Goal: Transaction & Acquisition: Book appointment/travel/reservation

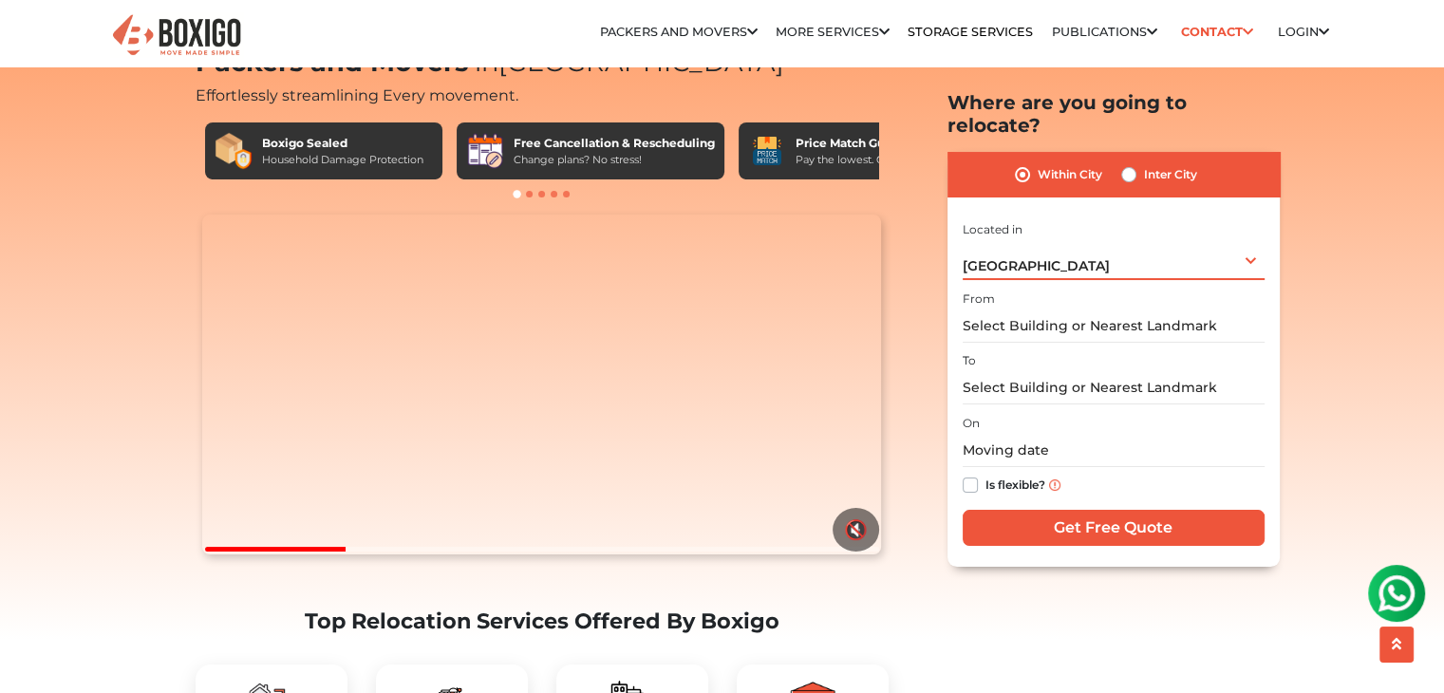
click at [1047, 240] on div "Hyderabad Select City Bangalore Bengaluru Bhopal Bhubaneswar Chennai Coimbatore…" at bounding box center [1113, 260] width 302 height 40
click at [1023, 309] on input "text" at bounding box center [1113, 325] width 302 height 33
click at [1037, 163] on label "Within City" at bounding box center [1069, 174] width 65 height 23
click at [1017, 163] on input "Within City" at bounding box center [1022, 172] width 15 height 19
click at [1144, 163] on label "Inter City" at bounding box center [1170, 174] width 53 height 23
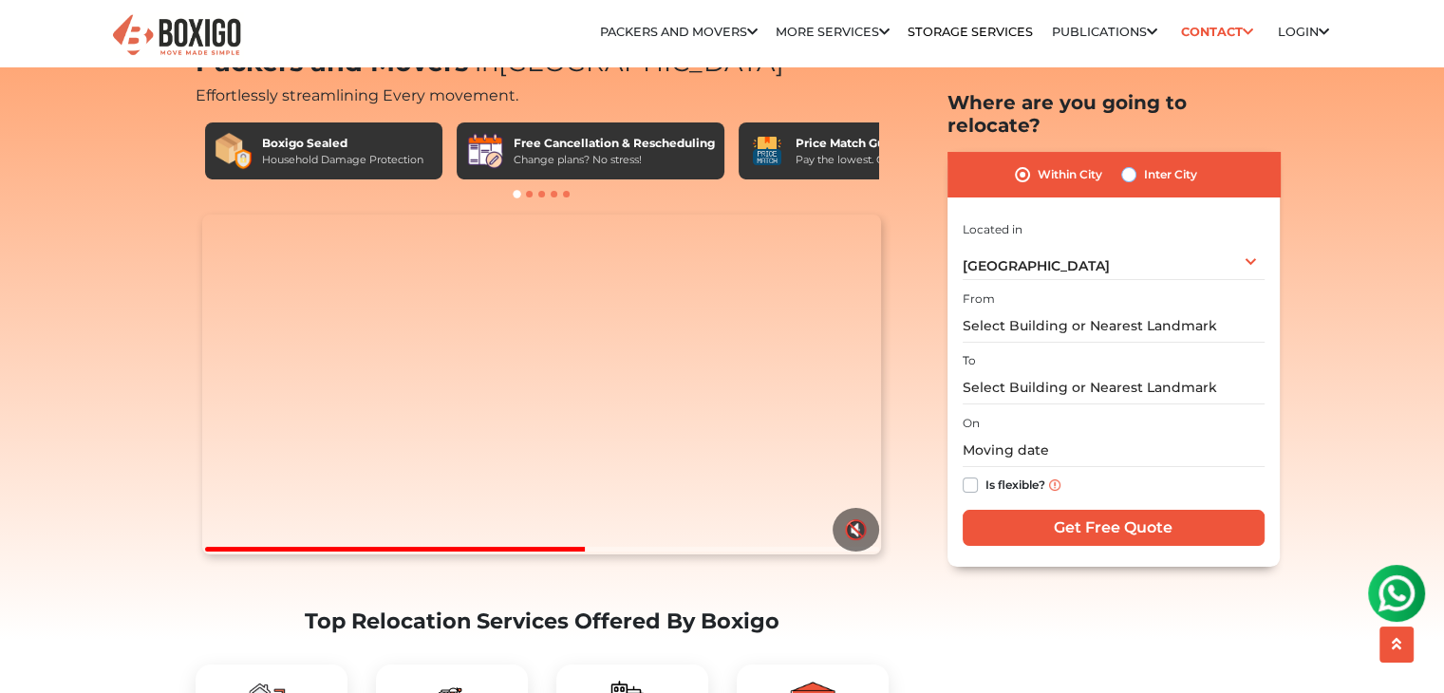
click at [1125, 163] on input "Inter City" at bounding box center [1128, 172] width 15 height 19
radio input "true"
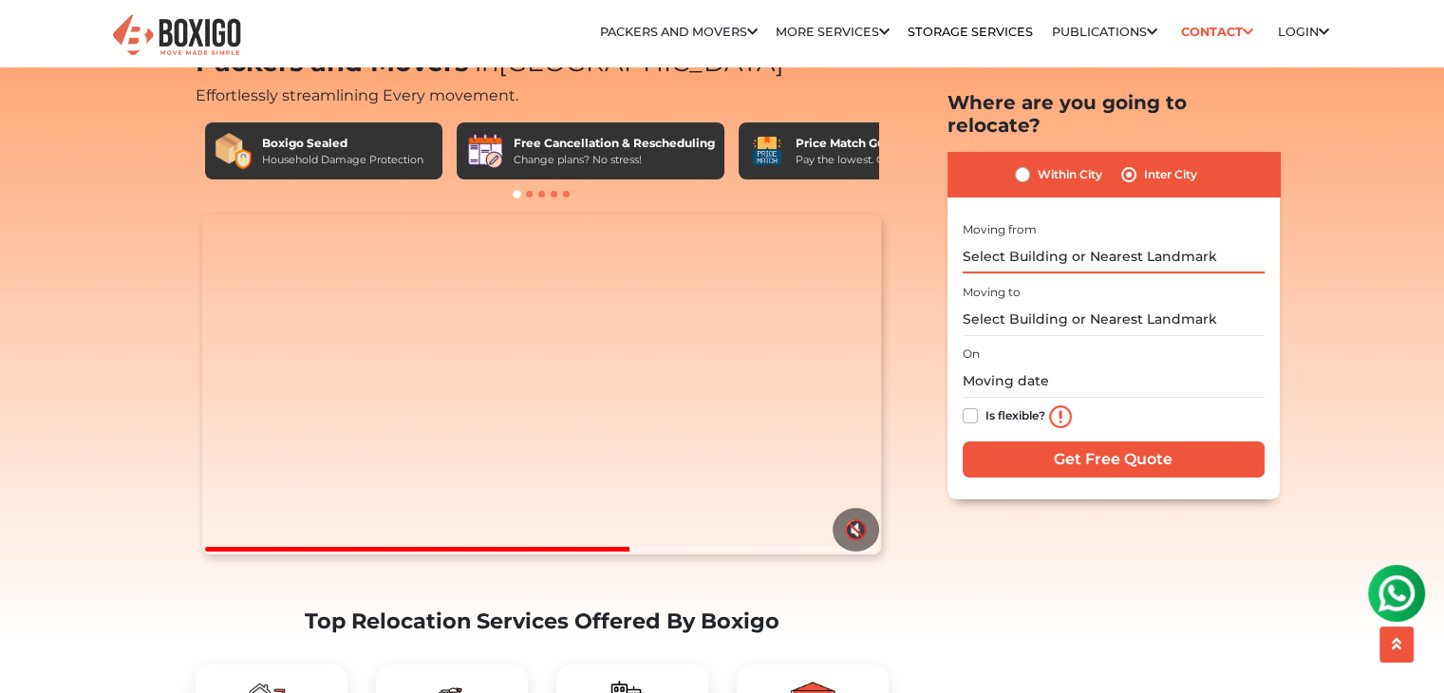
click at [1026, 240] on input "text" at bounding box center [1113, 256] width 302 height 33
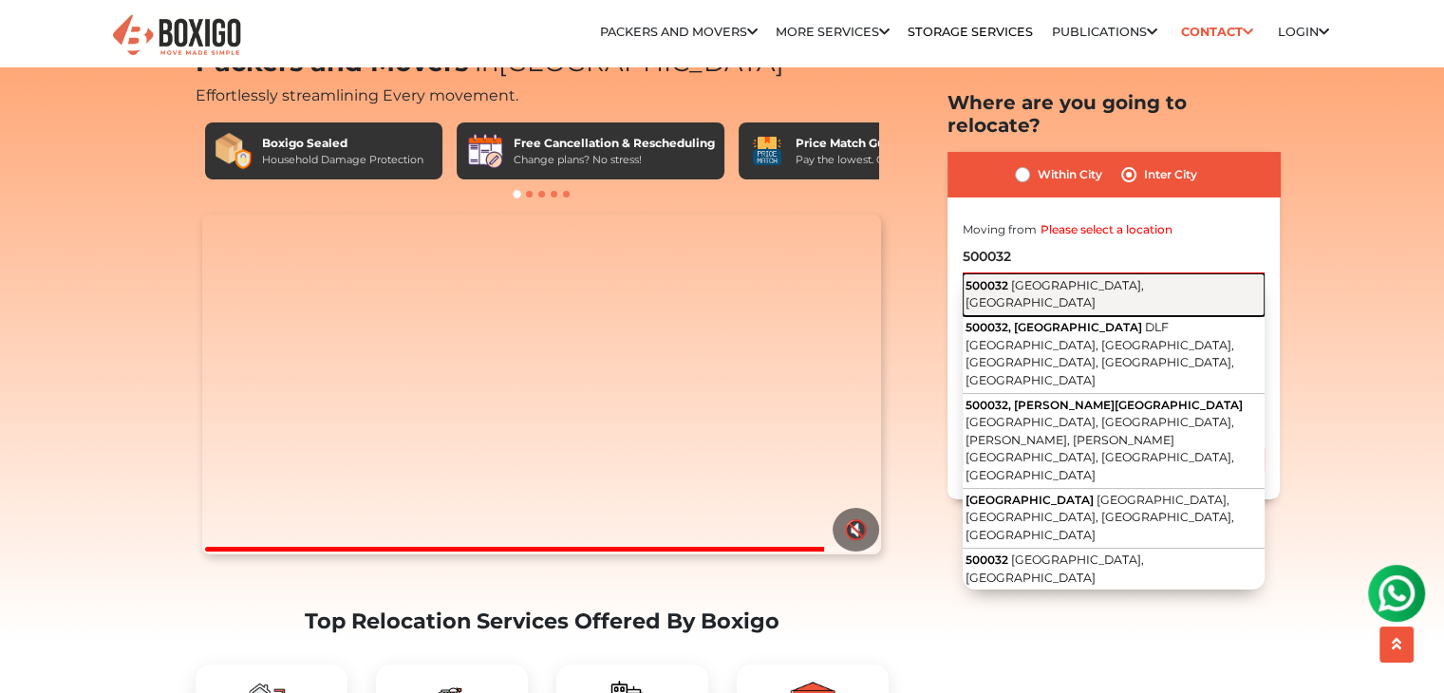
click at [1080, 278] on span "[GEOGRAPHIC_DATA], [GEOGRAPHIC_DATA]" at bounding box center [1054, 294] width 178 height 32
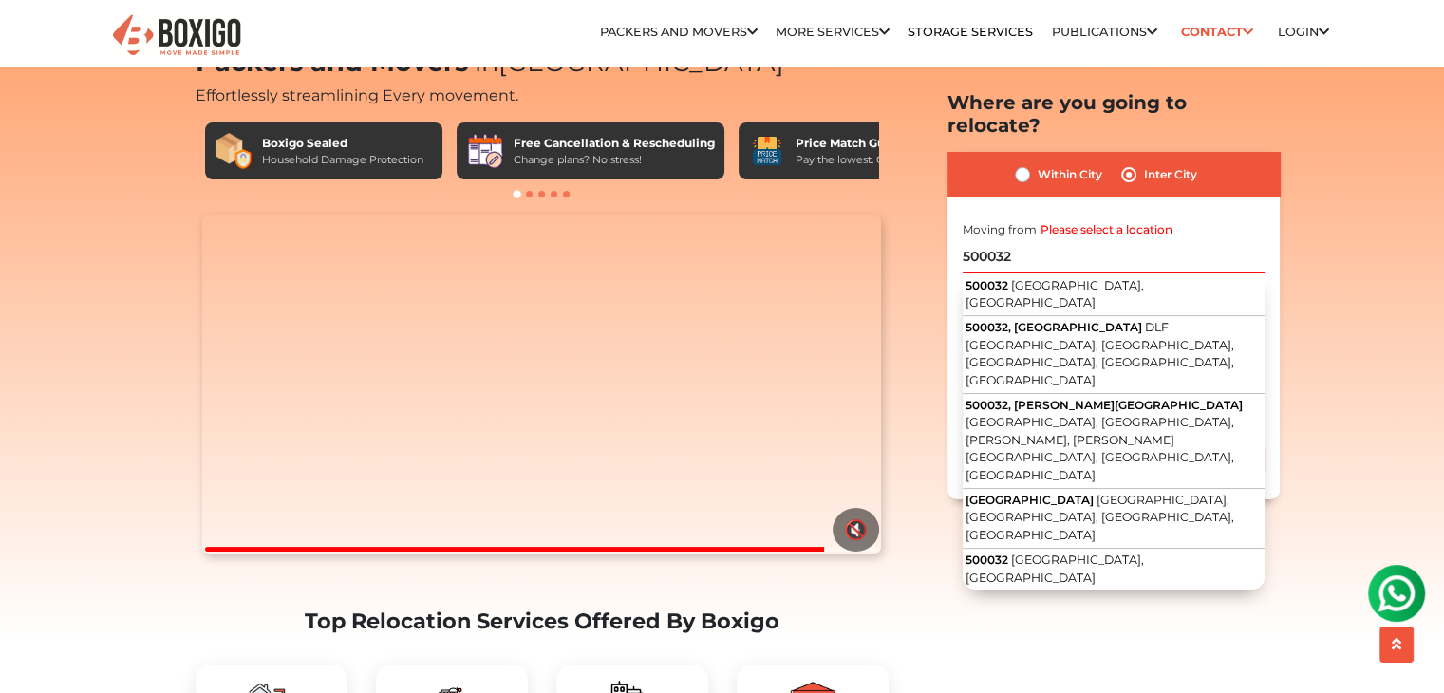
type input "[GEOGRAPHIC_DATA], [GEOGRAPHIC_DATA] 500032"
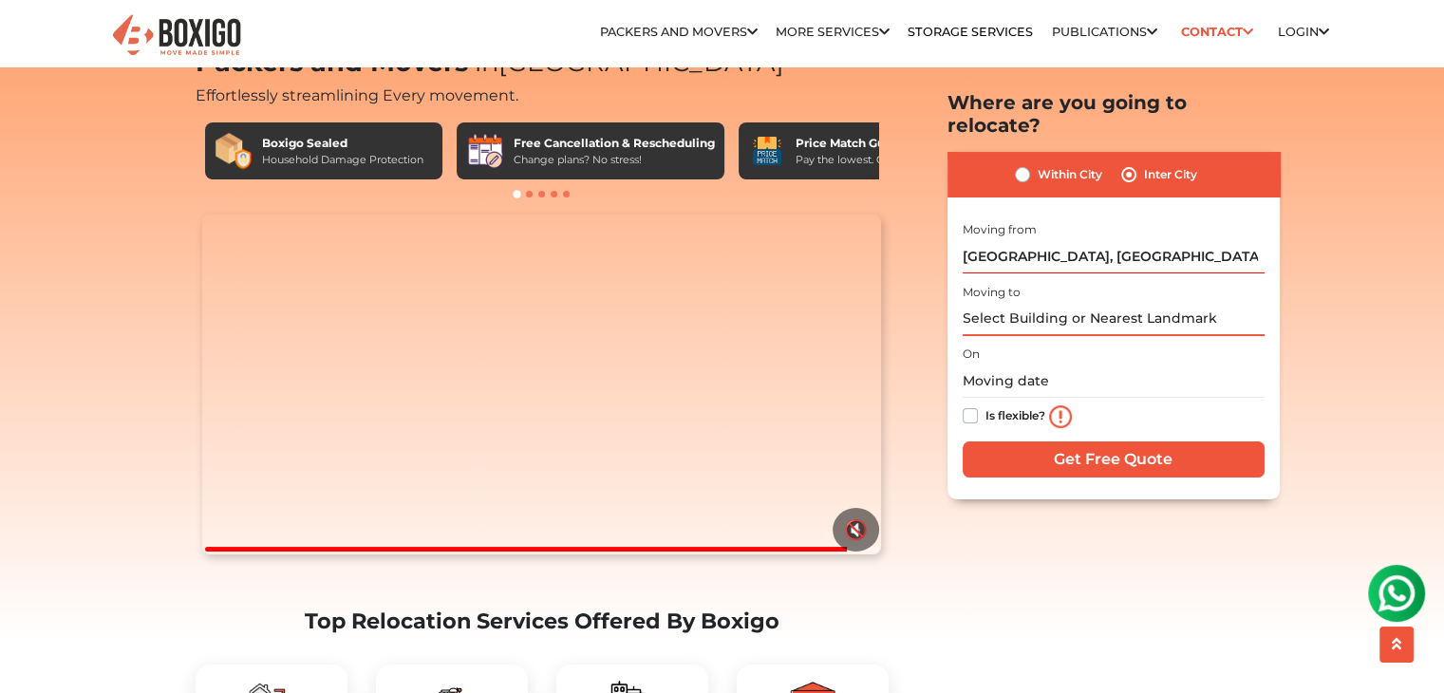
click at [1048, 303] on input "text" at bounding box center [1113, 319] width 302 height 33
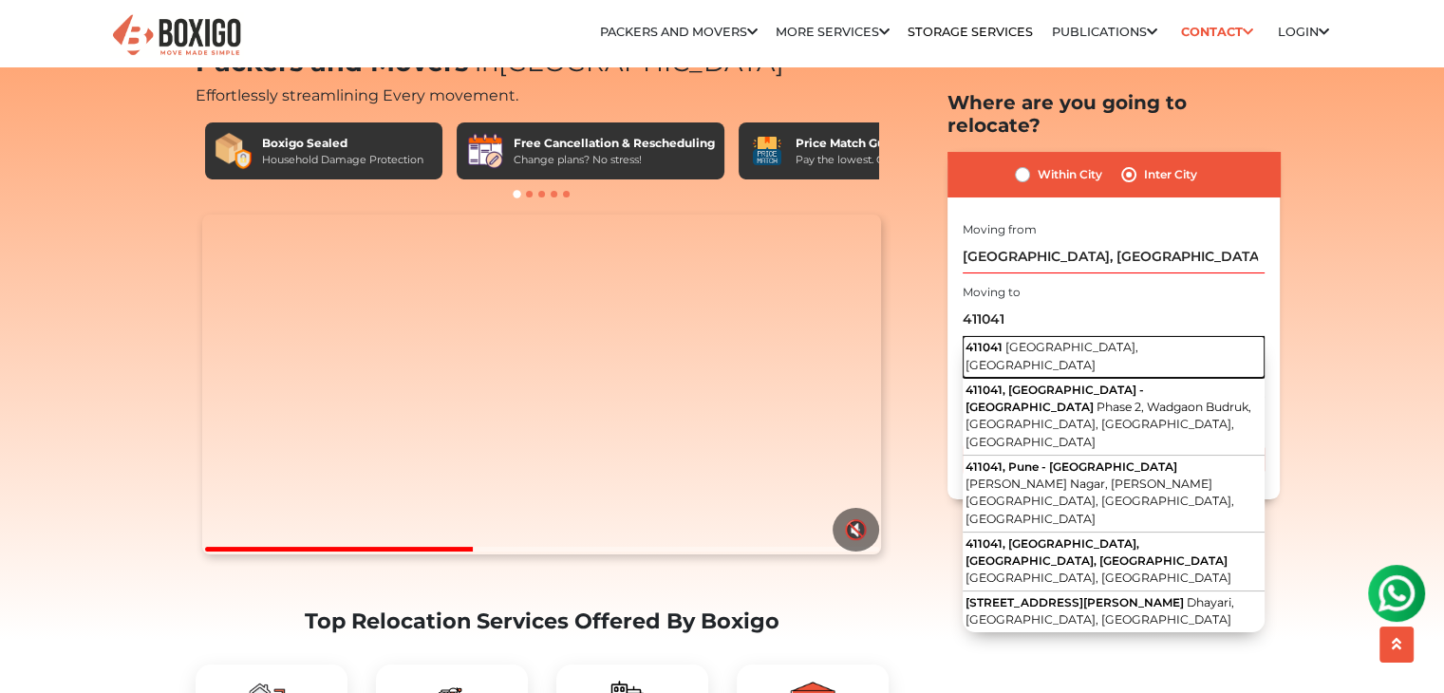
click at [1052, 340] on span "[GEOGRAPHIC_DATA], [GEOGRAPHIC_DATA]" at bounding box center [1051, 356] width 173 height 32
type input "[GEOGRAPHIC_DATA]"
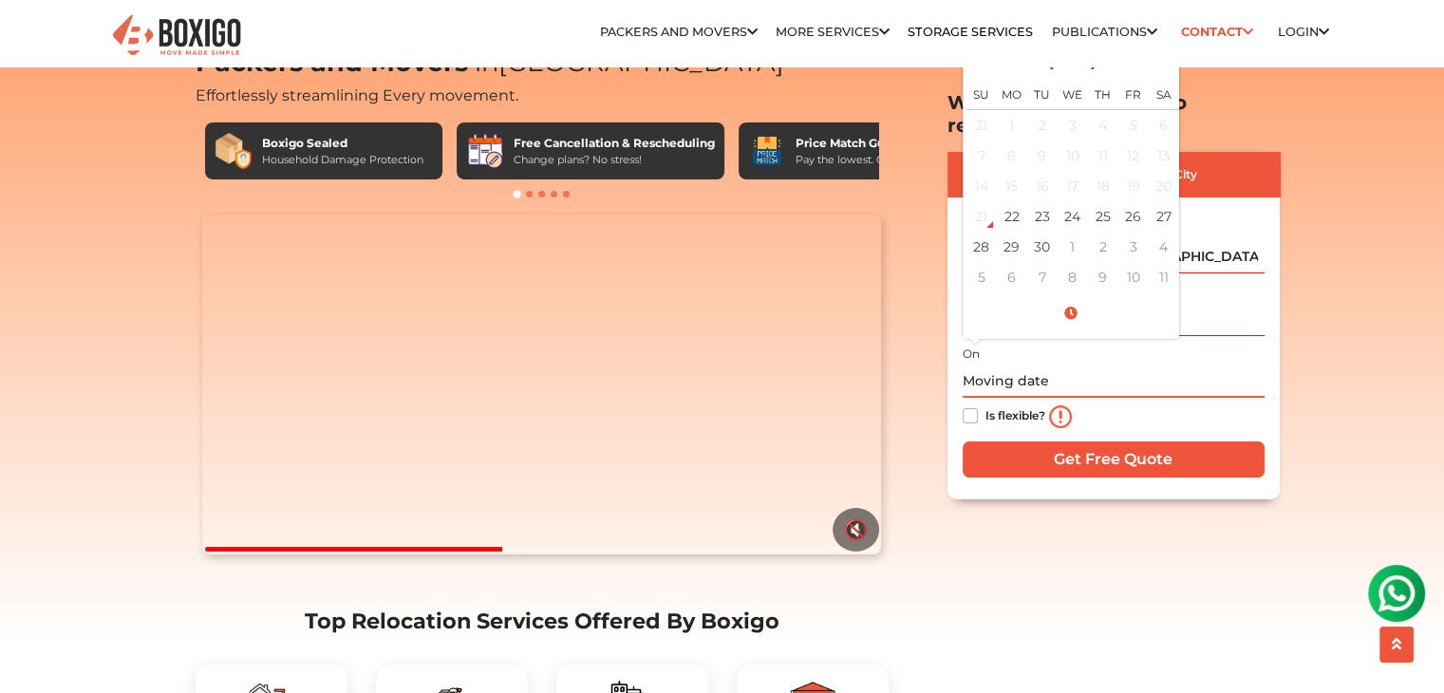
click at [1035, 364] on input "text" at bounding box center [1113, 380] width 302 height 33
click at [1073, 201] on td "24" at bounding box center [1072, 216] width 30 height 30
type input "09/24/2025 12:00 AM"
click at [985, 404] on label "Is flexible?" at bounding box center [1015, 414] width 60 height 20
click at [970, 404] on input "Is flexible?" at bounding box center [969, 413] width 15 height 19
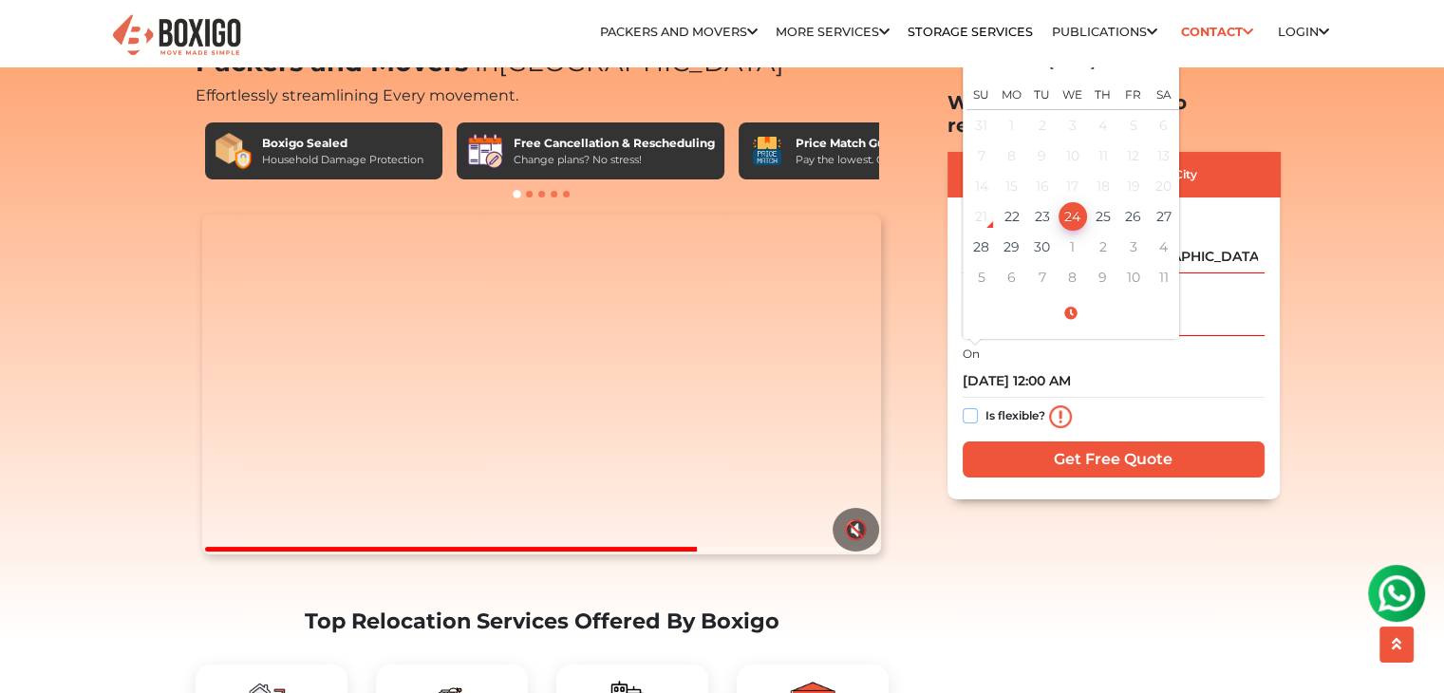
checkbox input "true"
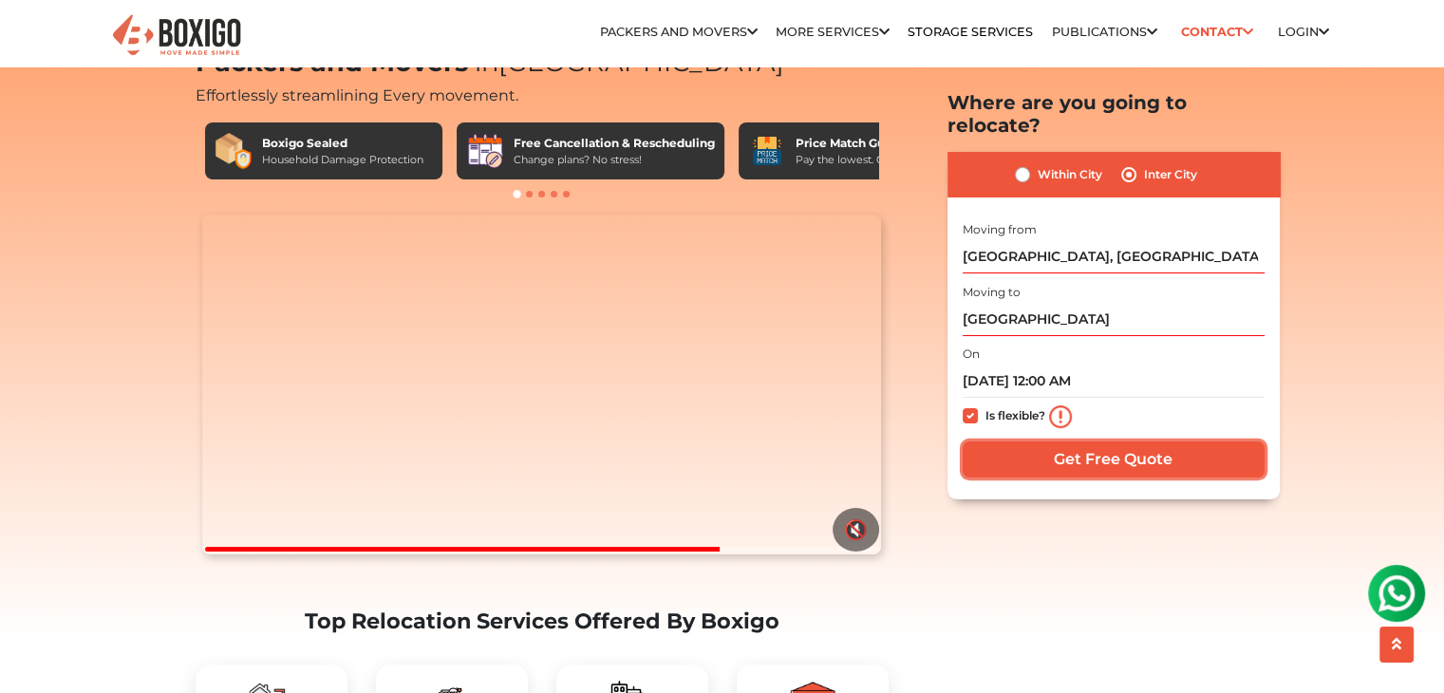
click at [1015, 445] on input "Get Free Quote" at bounding box center [1113, 459] width 302 height 36
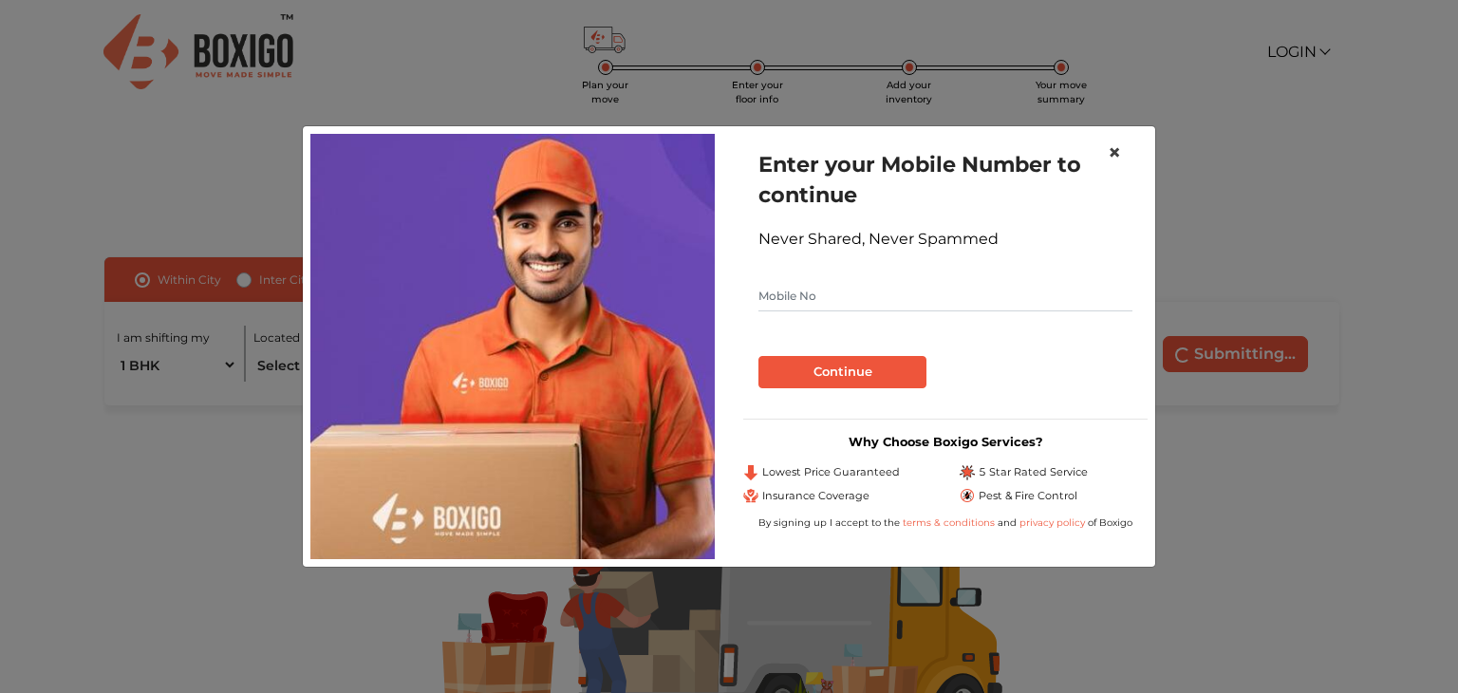
click at [1109, 149] on span "×" at bounding box center [1114, 153] width 13 height 28
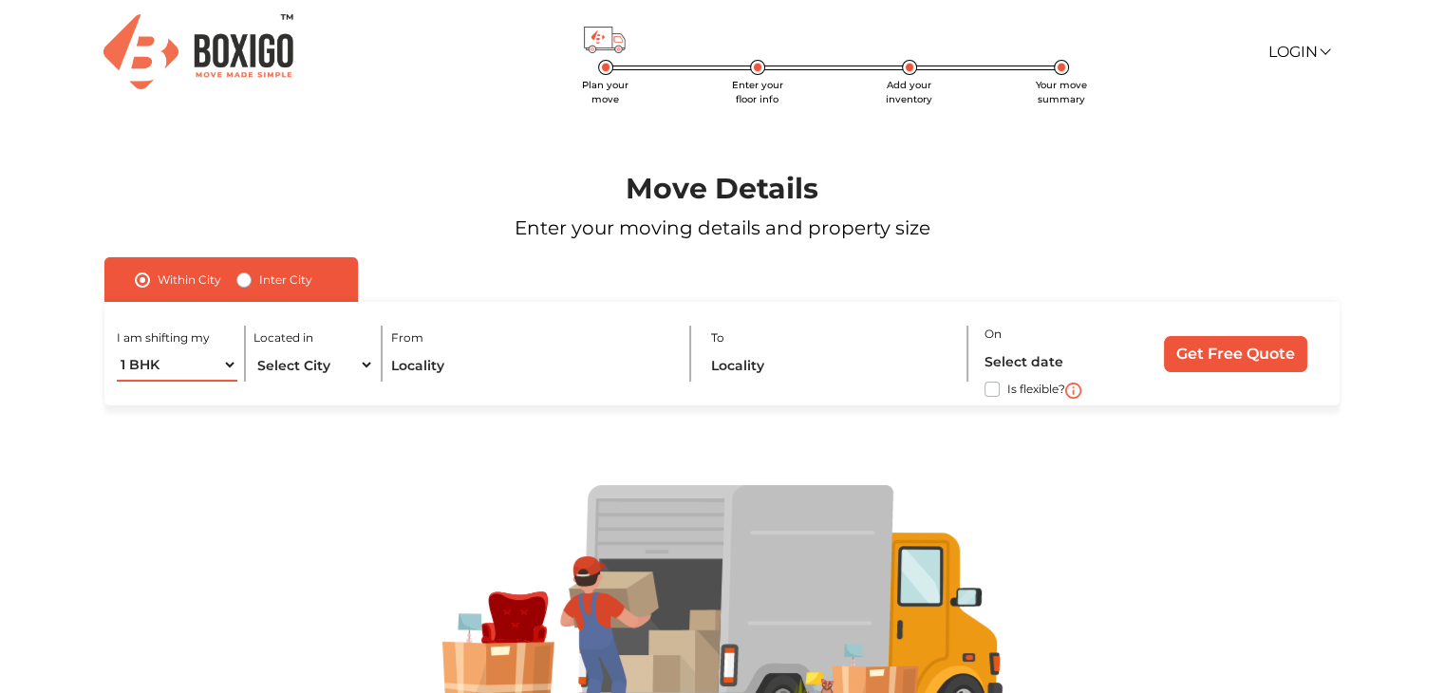
click at [215, 367] on select "1 BHK 2 BHK 3 BHK 3 + BHK FEW ITEMS" at bounding box center [177, 364] width 120 height 33
select select "FEW ITEMS"
click at [117, 349] on select "1 BHK 2 BHK 3 BHK 3 + BHK FEW ITEMS" at bounding box center [177, 364] width 120 height 33
click at [327, 365] on select "Select City [GEOGRAPHIC_DATA] [GEOGRAPHIC_DATA] [GEOGRAPHIC_DATA] [GEOGRAPHIC_D…" at bounding box center [313, 364] width 120 height 33
select select "[GEOGRAPHIC_DATA]"
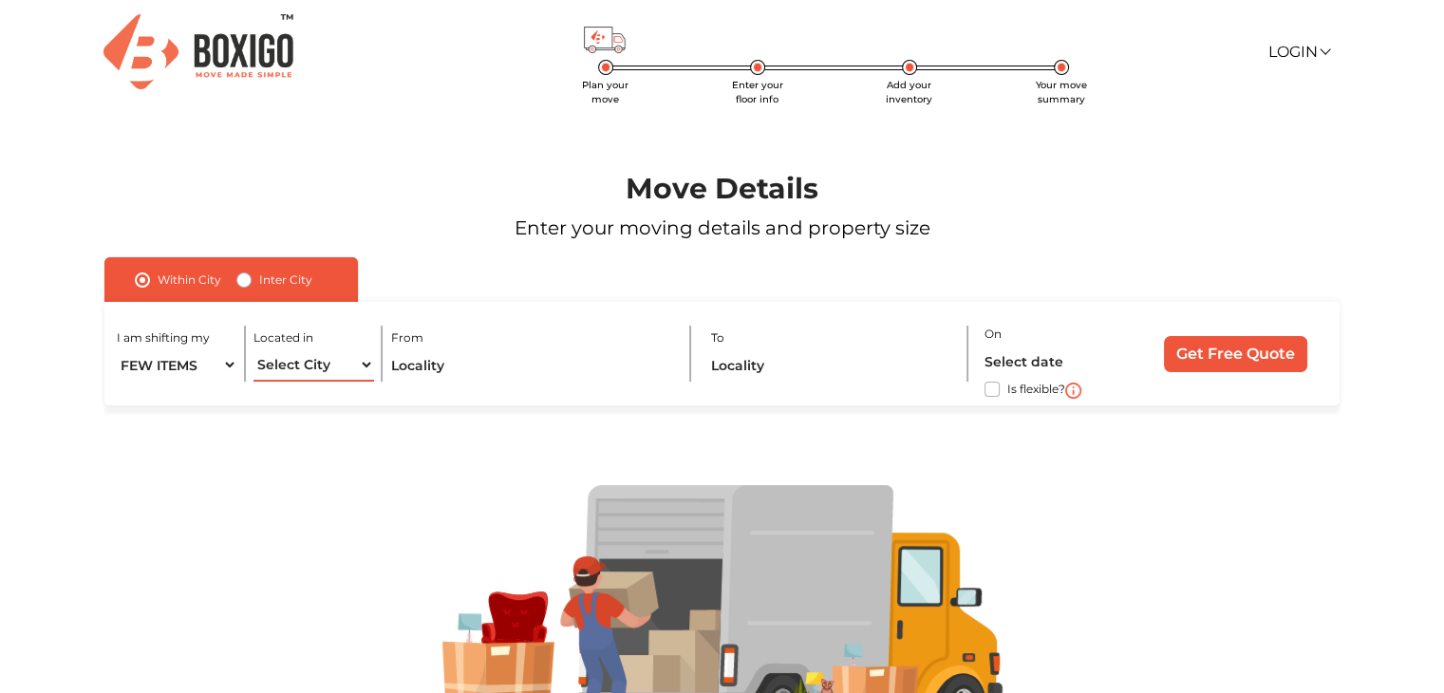
click at [253, 349] on select "Select City [GEOGRAPHIC_DATA] [GEOGRAPHIC_DATA] [GEOGRAPHIC_DATA] [GEOGRAPHIC_D…" at bounding box center [313, 364] width 120 height 33
click at [424, 353] on input "text" at bounding box center [532, 364] width 283 height 33
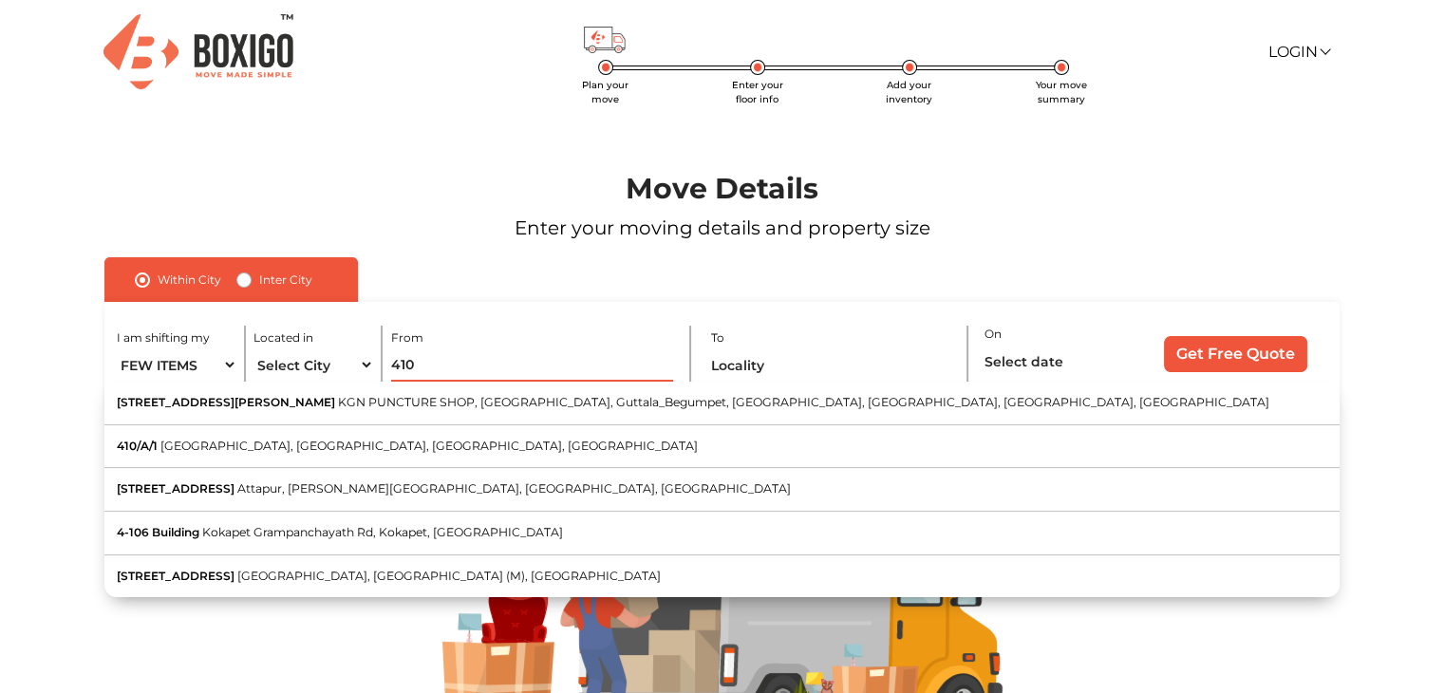
type input "410"
click at [259, 281] on label "Inter City" at bounding box center [285, 280] width 53 height 23
click at [240, 281] on input "Inter City" at bounding box center [243, 278] width 15 height 19
radio input "true"
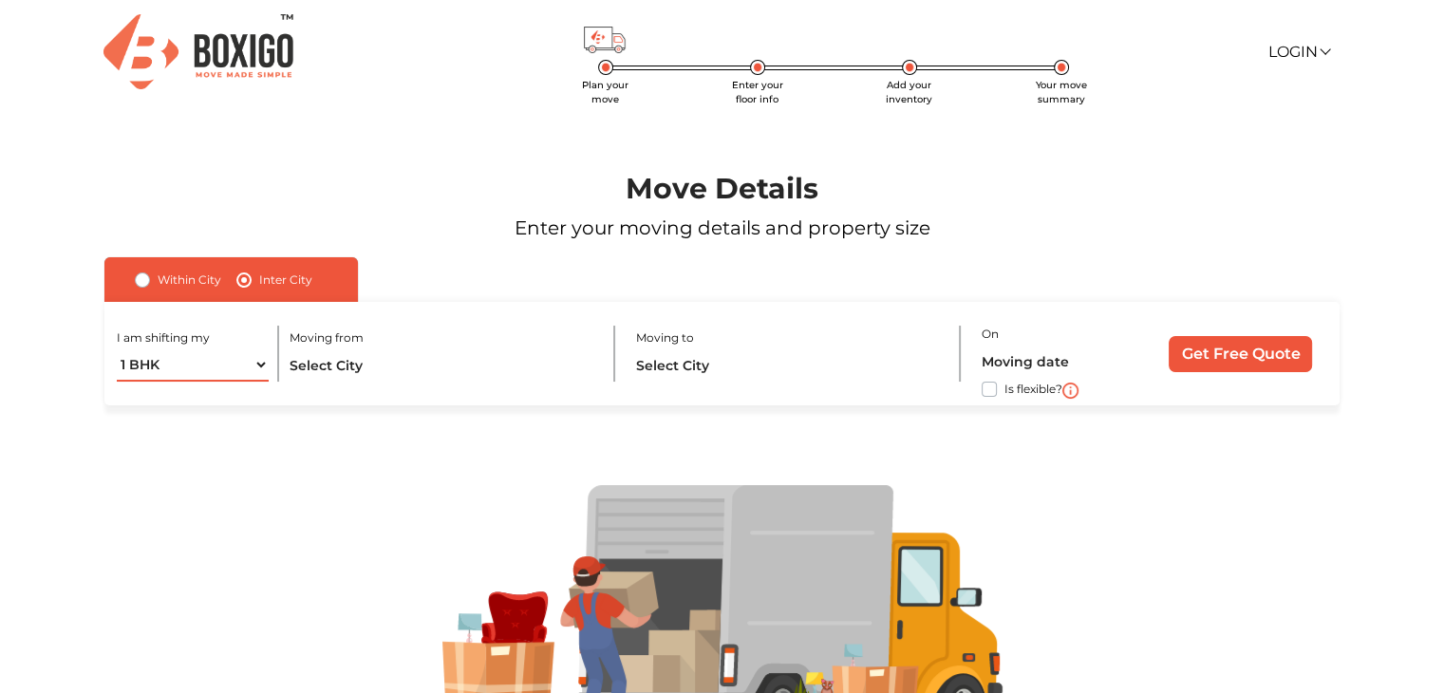
click at [215, 357] on select "1 BHK 2 BHK 3 BHK 3 + BHK FEW ITEMS" at bounding box center [193, 364] width 152 height 33
select select "FEW ITEMS"
click at [117, 349] on select "1 BHK 2 BHK 3 BHK 3 + BHK FEW ITEMS" at bounding box center [193, 364] width 152 height 33
click at [347, 370] on input "text" at bounding box center [442, 364] width 306 height 33
type input "4"
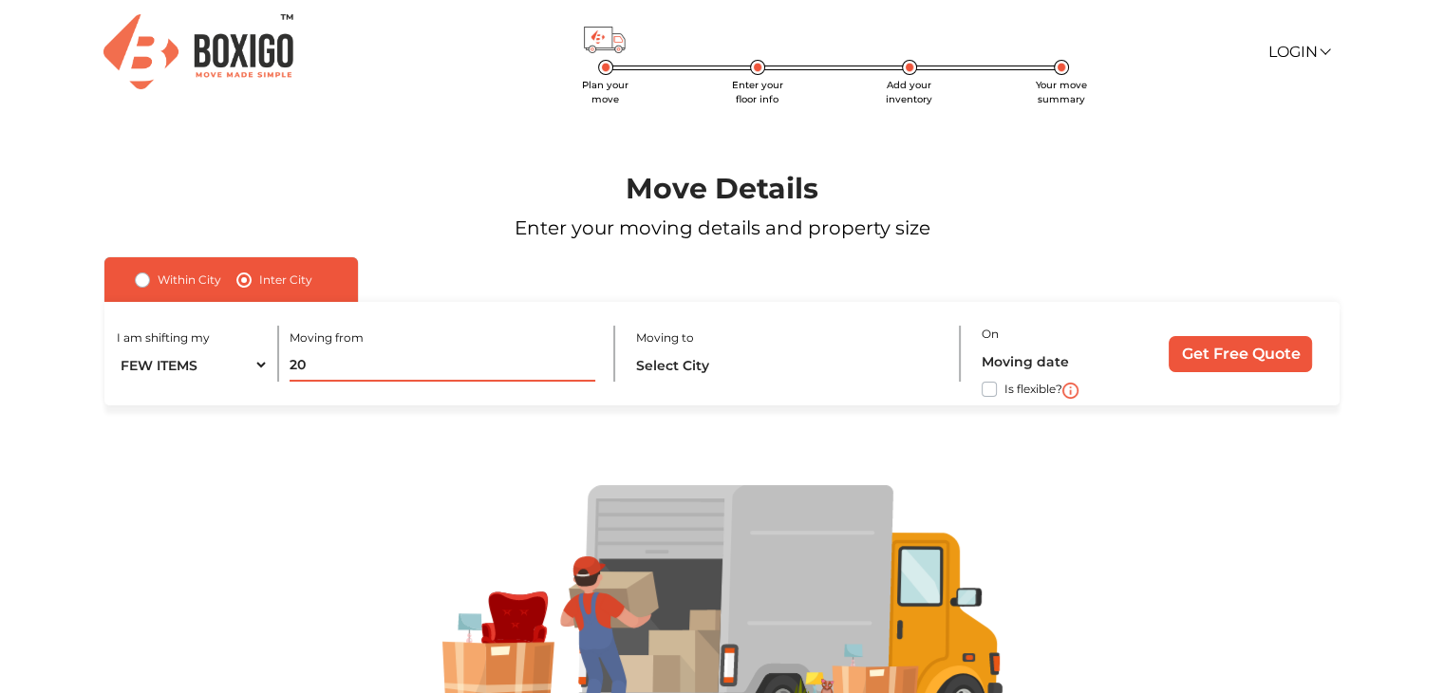
type input "2"
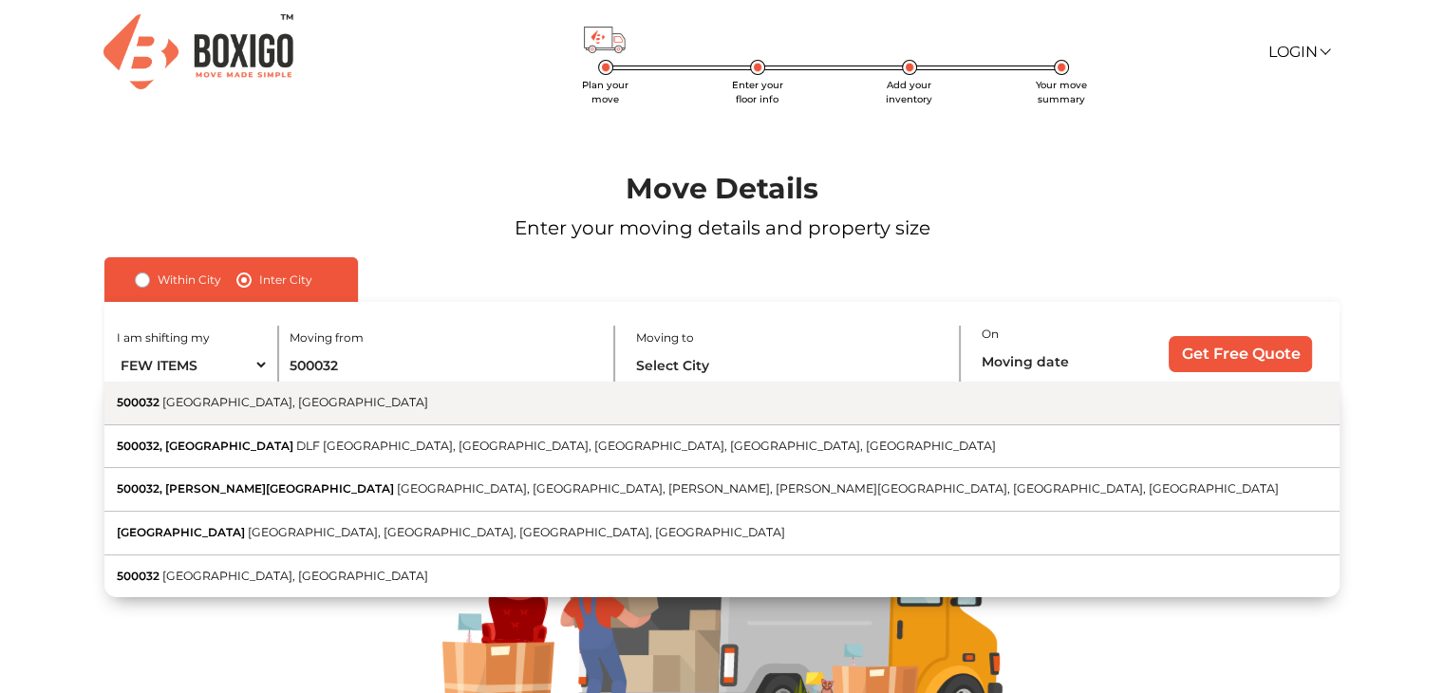
click at [388, 401] on button "500032 [GEOGRAPHIC_DATA], [GEOGRAPHIC_DATA]" at bounding box center [721, 404] width 1235 height 44
type input "[GEOGRAPHIC_DATA], [GEOGRAPHIC_DATA] 500032"
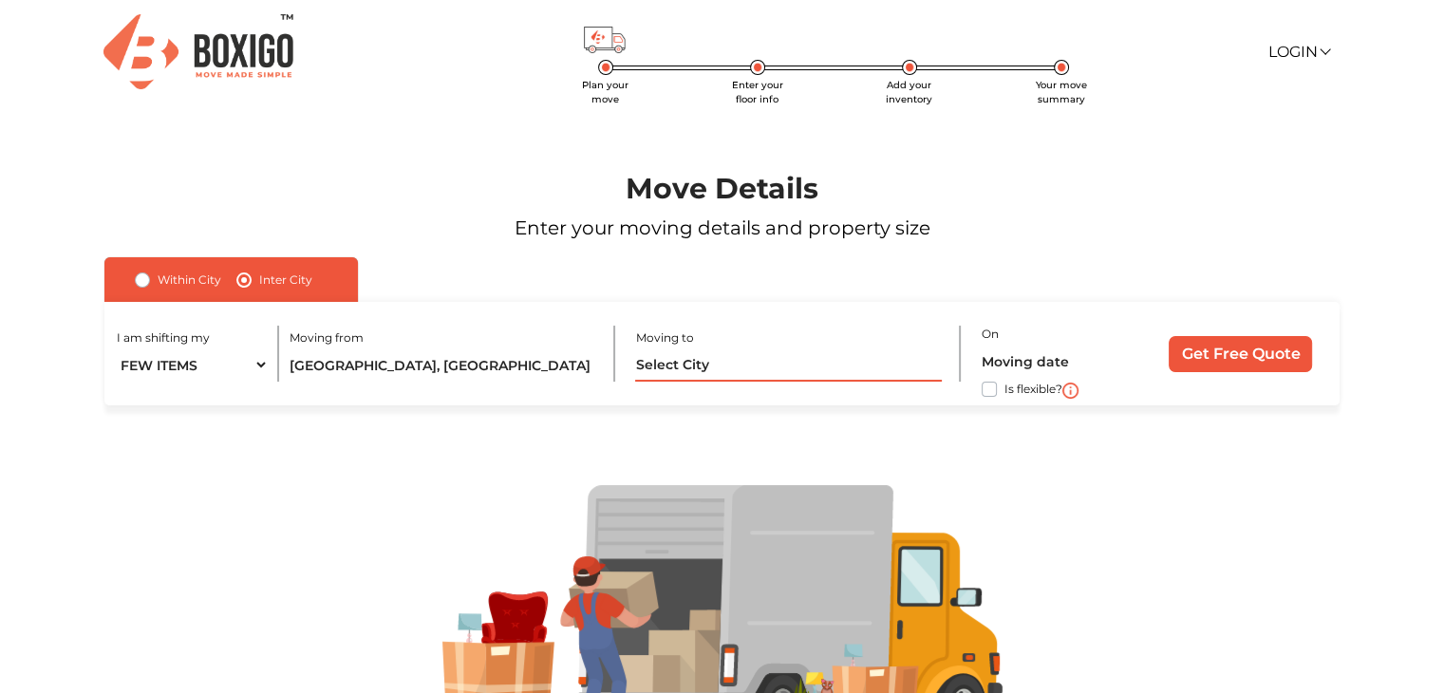
click at [661, 367] on input "text" at bounding box center [788, 364] width 306 height 33
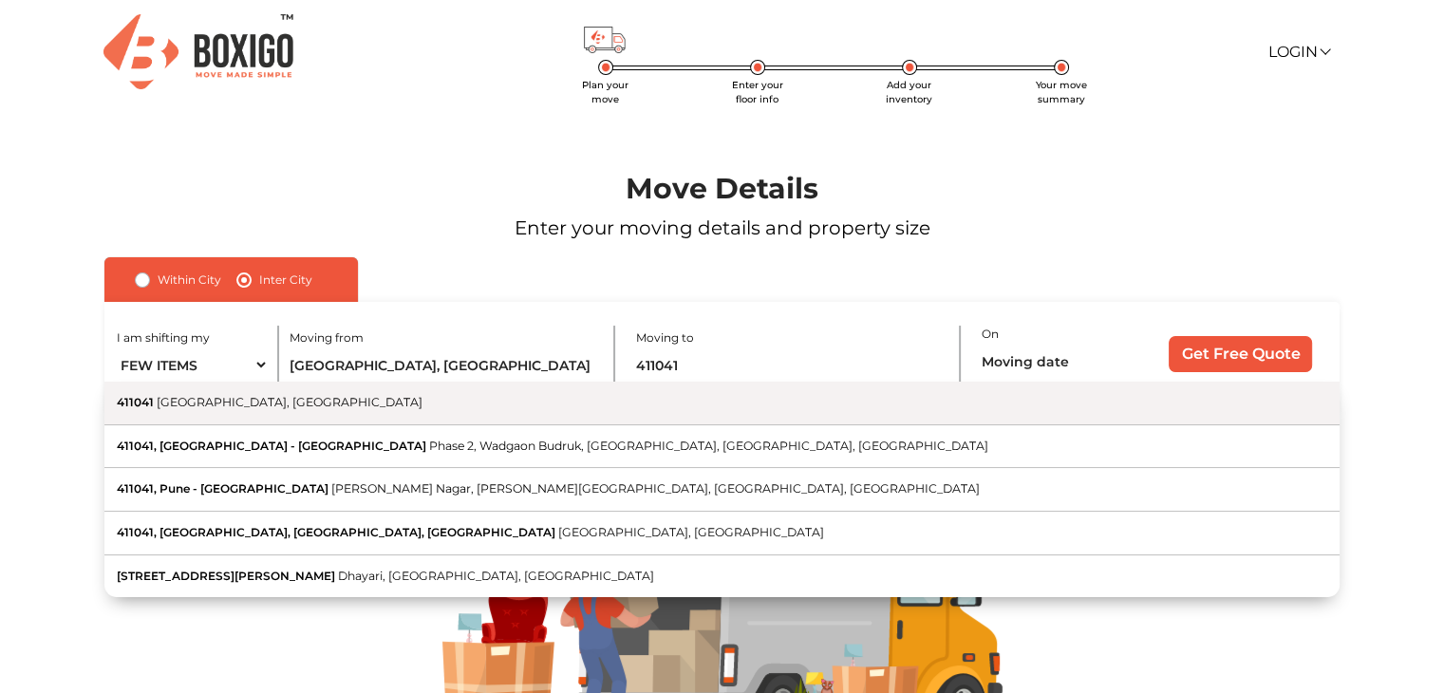
click at [639, 405] on button "411041 [GEOGRAPHIC_DATA], [GEOGRAPHIC_DATA]" at bounding box center [721, 404] width 1235 height 44
type input "[GEOGRAPHIC_DATA]"
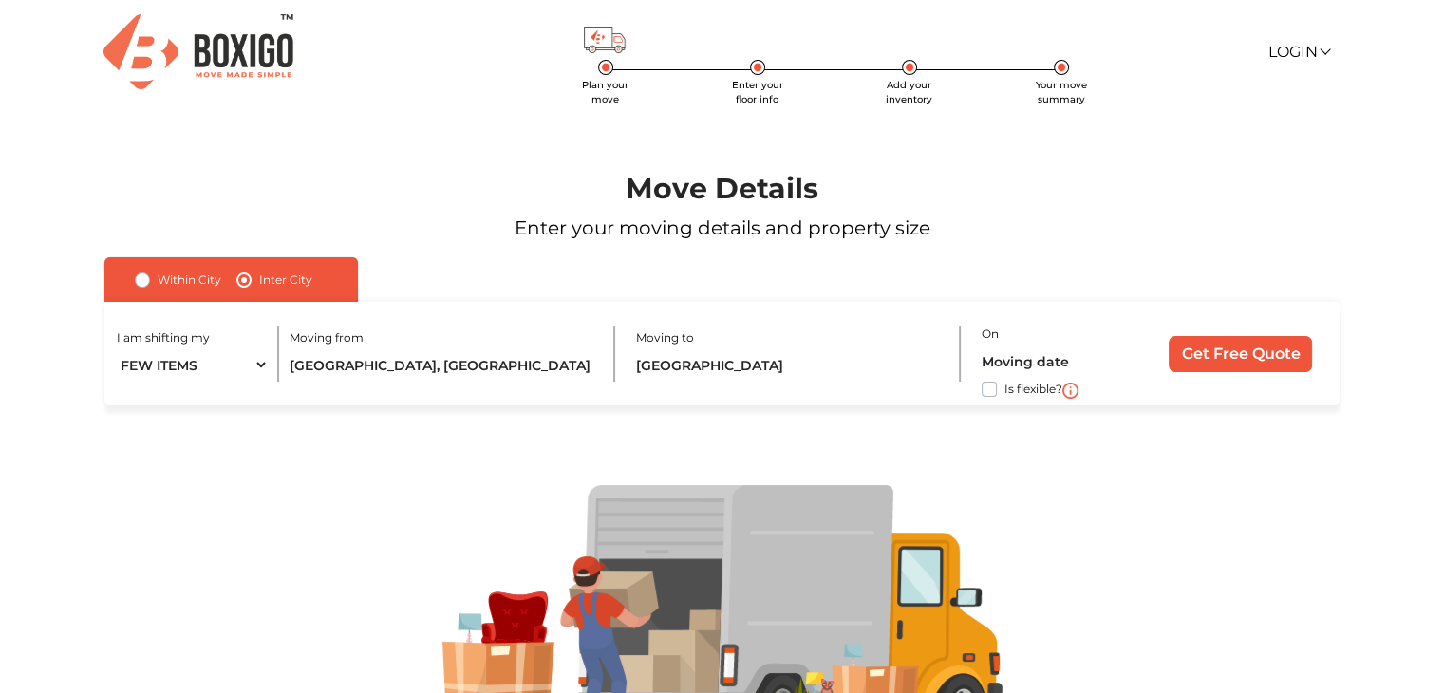
click at [1004, 392] on label "Is flexible?" at bounding box center [1033, 388] width 58 height 20
click at [120, 392] on input "Is flexible?" at bounding box center [111, 387] width 15 height 19
click at [1192, 358] on input "Get Free Quote" at bounding box center [1239, 354] width 143 height 36
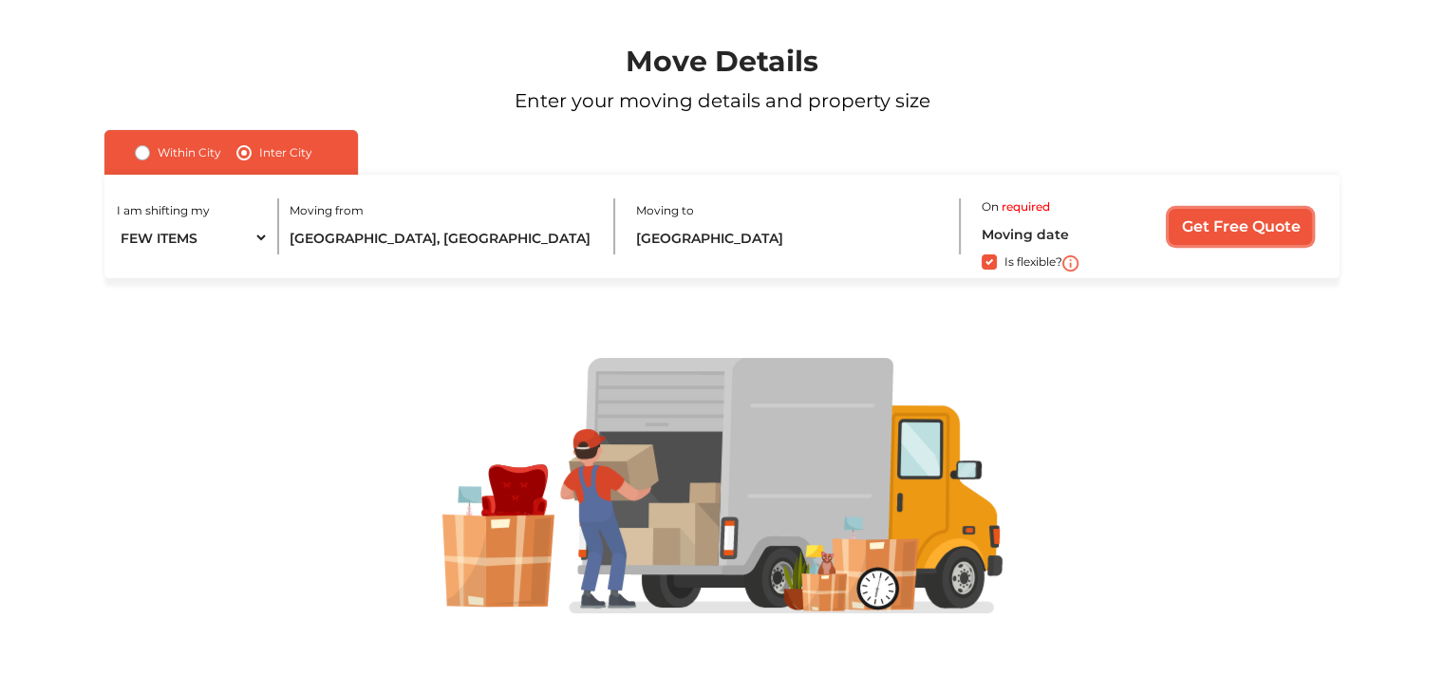
scroll to position [129, 0]
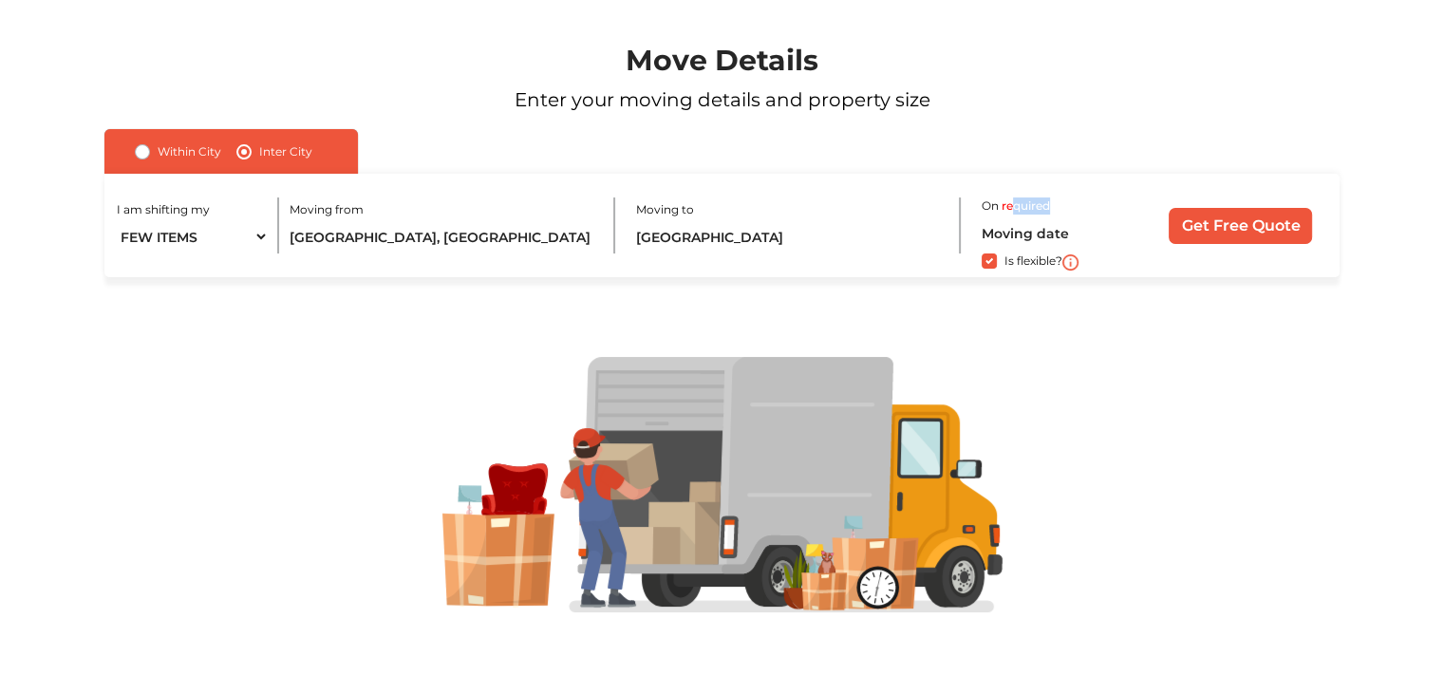
drag, startPoint x: 1016, startPoint y: 199, endPoint x: 1092, endPoint y: 201, distance: 76.9
click at [1092, 201] on div "On required Is flexible?" at bounding box center [1062, 226] width 162 height 64
click at [1241, 221] on input "Get Free Quote" at bounding box center [1239, 226] width 143 height 36
click at [1004, 264] on label "Is flexible?" at bounding box center [1033, 260] width 58 height 20
click at [120, 264] on input "Is flexible?" at bounding box center [111, 259] width 15 height 19
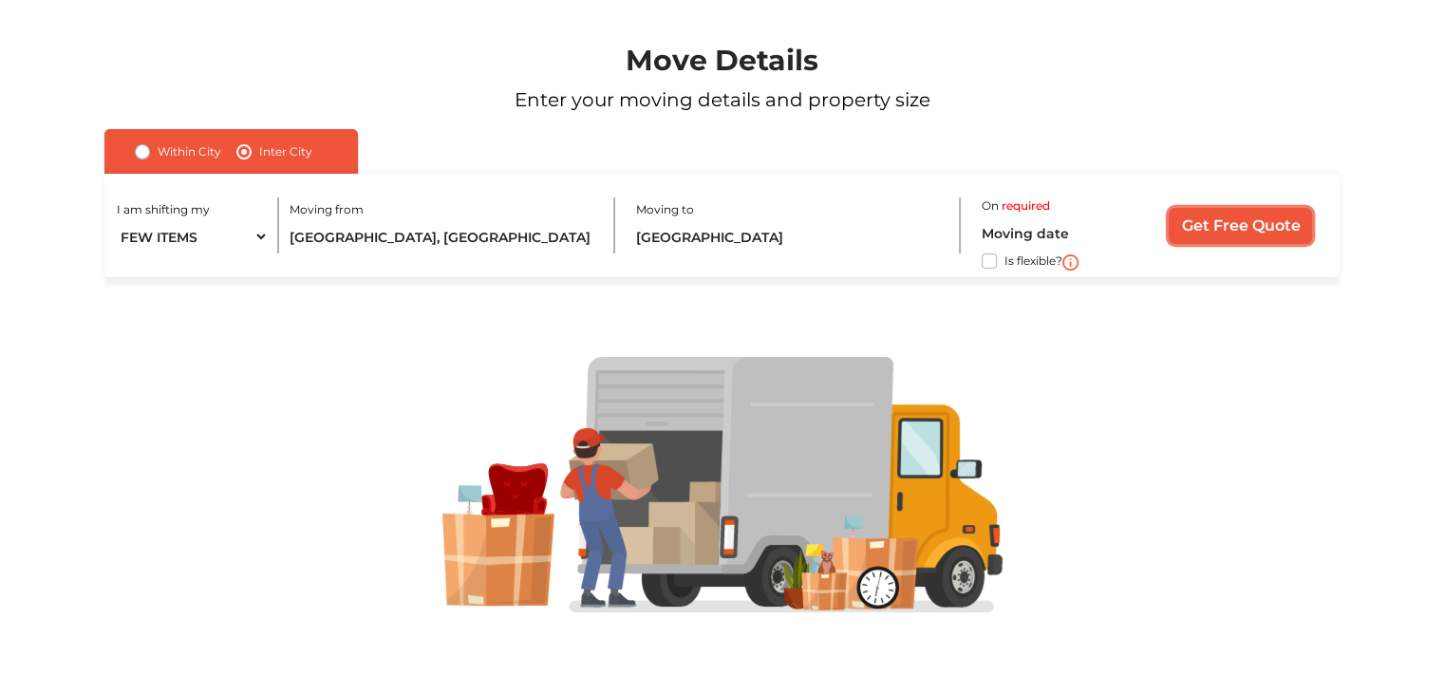
click at [1195, 218] on input "Get Free Quote" at bounding box center [1239, 226] width 143 height 36
click at [1004, 263] on label "Is flexible?" at bounding box center [1033, 260] width 58 height 20
click at [120, 263] on input "Is flexible?" at bounding box center [111, 259] width 15 height 19
checkbox input "true"
click at [1024, 210] on label "required" at bounding box center [1025, 205] width 48 height 17
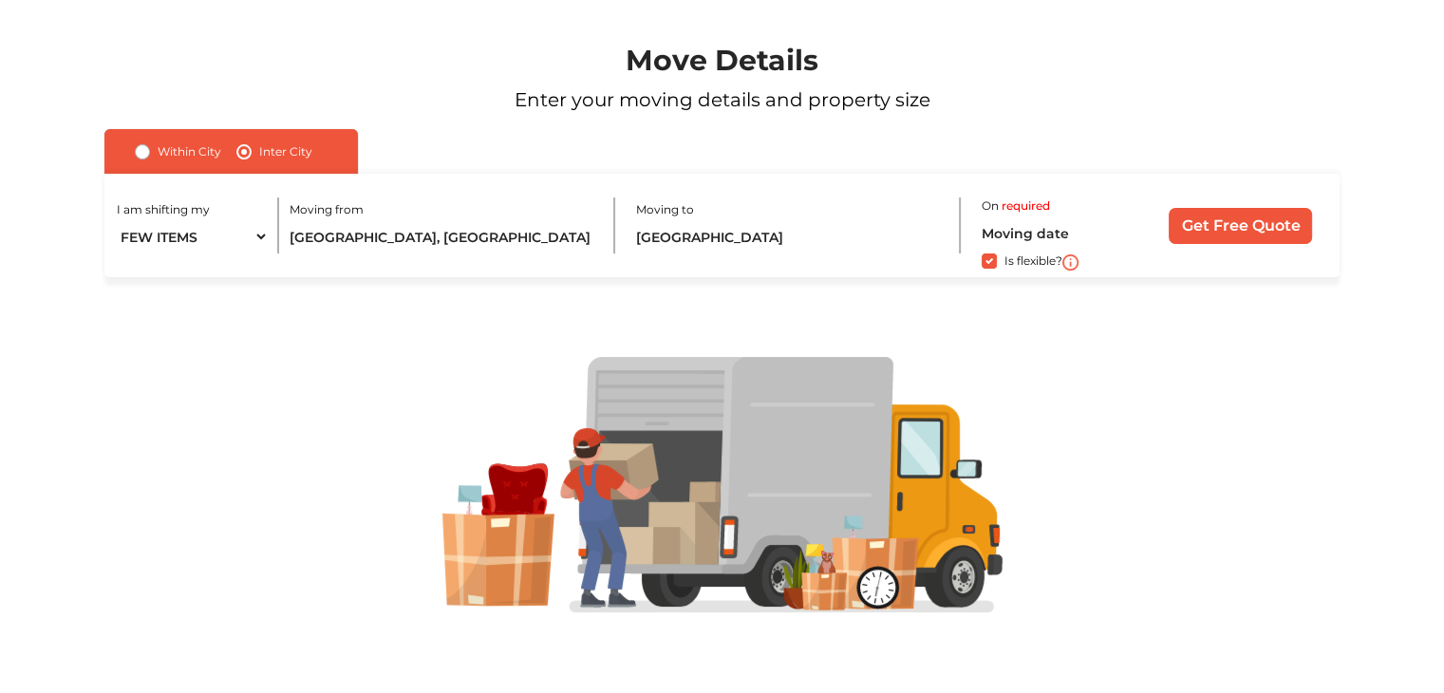
click at [976, 202] on div "I am shifting my 1 BHK 2 BHK 3 BHK 3 + BHK FEW ITEMS Moving from [GEOGRAPHIC_DA…" at bounding box center [721, 225] width 1235 height 103
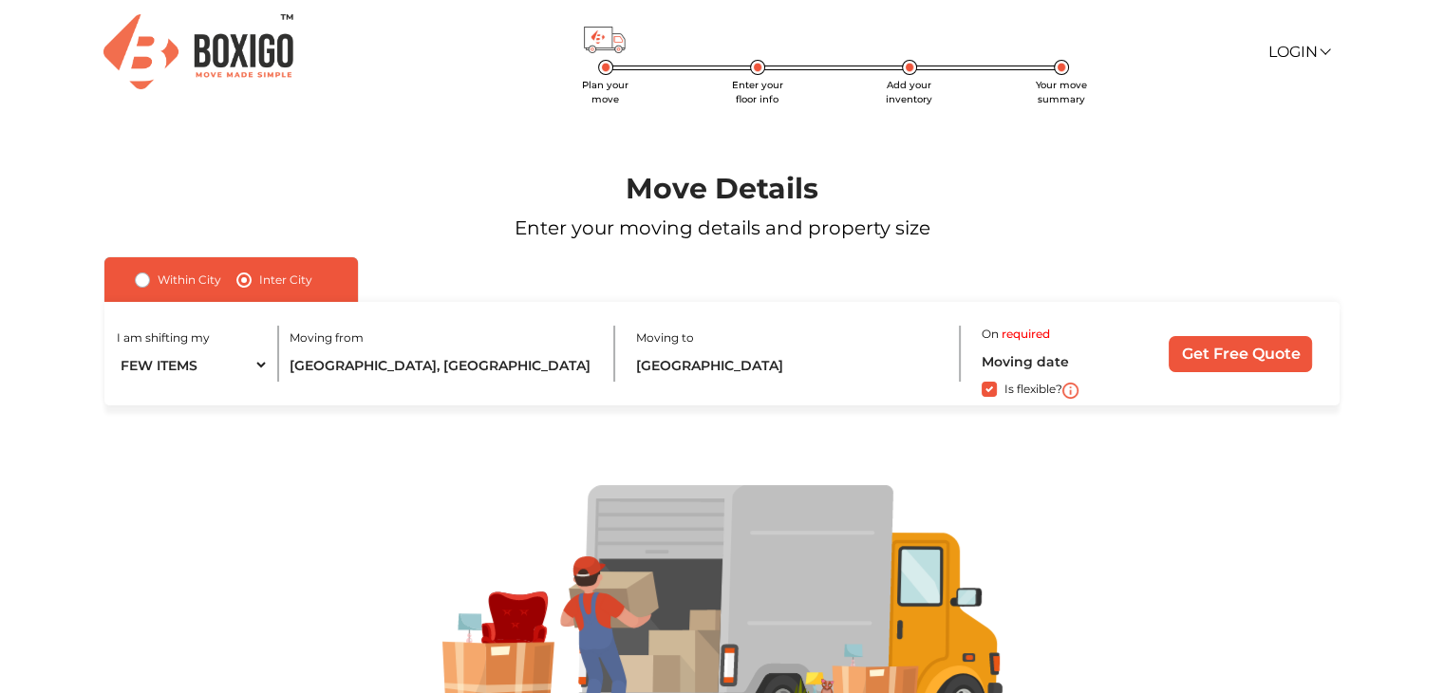
scroll to position [0, 0]
click at [1306, 50] on link "Login" at bounding box center [1297, 52] width 61 height 18
click at [1325, 82] on link "Customer" at bounding box center [1343, 80] width 152 height 35
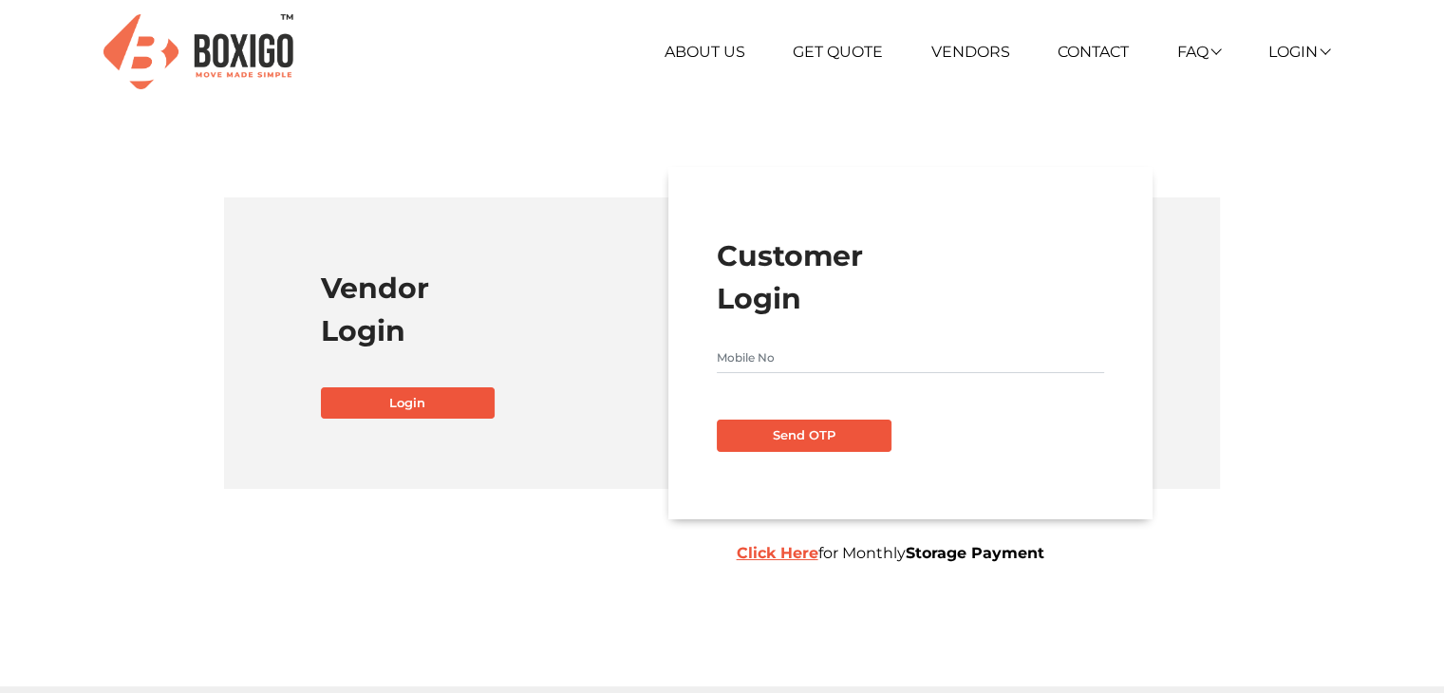
click at [914, 358] on input "text" at bounding box center [910, 358] width 387 height 30
click at [892, 369] on input "text" at bounding box center [910, 358] width 387 height 30
type input "9527418357"
click at [850, 443] on button "Send OTP" at bounding box center [804, 436] width 175 height 32
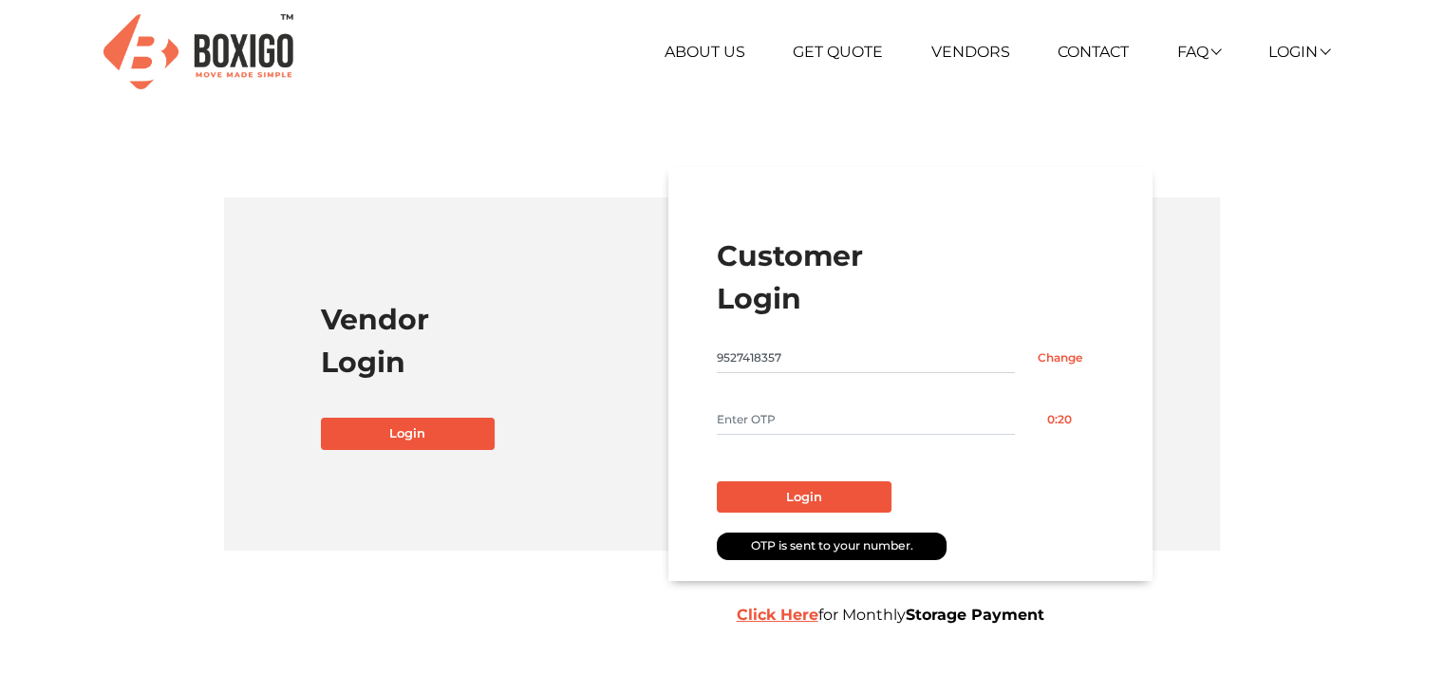
click at [828, 430] on input "text" at bounding box center [866, 419] width 298 height 30
type input "6047"
click at [819, 499] on button "Login" at bounding box center [804, 497] width 175 height 32
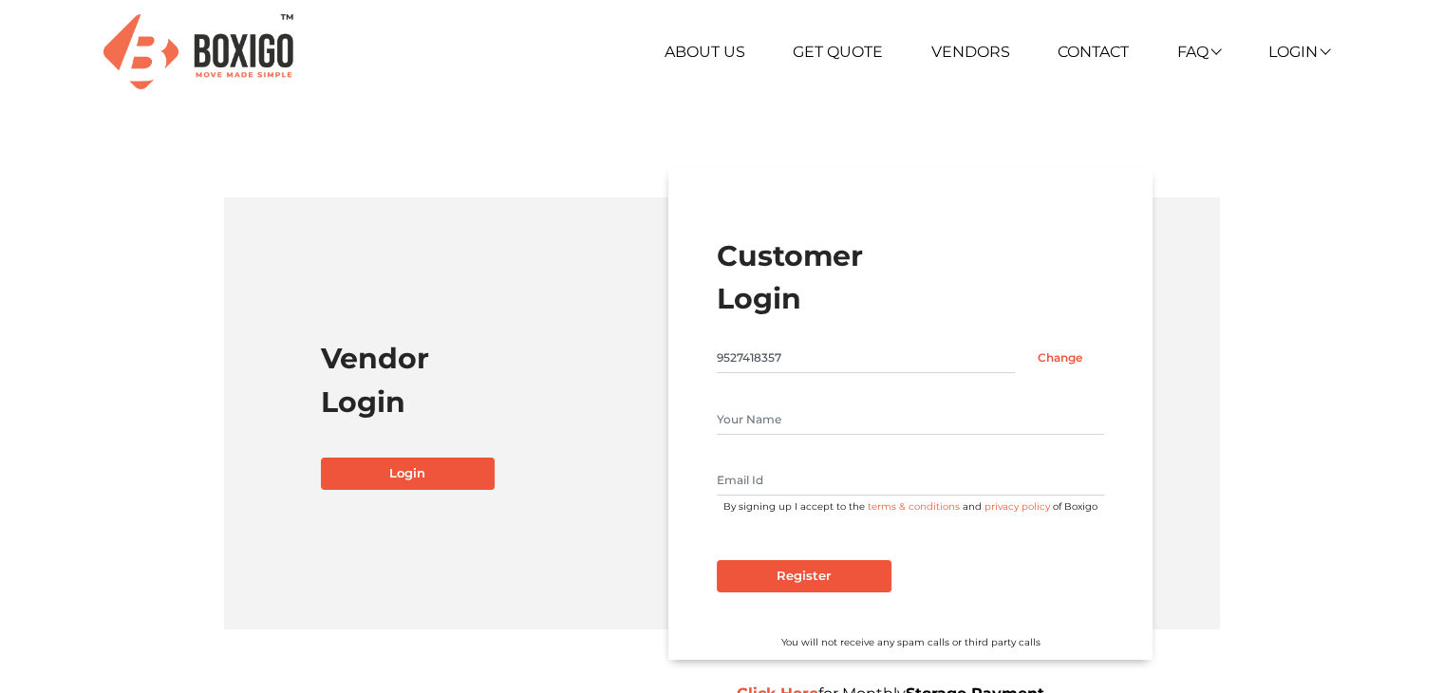
click at [809, 420] on input "text" at bounding box center [910, 419] width 387 height 30
type input "[PERSON_NAME]"
type input "[EMAIL_ADDRESS][DOMAIN_NAME]"
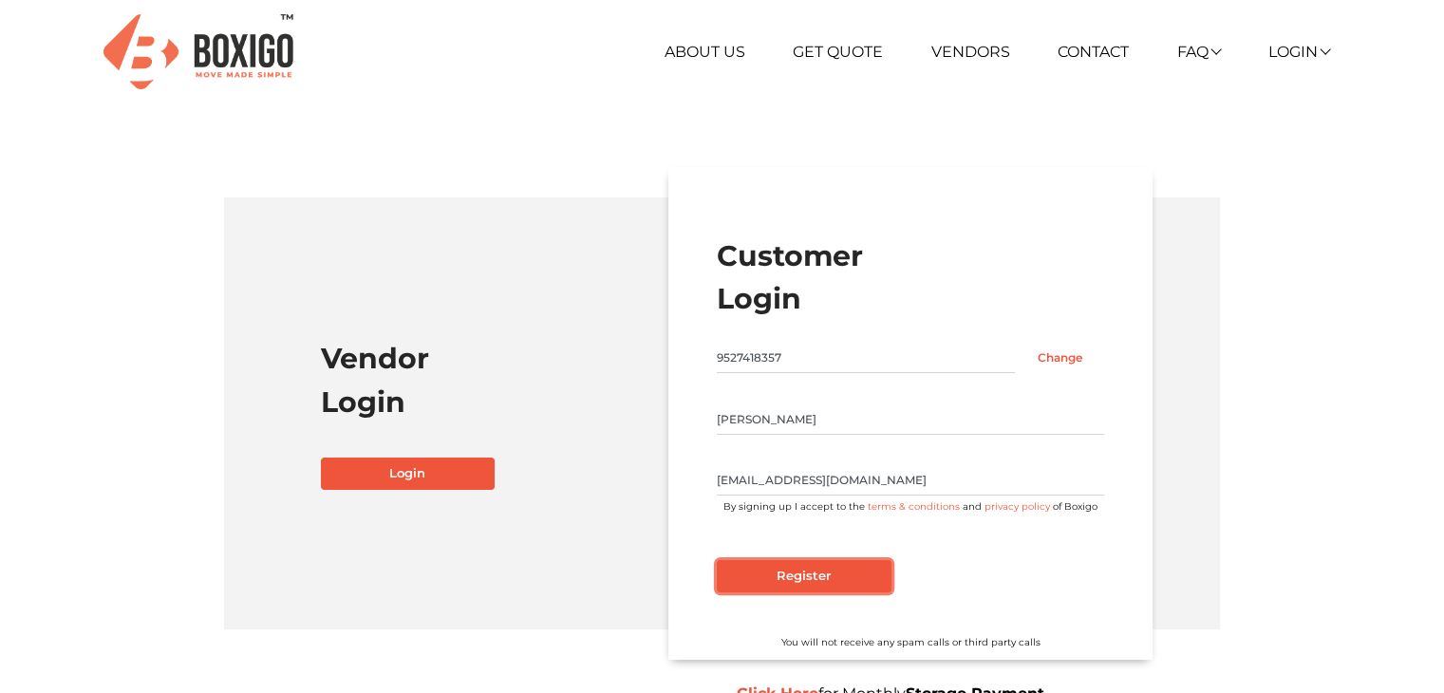
click at [784, 575] on input "Register" at bounding box center [804, 576] width 175 height 32
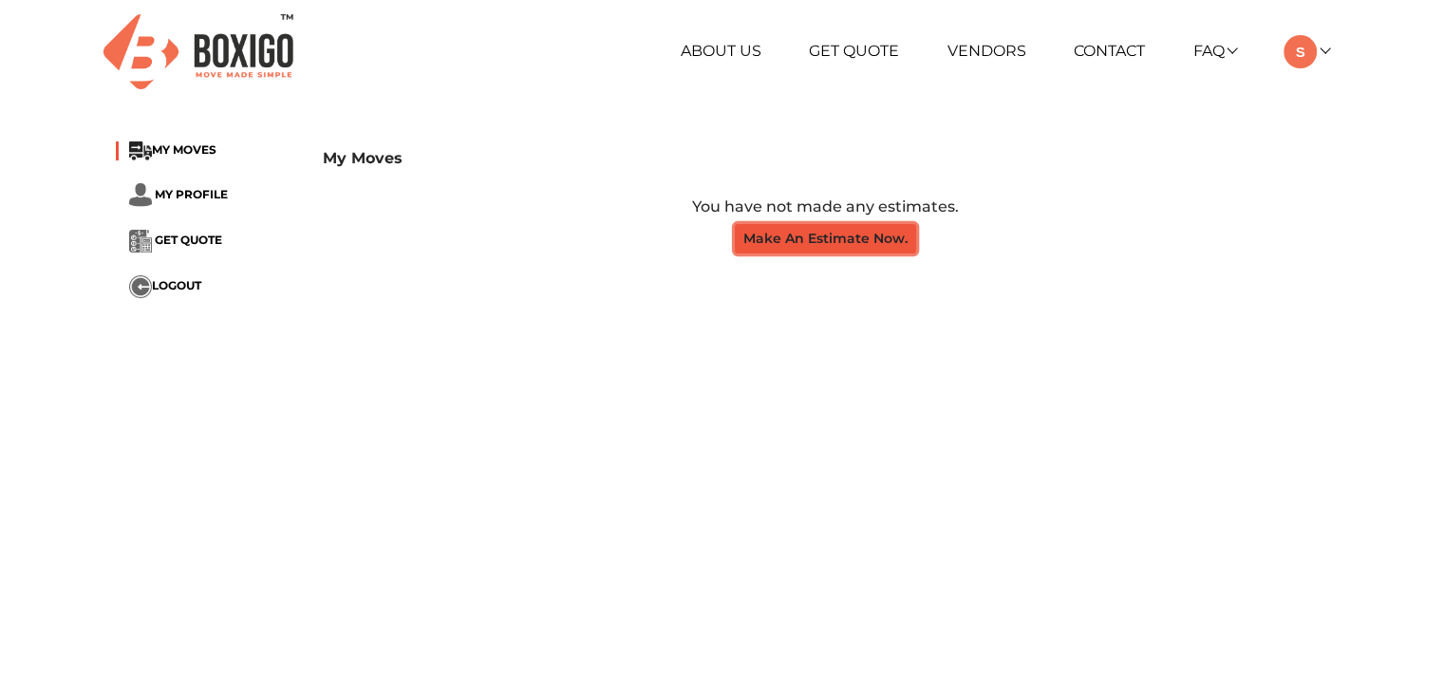
click at [866, 244] on button "Make An Estimate Now." at bounding box center [825, 238] width 181 height 29
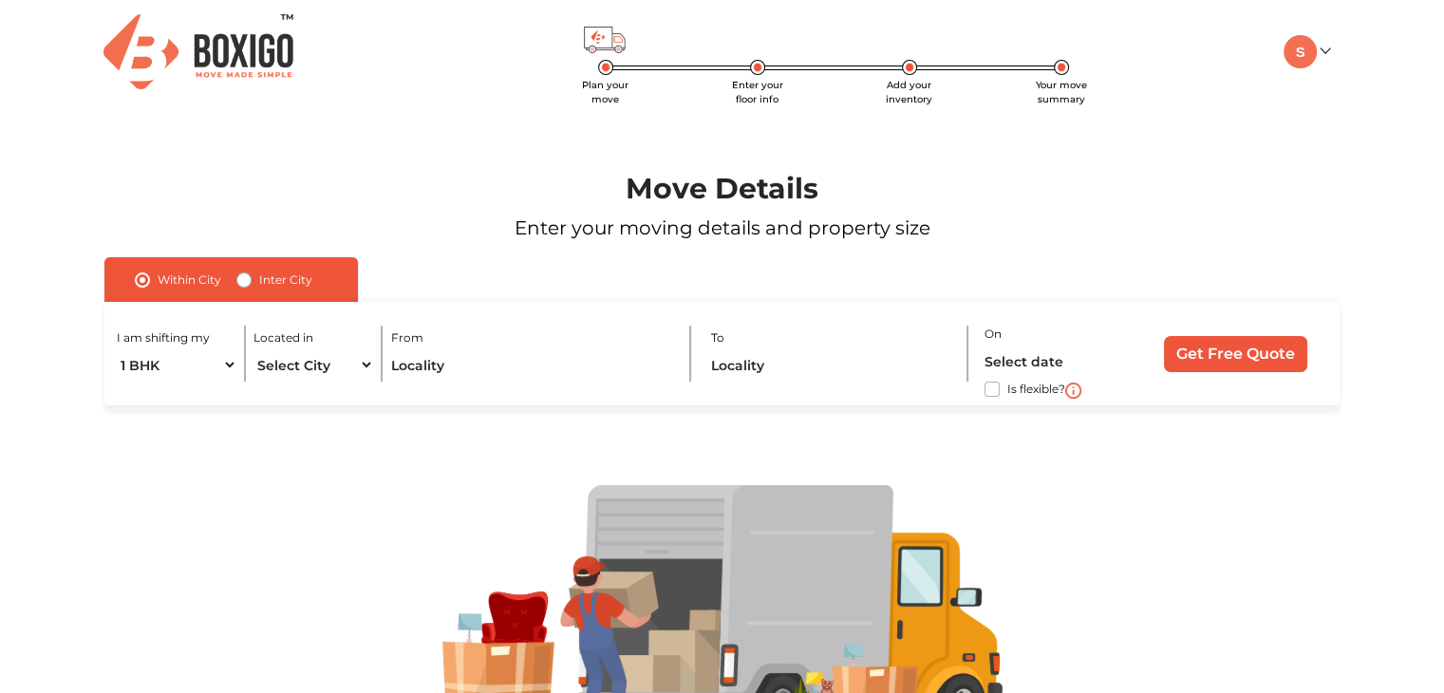
click at [259, 278] on label "Inter City" at bounding box center [285, 280] width 53 height 23
click at [241, 278] on input "Inter City" at bounding box center [243, 278] width 15 height 19
radio input "true"
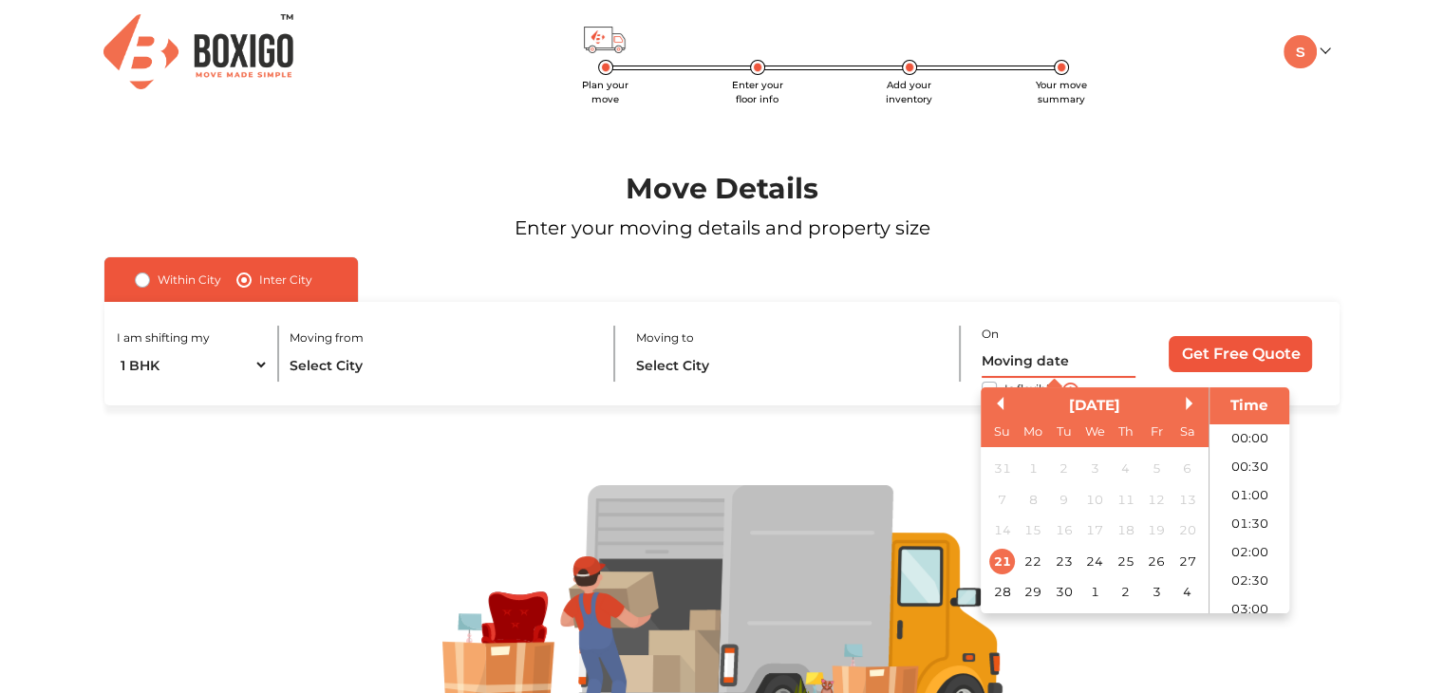
click at [1025, 347] on input "text" at bounding box center [1058, 361] width 154 height 33
click at [1070, 567] on div "23" at bounding box center [1064, 562] width 26 height 26
type input "[DATE] 12:00 AM"
click at [1004, 387] on label "Is flexible?" at bounding box center [1033, 388] width 58 height 20
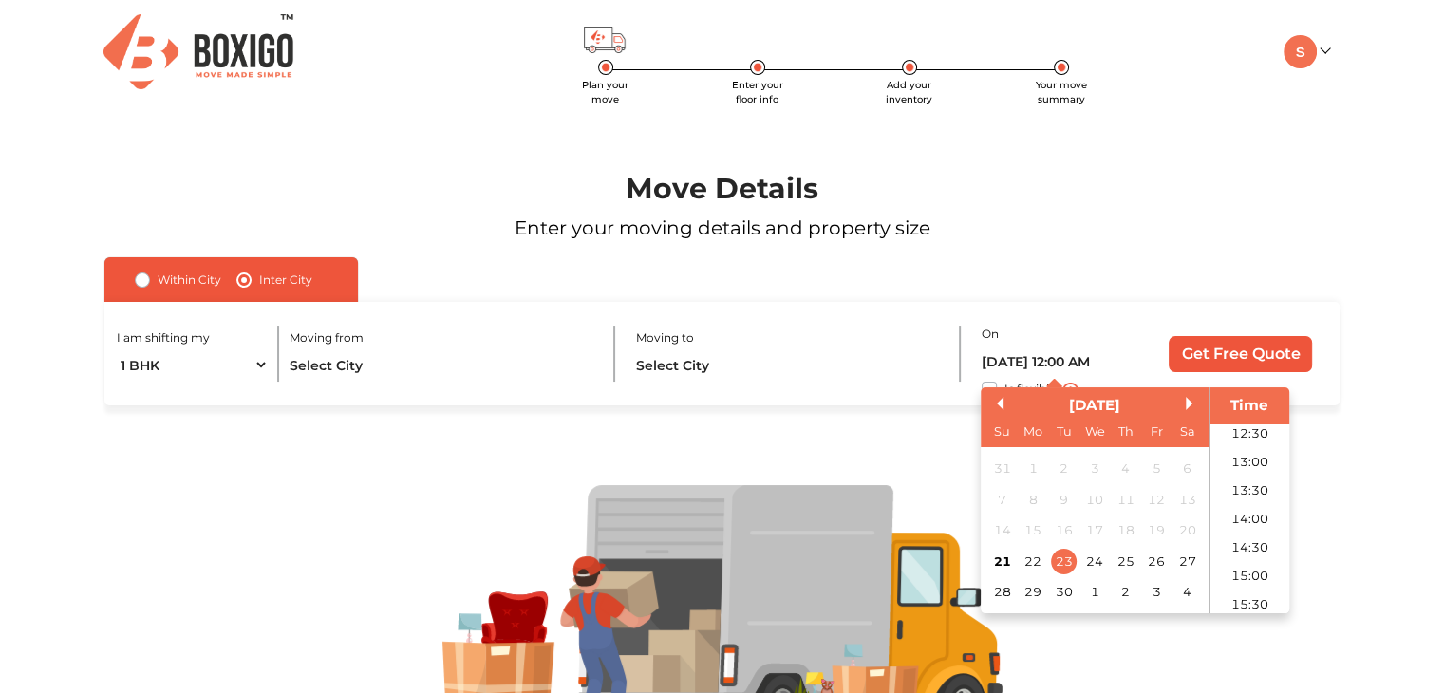
click at [120, 387] on input "Is flexible?" at bounding box center [111, 387] width 15 height 19
checkbox input "true"
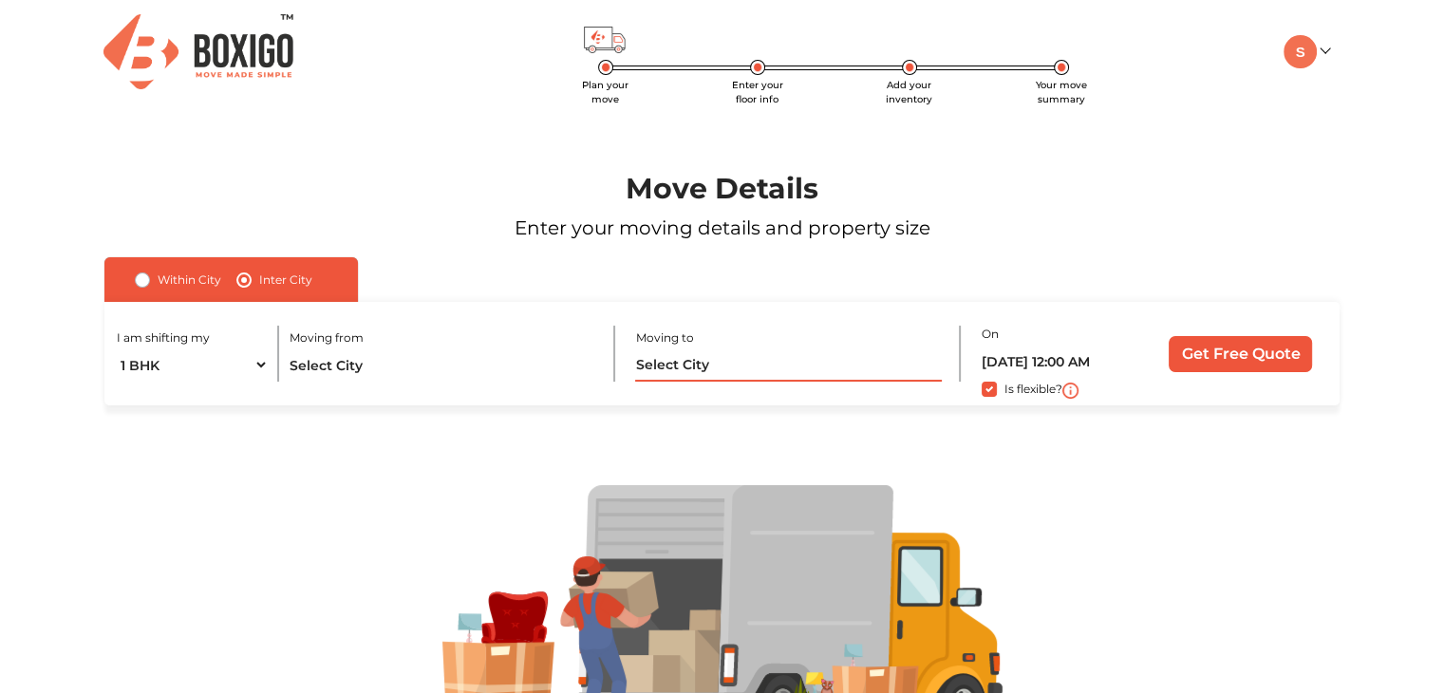
click at [698, 368] on input "text" at bounding box center [788, 364] width 306 height 33
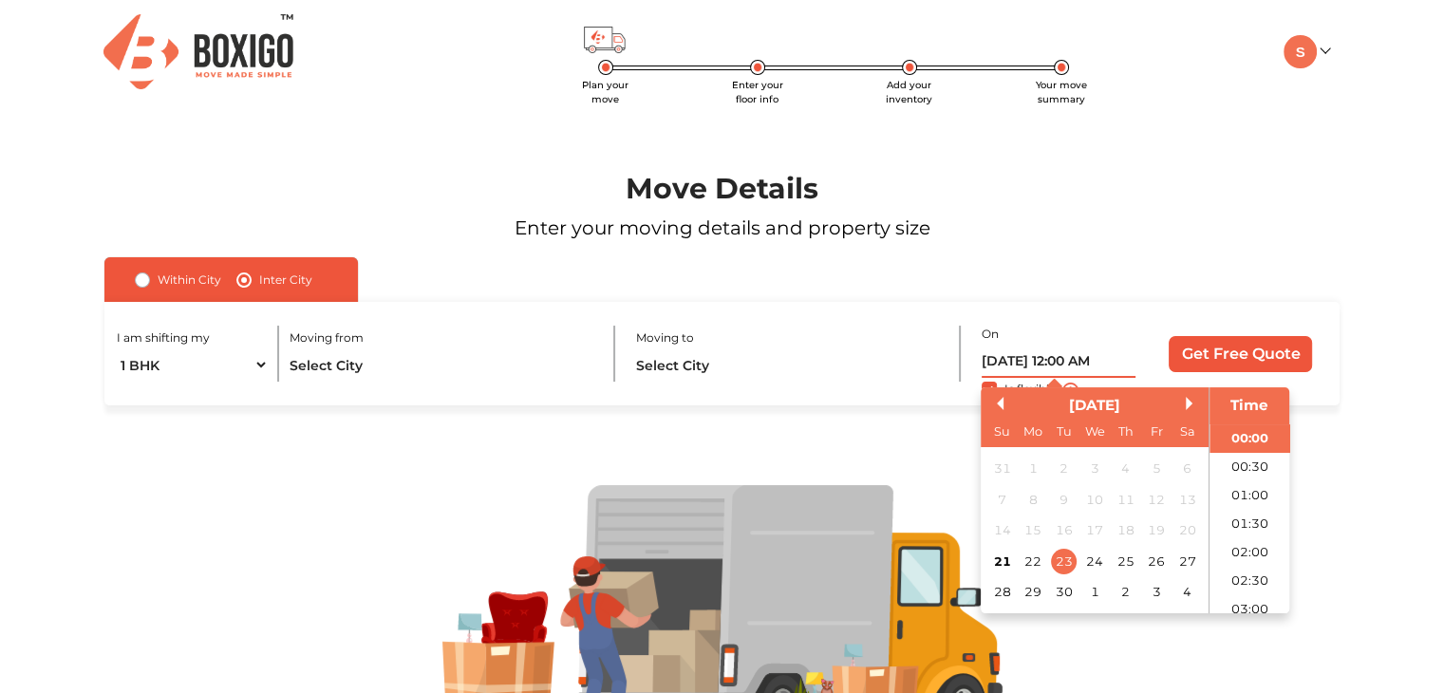
click at [1059, 351] on input "[DATE] 12:00 AM" at bounding box center [1058, 361] width 154 height 33
click at [1245, 582] on li "17:30" at bounding box center [1249, 582] width 81 height 28
type input "[DATE] 5:30 PM"
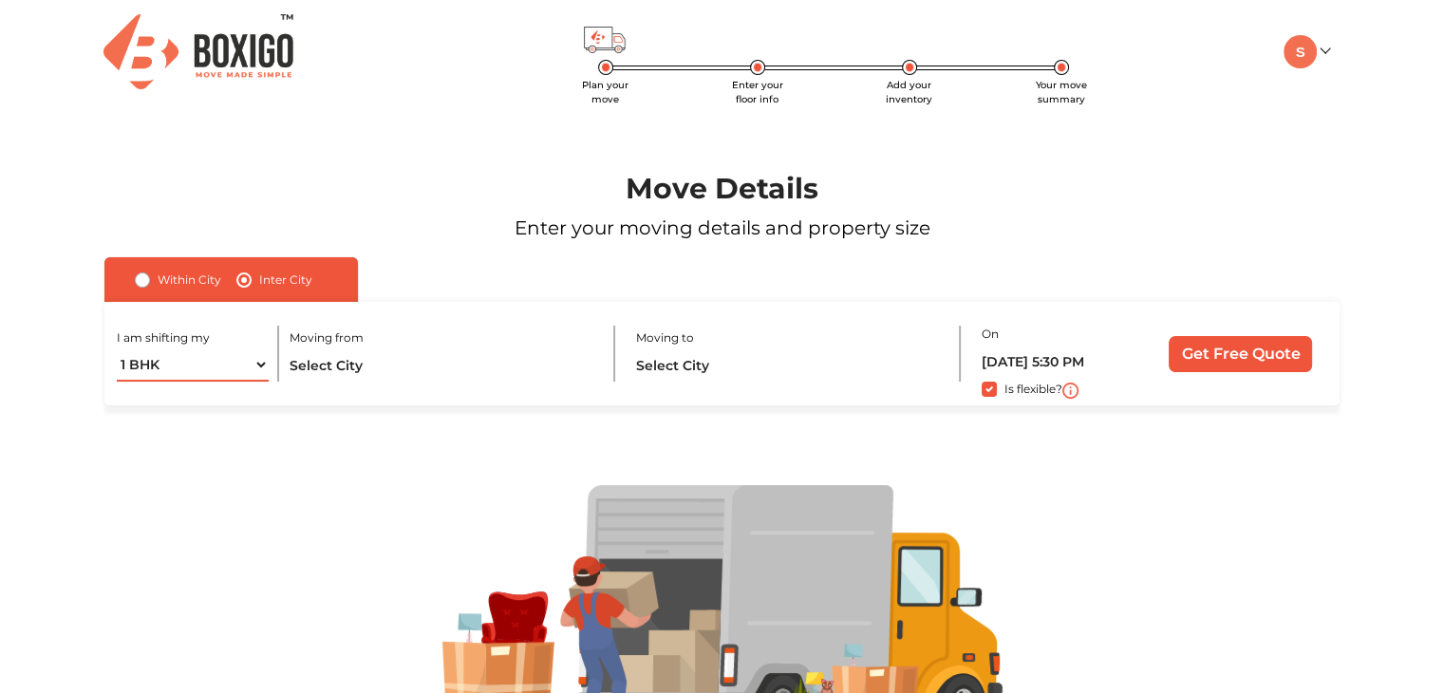
click at [223, 362] on select "1 BHK 2 BHK 3 BHK 3 + BHK FEW ITEMS" at bounding box center [193, 364] width 152 height 33
select select "FEW ITEMS"
click at [117, 349] on select "1 BHK 2 BHK 3 BHK 3 + BHK FEW ITEMS" at bounding box center [193, 364] width 152 height 33
click at [381, 360] on input "text" at bounding box center [442, 364] width 306 height 33
type input "p"
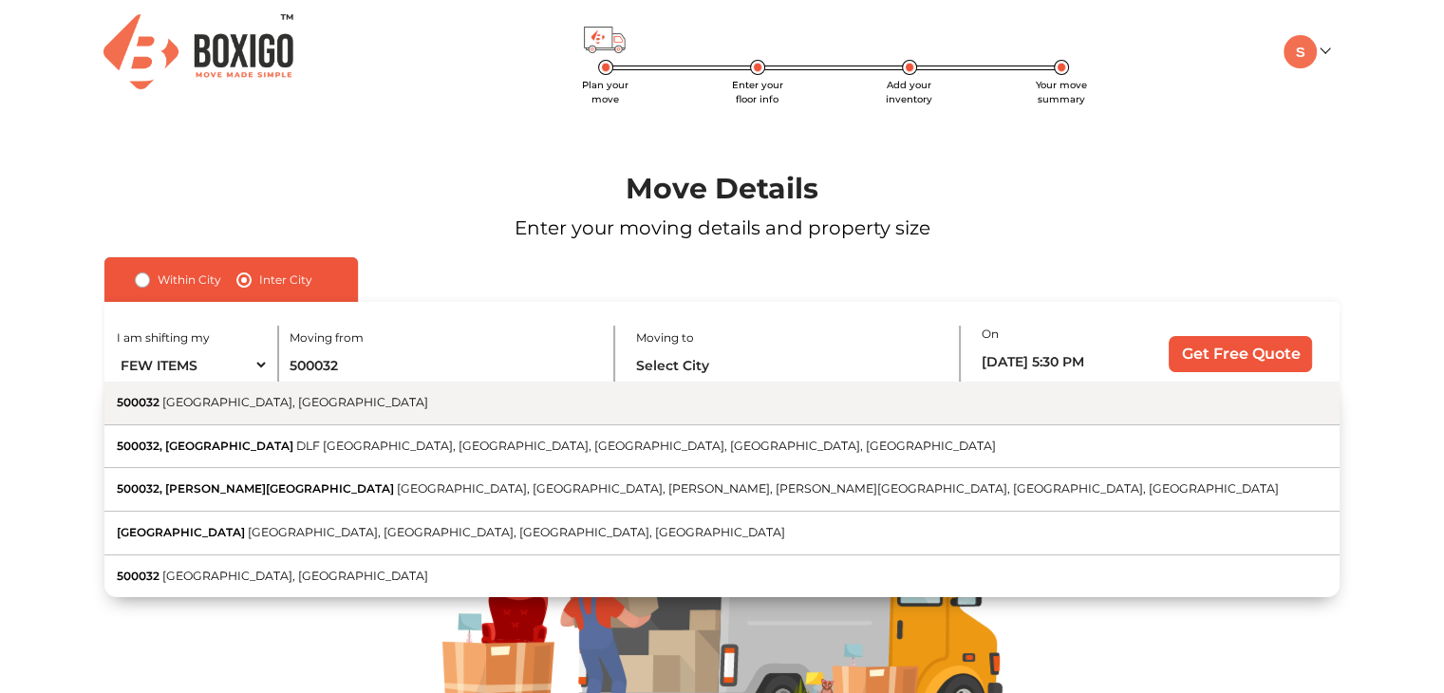
click at [399, 420] on button "500032 [GEOGRAPHIC_DATA], [GEOGRAPHIC_DATA]" at bounding box center [721, 404] width 1235 height 44
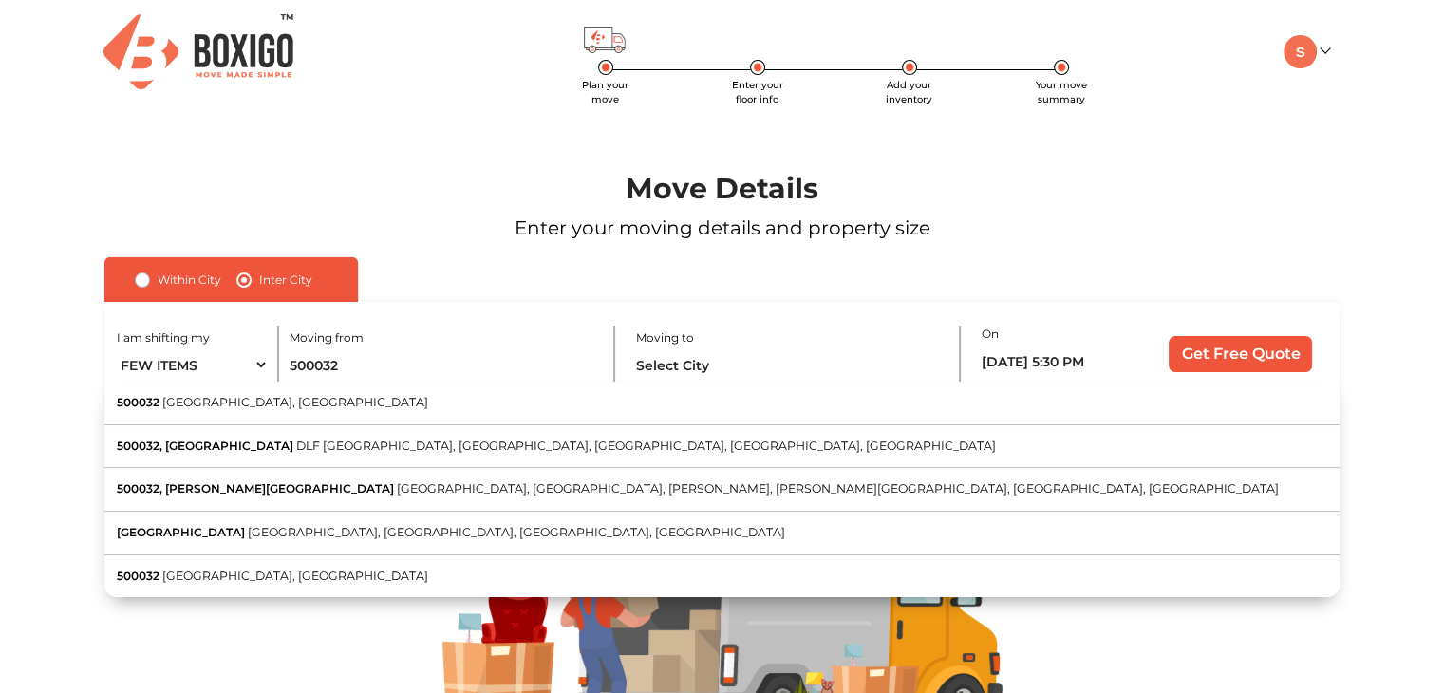
type input "[GEOGRAPHIC_DATA], [GEOGRAPHIC_DATA] 500032"
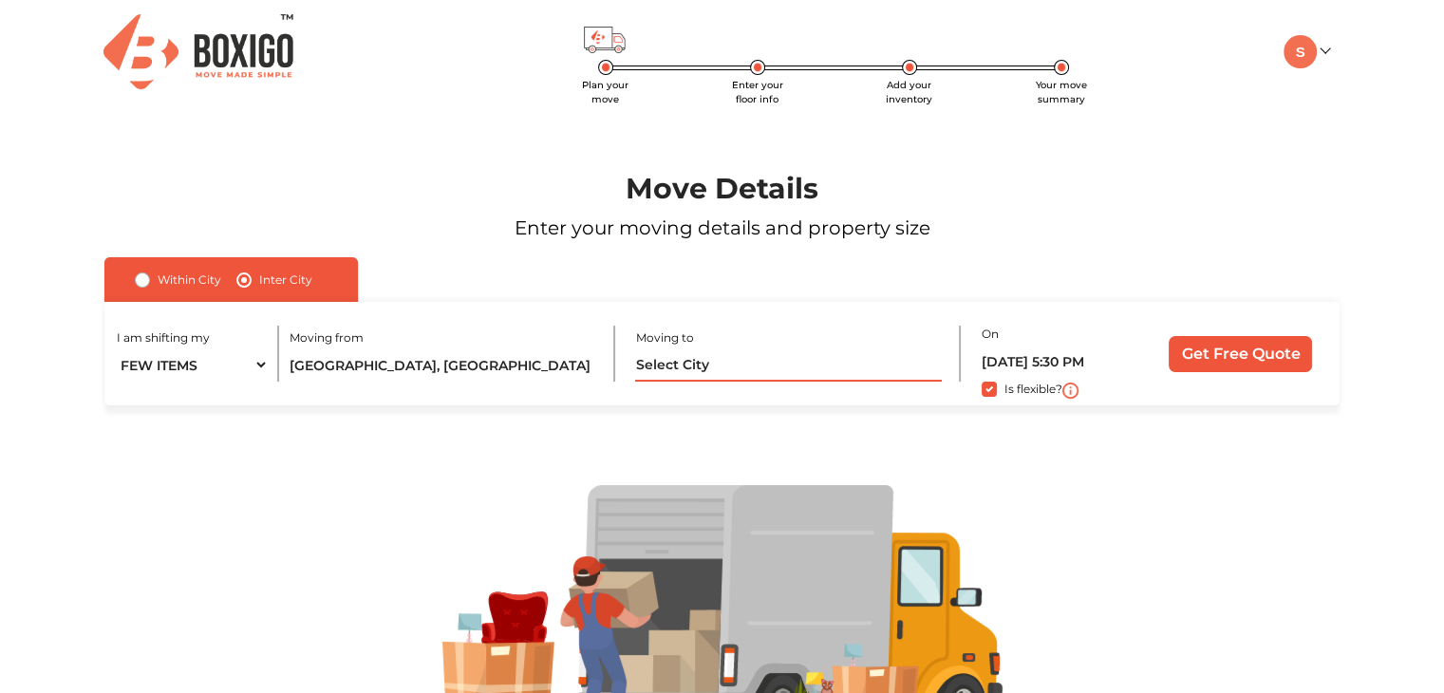
click at [669, 364] on input "text" at bounding box center [788, 364] width 306 height 33
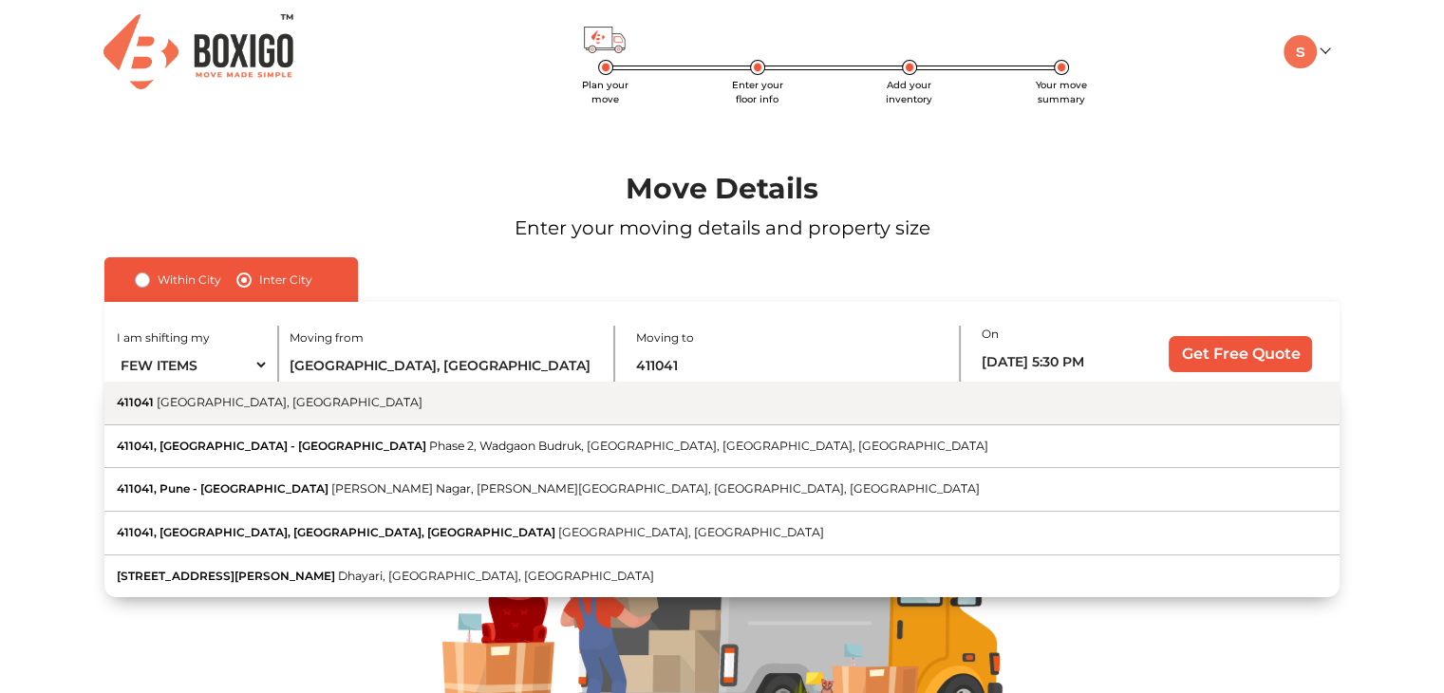
click at [747, 407] on button "411041 [GEOGRAPHIC_DATA], [GEOGRAPHIC_DATA]" at bounding box center [721, 404] width 1235 height 44
type input "[GEOGRAPHIC_DATA]"
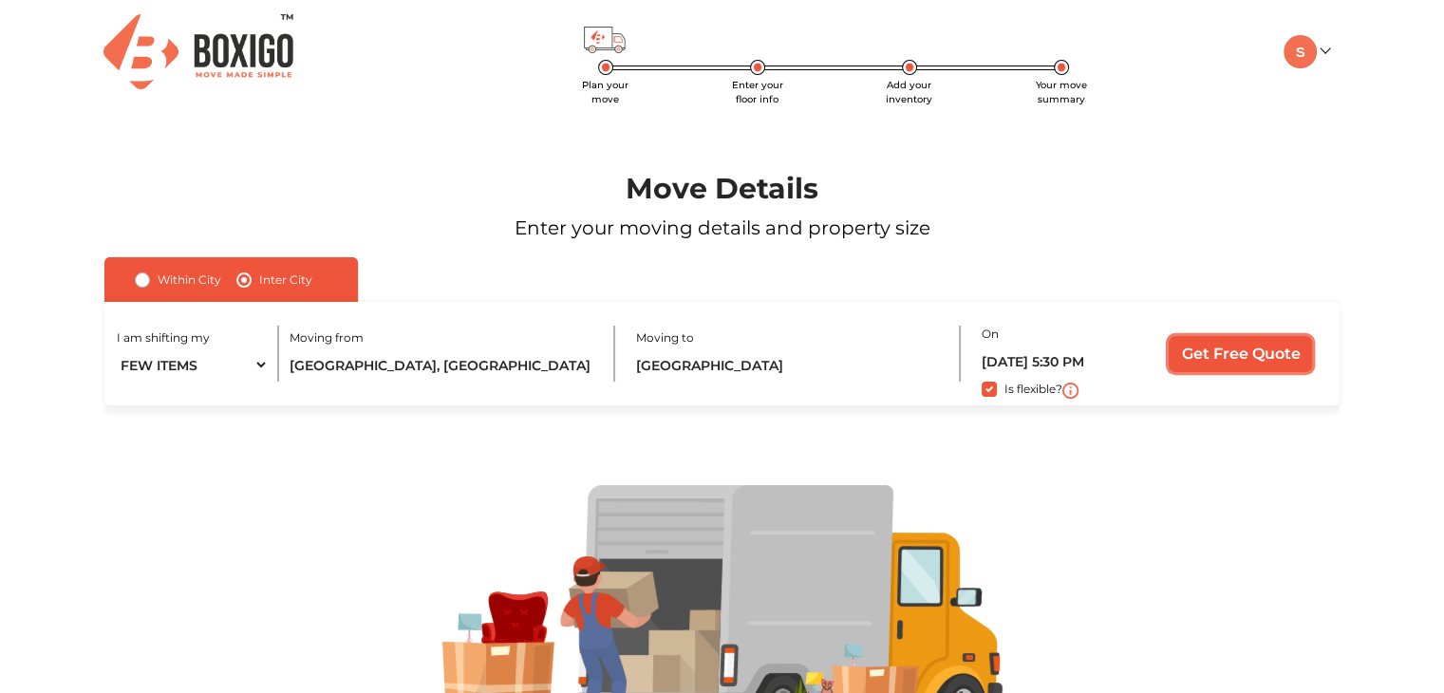
click at [1201, 347] on input "Get Free Quote" at bounding box center [1239, 354] width 143 height 36
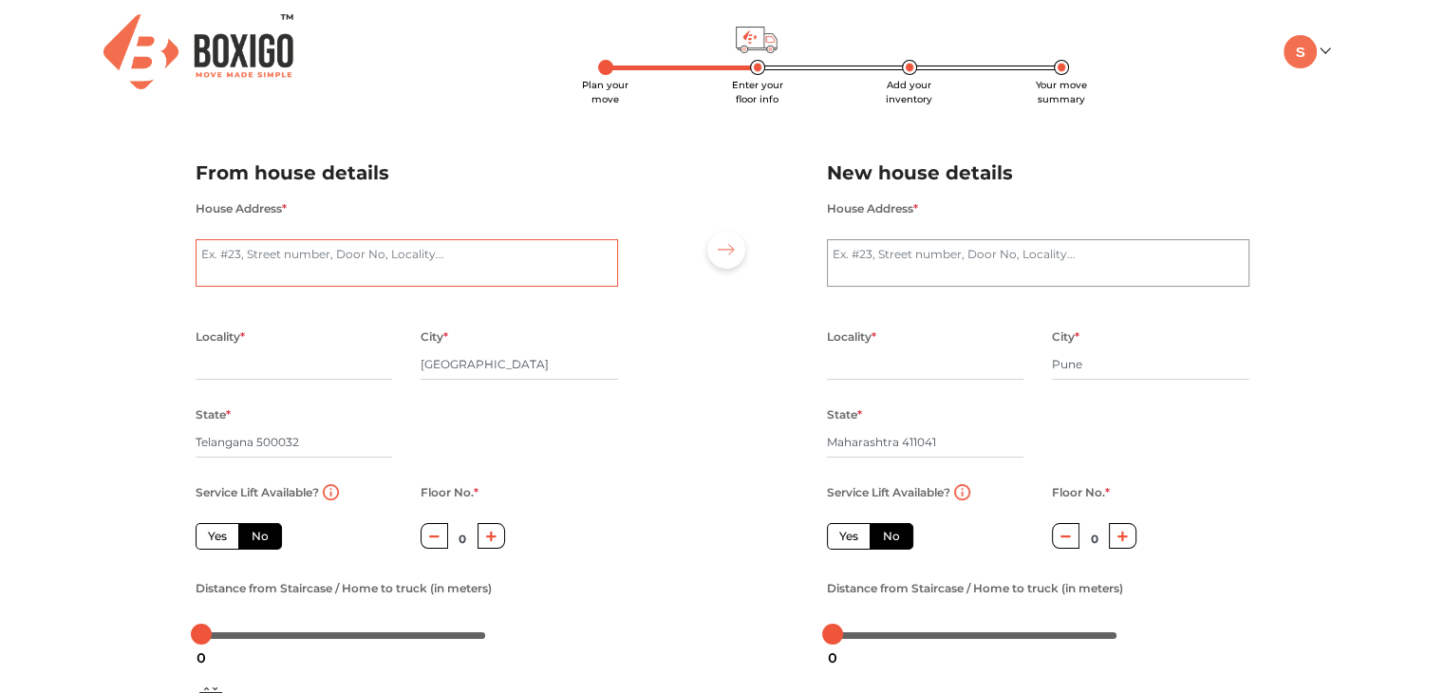
click at [437, 257] on textarea "House Address *" at bounding box center [407, 262] width 422 height 47
type textarea "409a , [PERSON_NAME] grand mens pg, [GEOGRAPHIC_DATA], [GEOGRAPHIC_DATA]"
click at [259, 367] on input "text" at bounding box center [294, 364] width 197 height 30
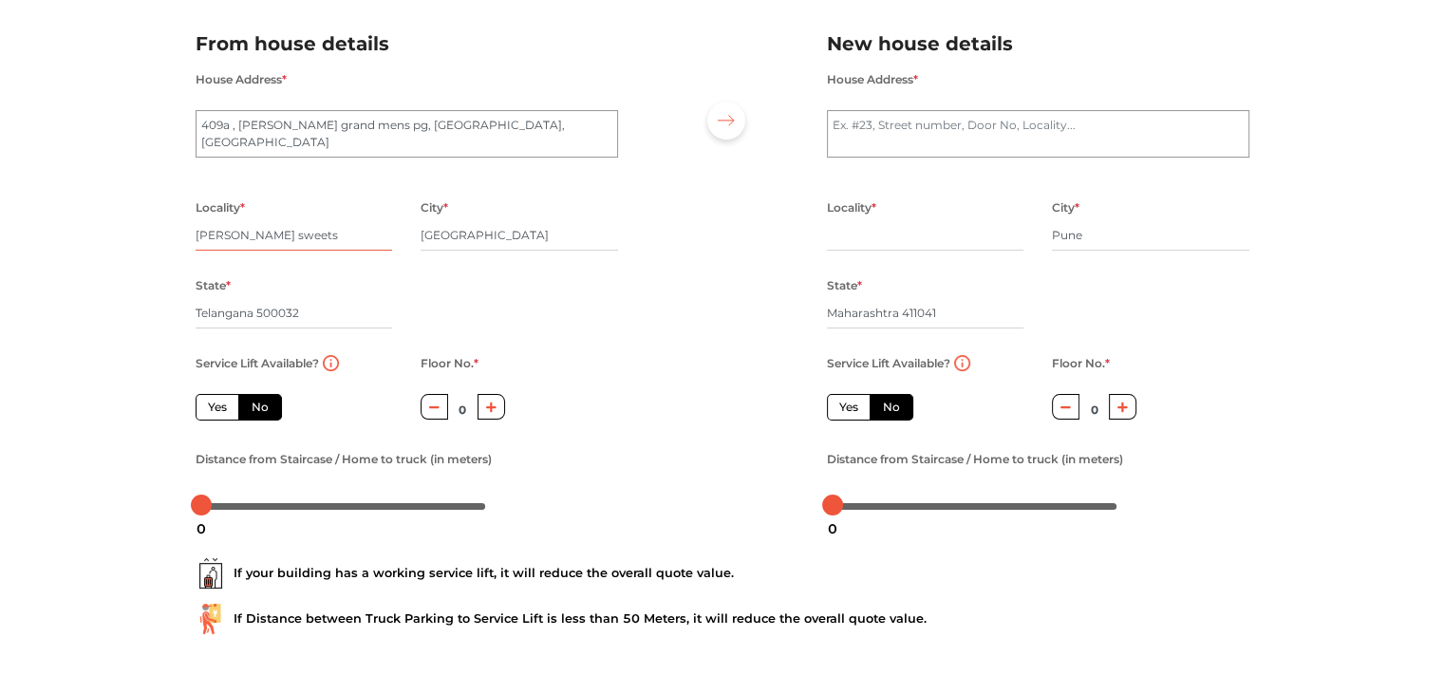
scroll to position [133, 0]
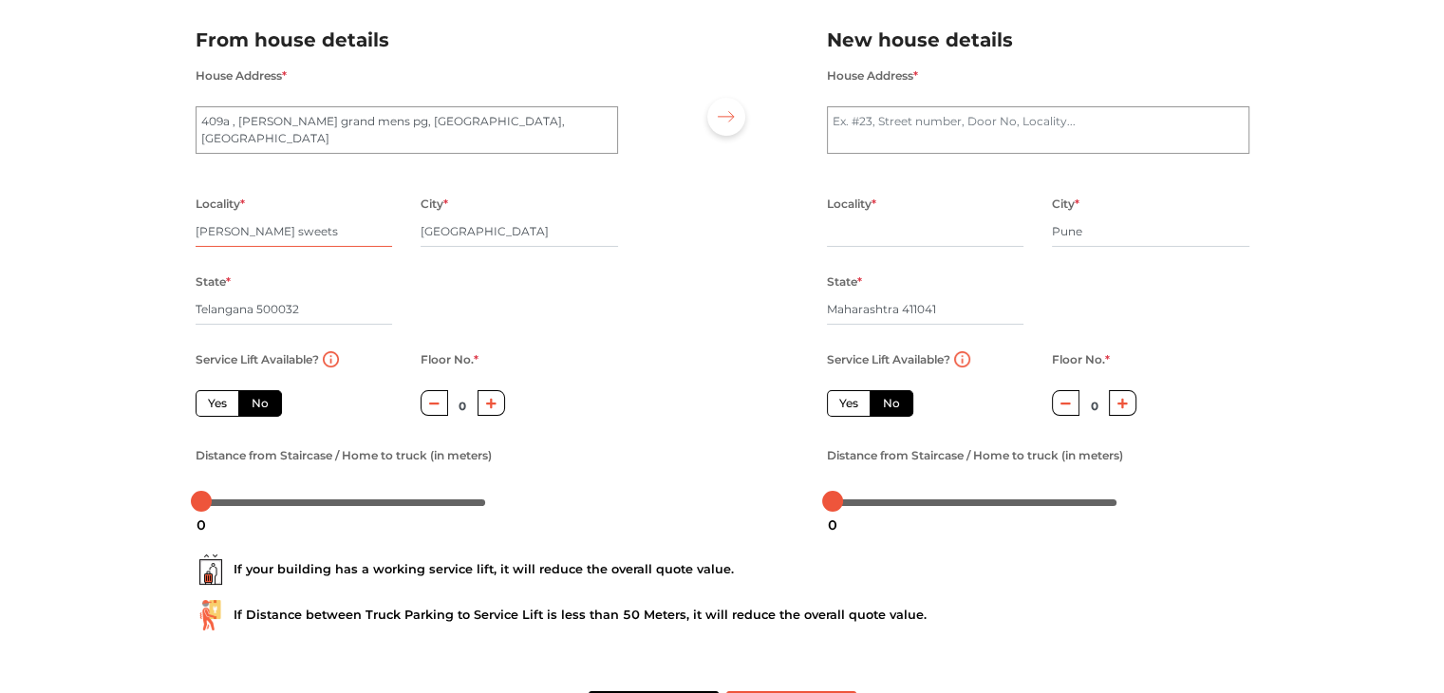
type input "[PERSON_NAME] sweets"
drag, startPoint x: 201, startPoint y: 365, endPoint x: 310, endPoint y: 365, distance: 109.2
click at [310, 365] on label "Service Lift Available?" at bounding box center [257, 359] width 123 height 25
click at [219, 403] on label "Yes" at bounding box center [218, 403] width 44 height 27
click at [219, 403] on input "Yes" at bounding box center [214, 401] width 12 height 12
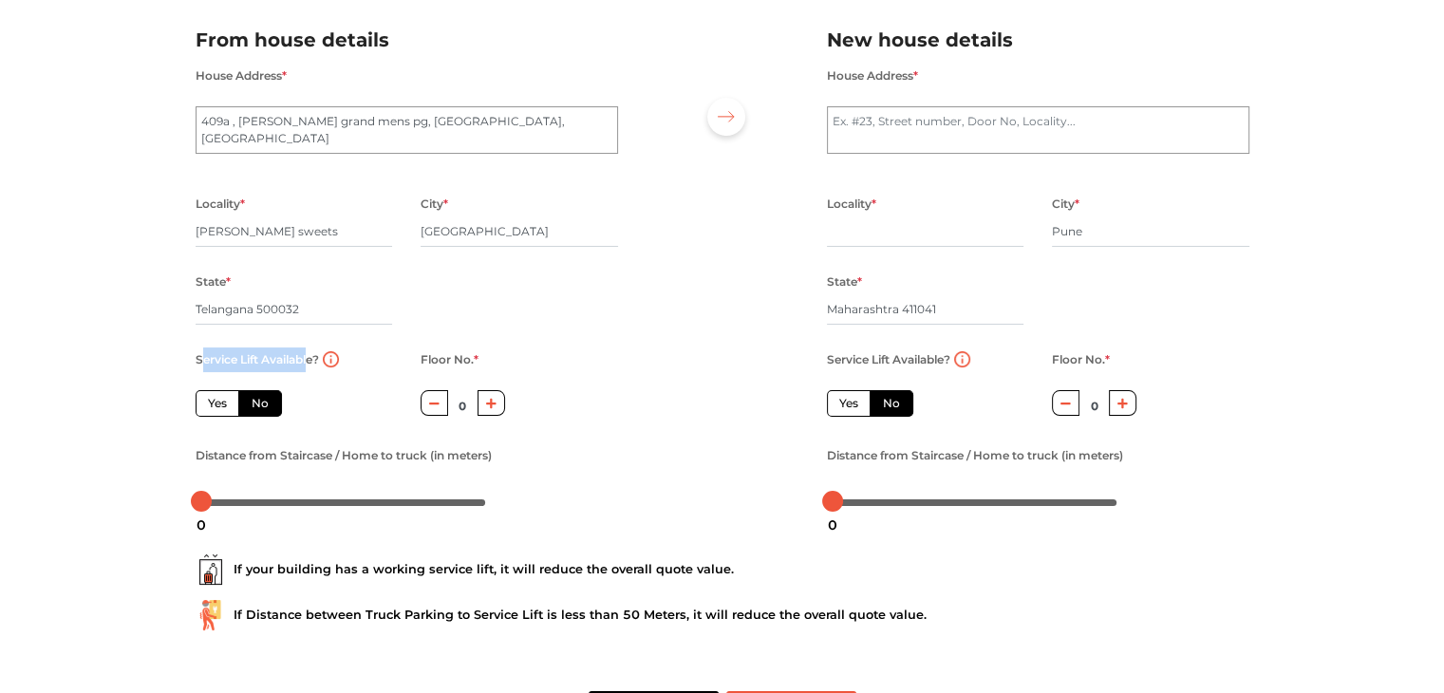
radio input "true"
click at [263, 401] on label "No" at bounding box center [260, 403] width 44 height 27
click at [263, 401] on input "No" at bounding box center [258, 401] width 12 height 12
radio input "true"
click at [190, 413] on div "Service Lift Available? Yes No" at bounding box center [294, 395] width 226 height 96
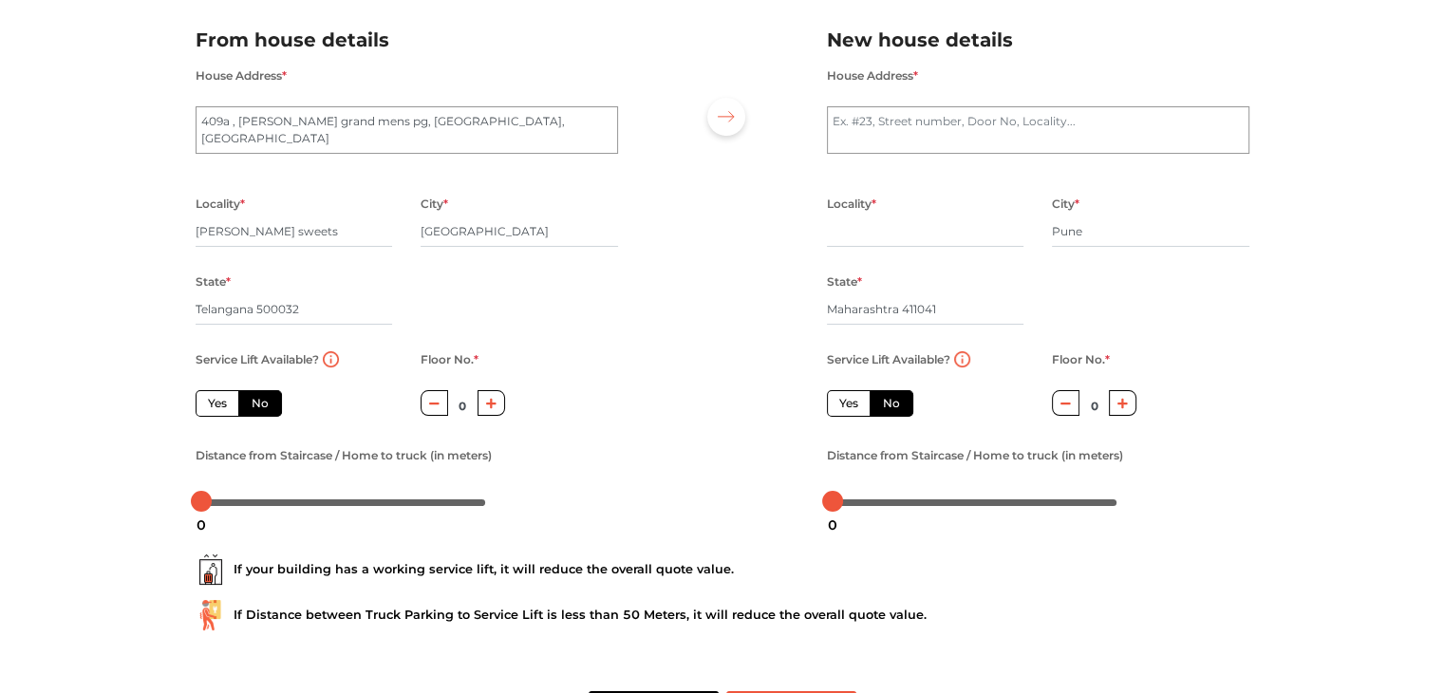
click at [224, 407] on label "Yes" at bounding box center [218, 403] width 44 height 27
click at [220, 407] on input "Yes" at bounding box center [214, 401] width 12 height 12
radio input "true"
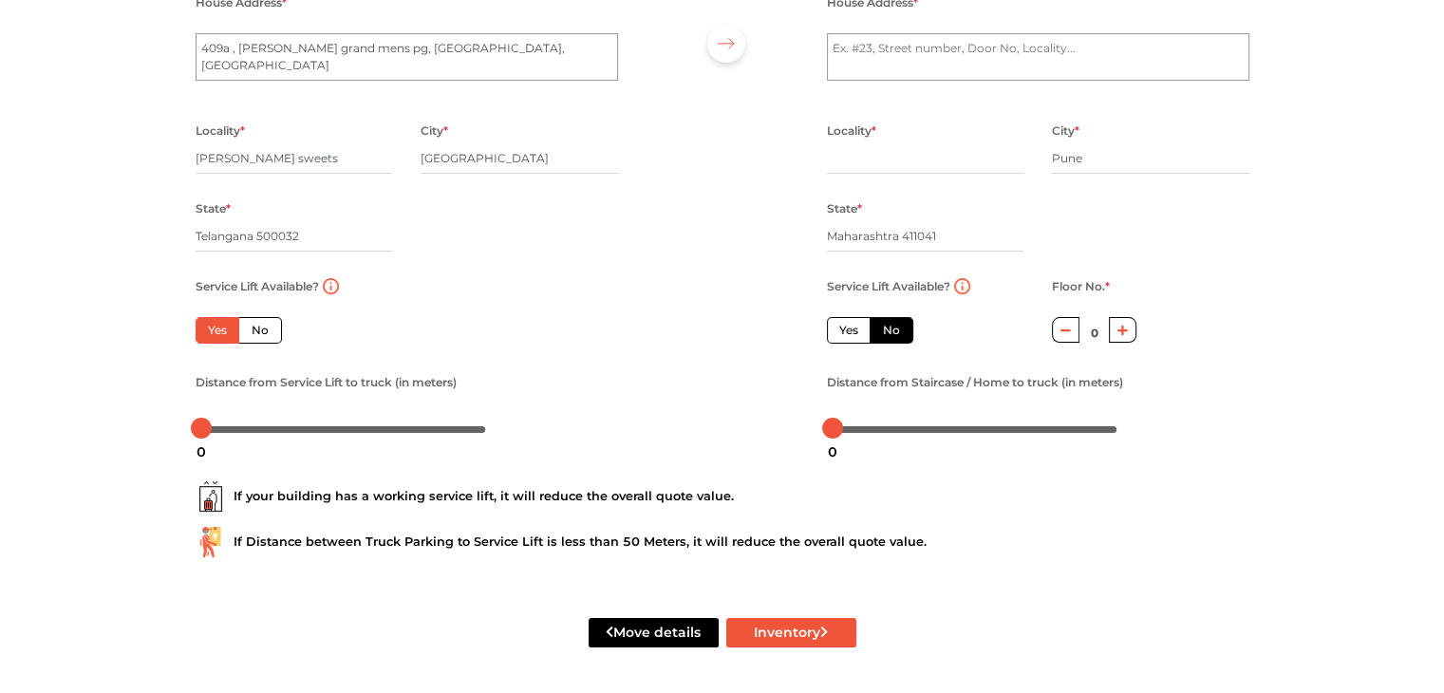
scroll to position [208, 0]
drag, startPoint x: 215, startPoint y: 388, endPoint x: 277, endPoint y: 388, distance: 62.6
click at [277, 388] on label "Distance from Service Lift to truck (in meters)" at bounding box center [326, 382] width 261 height 25
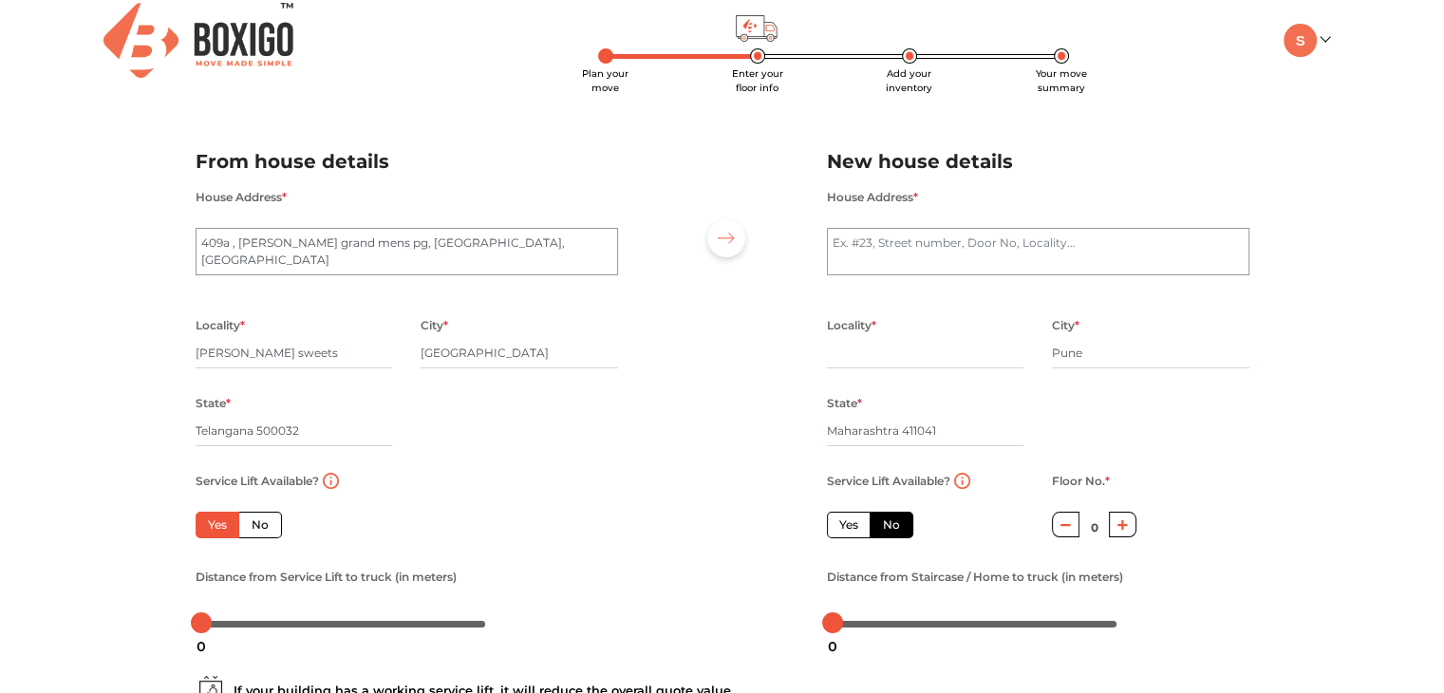
scroll to position [0, 0]
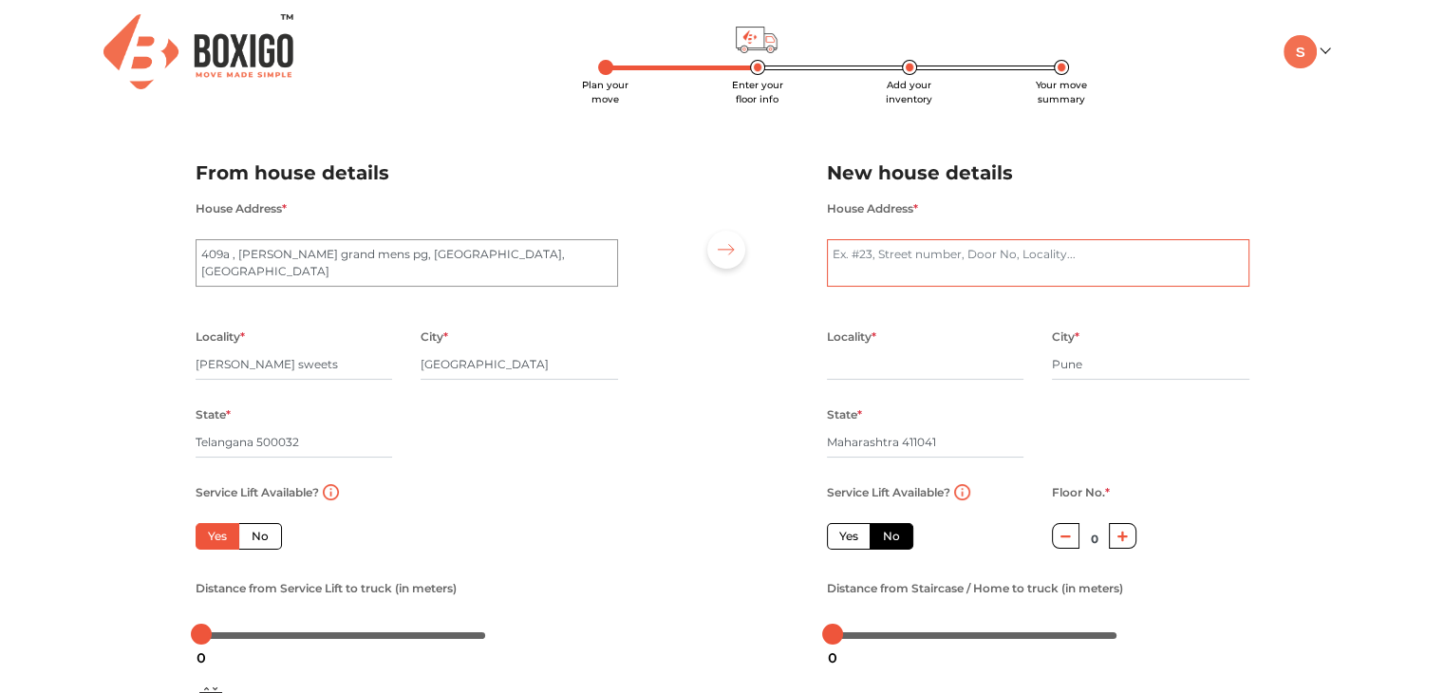
click at [957, 248] on textarea "House Address *" at bounding box center [1038, 262] width 422 height 47
type textarea "39 [GEOGRAPHIC_DATA], [GEOGRAPHIC_DATA]"
click at [887, 365] on input "text" at bounding box center [925, 364] width 197 height 30
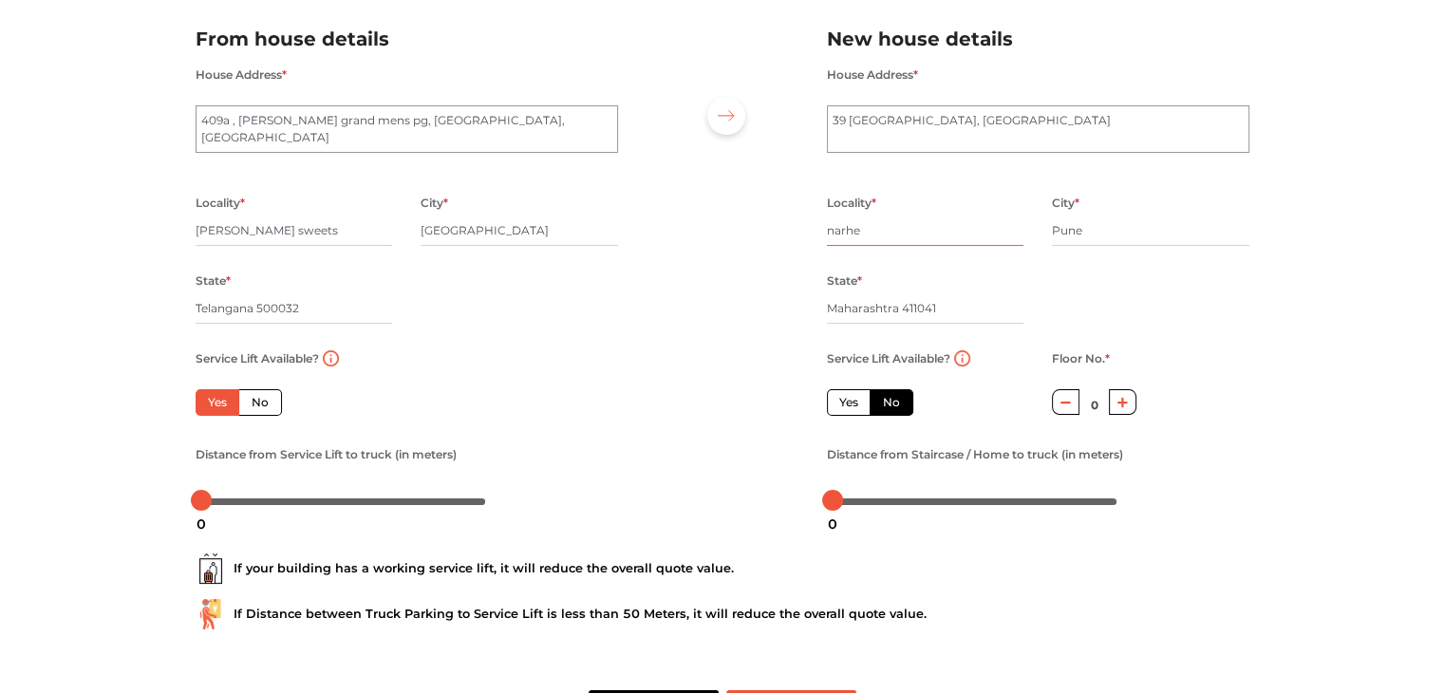
scroll to position [137, 0]
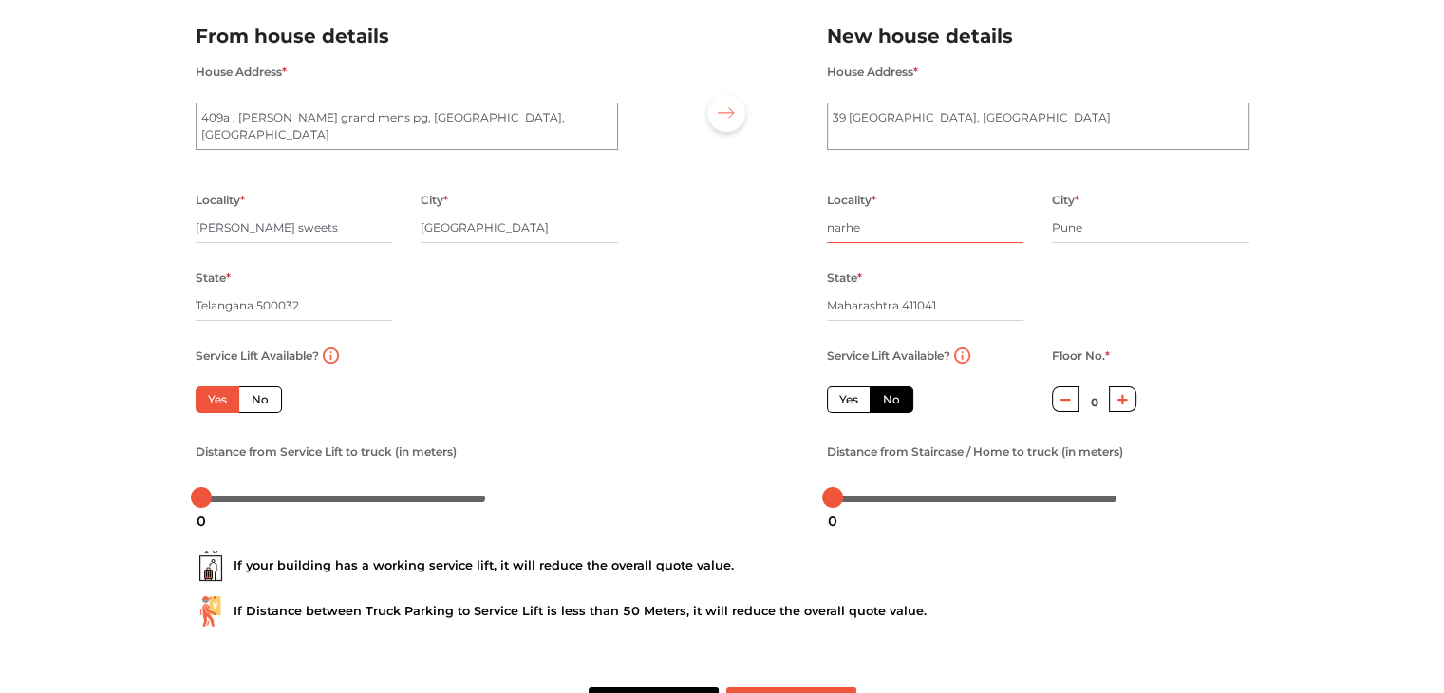
type input "narhe"
click at [1120, 411] on button "button" at bounding box center [1123, 399] width 28 height 26
type input "1"
click at [862, 409] on label "Yes" at bounding box center [849, 399] width 44 height 27
click at [851, 403] on input "Yes" at bounding box center [845, 397] width 12 height 12
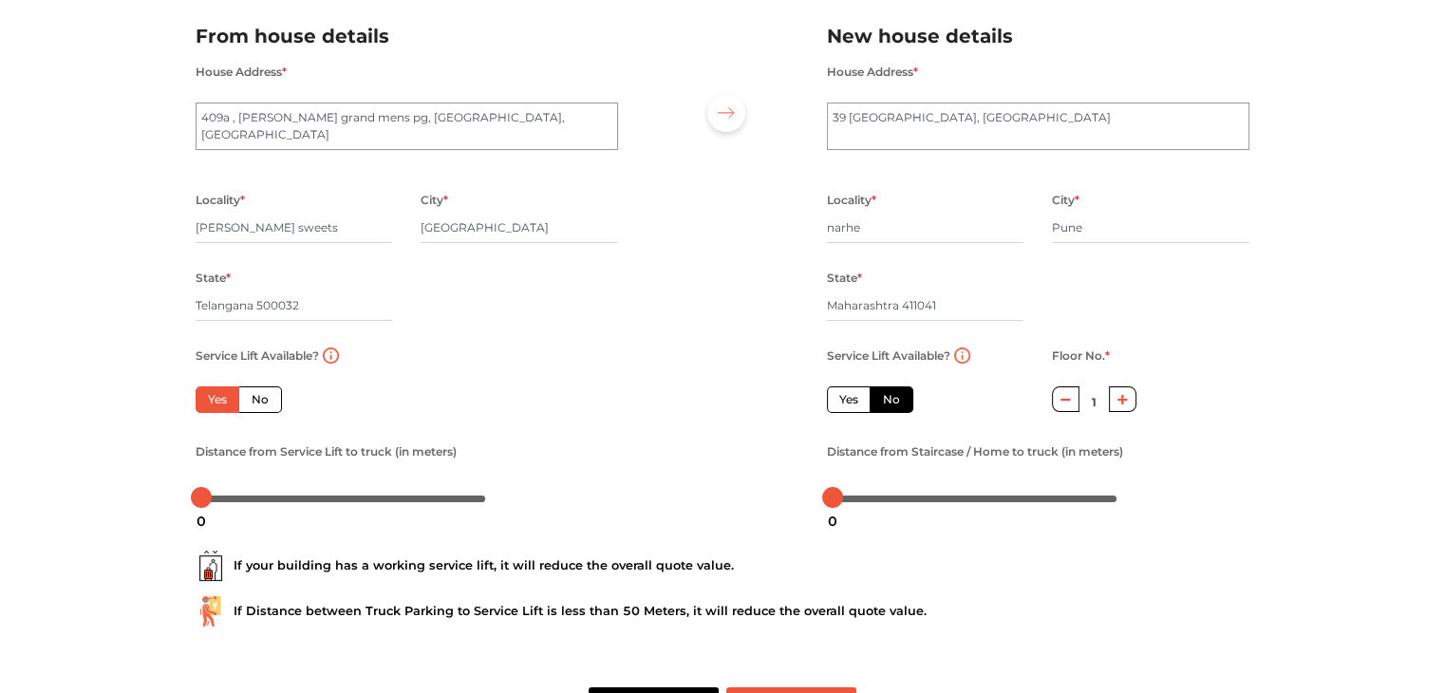
radio input "false"
type input "0"
drag, startPoint x: 838, startPoint y: 502, endPoint x: 866, endPoint y: 502, distance: 27.5
click at [866, 502] on div at bounding box center [859, 497] width 21 height 21
click at [884, 540] on div "If your building has a working service lift, it will reduce the overall quote v…" at bounding box center [722, 580] width 1082 height 121
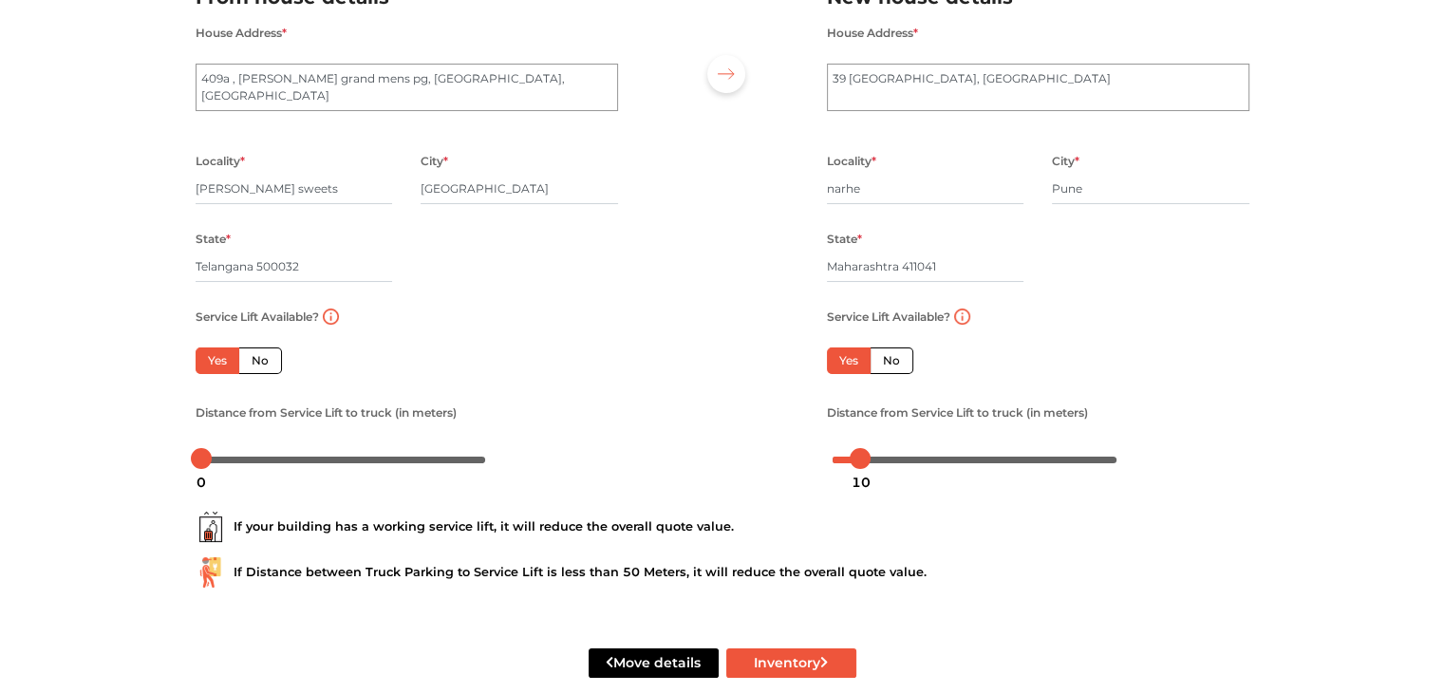
scroll to position [209, 0]
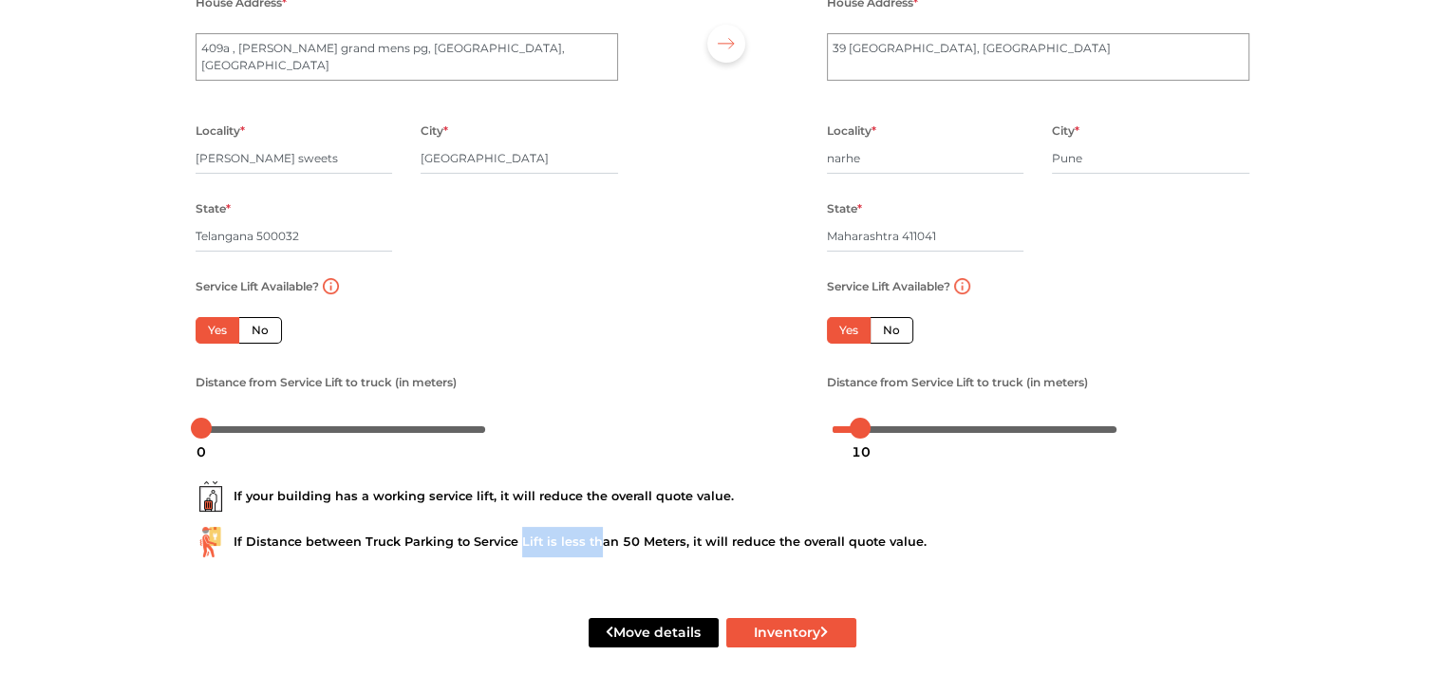
drag, startPoint x: 519, startPoint y: 542, endPoint x: 622, endPoint y: 537, distance: 102.6
click at [622, 537] on div "If Distance between Truck Parking to Service Lift is less than 50 Meters, it wi…" at bounding box center [723, 542] width 1054 height 30
drag, startPoint x: 622, startPoint y: 537, endPoint x: 687, endPoint y: 545, distance: 65.9
click at [687, 545] on div "If Distance between Truck Parking to Service Lift is less than 50 Meters, it wi…" at bounding box center [723, 542] width 1054 height 30
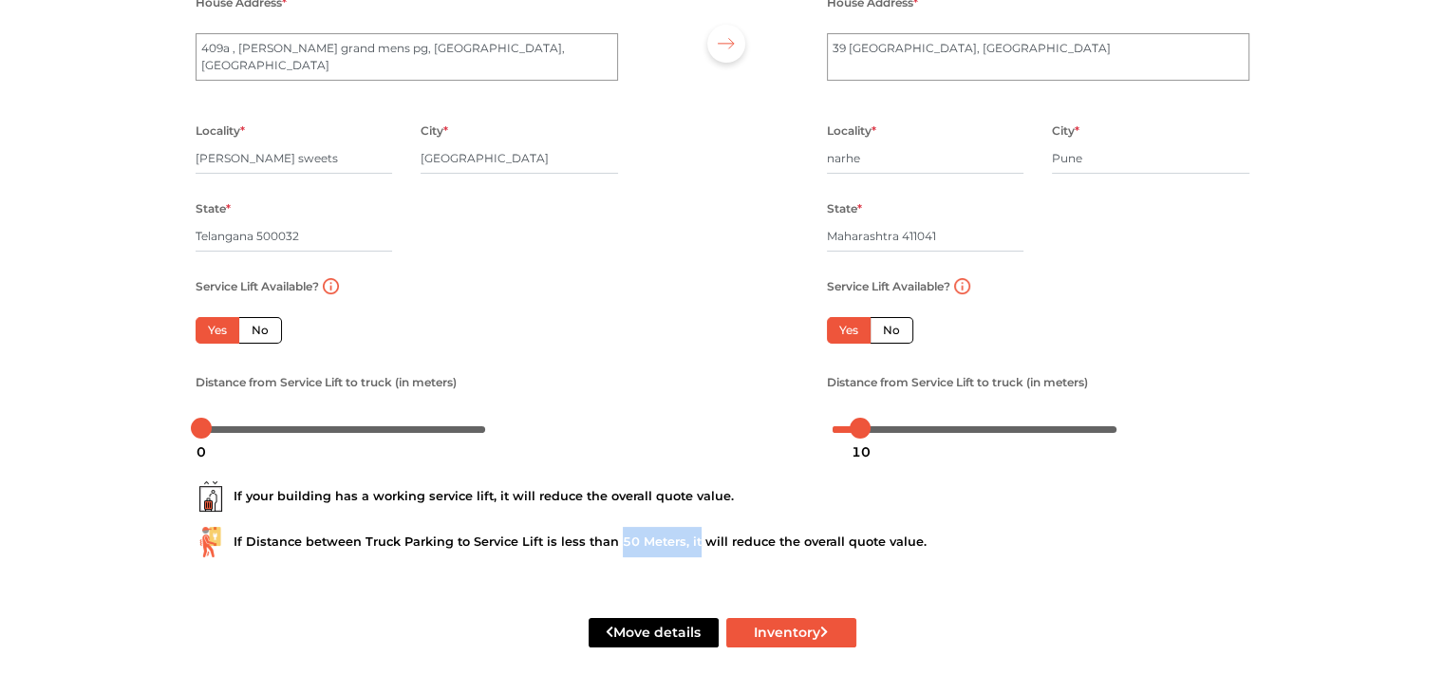
click at [687, 545] on div "If Distance between Truck Parking to Service Lift is less than 50 Meters, it wi…" at bounding box center [723, 542] width 1054 height 30
click at [813, 633] on button "Inventory" at bounding box center [791, 632] width 130 height 29
click at [319, 240] on input "Telangana 500032" at bounding box center [294, 236] width 197 height 30
drag, startPoint x: 260, startPoint y: 233, endPoint x: 424, endPoint y: 256, distance: 165.8
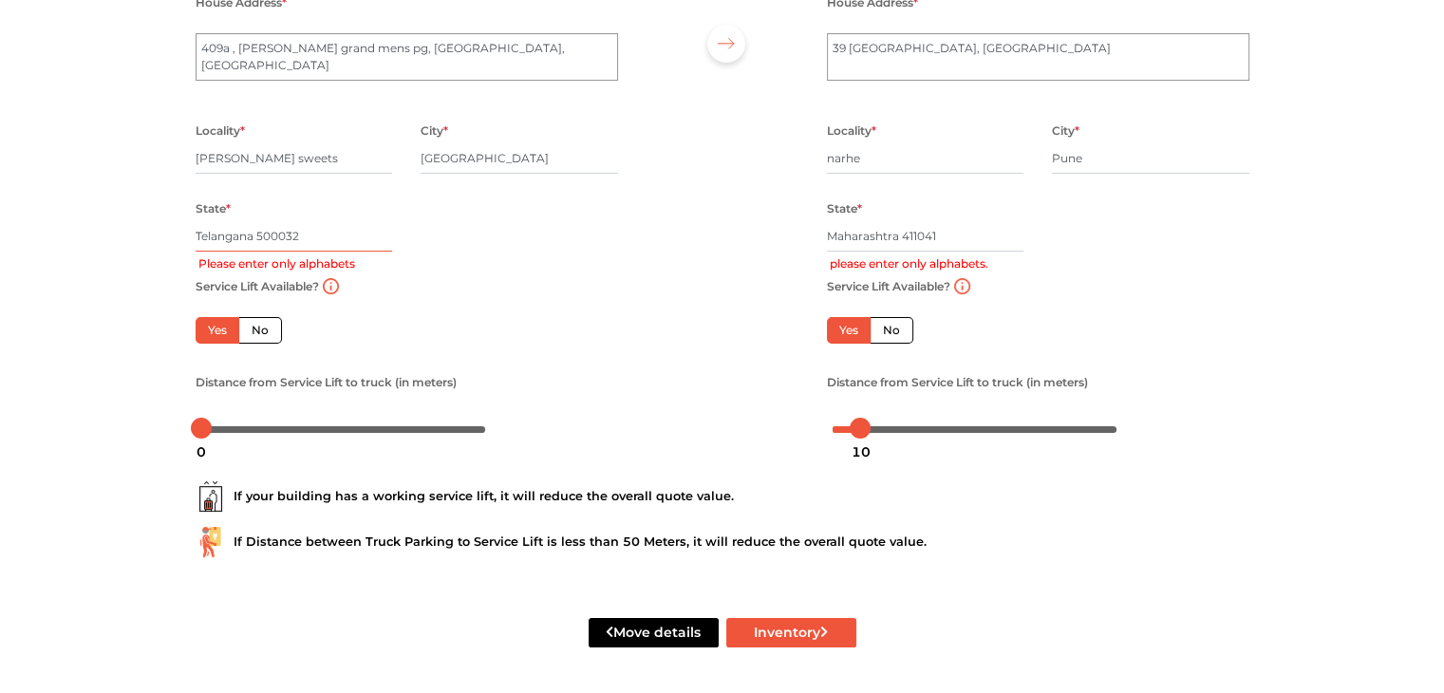
click at [391, 248] on input "Telangana 500032" at bounding box center [294, 236] width 197 height 30
type input "Telangana"
drag, startPoint x: 902, startPoint y: 233, endPoint x: 979, endPoint y: 234, distance: 76.9
click at [976, 235] on input "Maharashtra 411041" at bounding box center [925, 236] width 197 height 30
type input "[GEOGRAPHIC_DATA]"
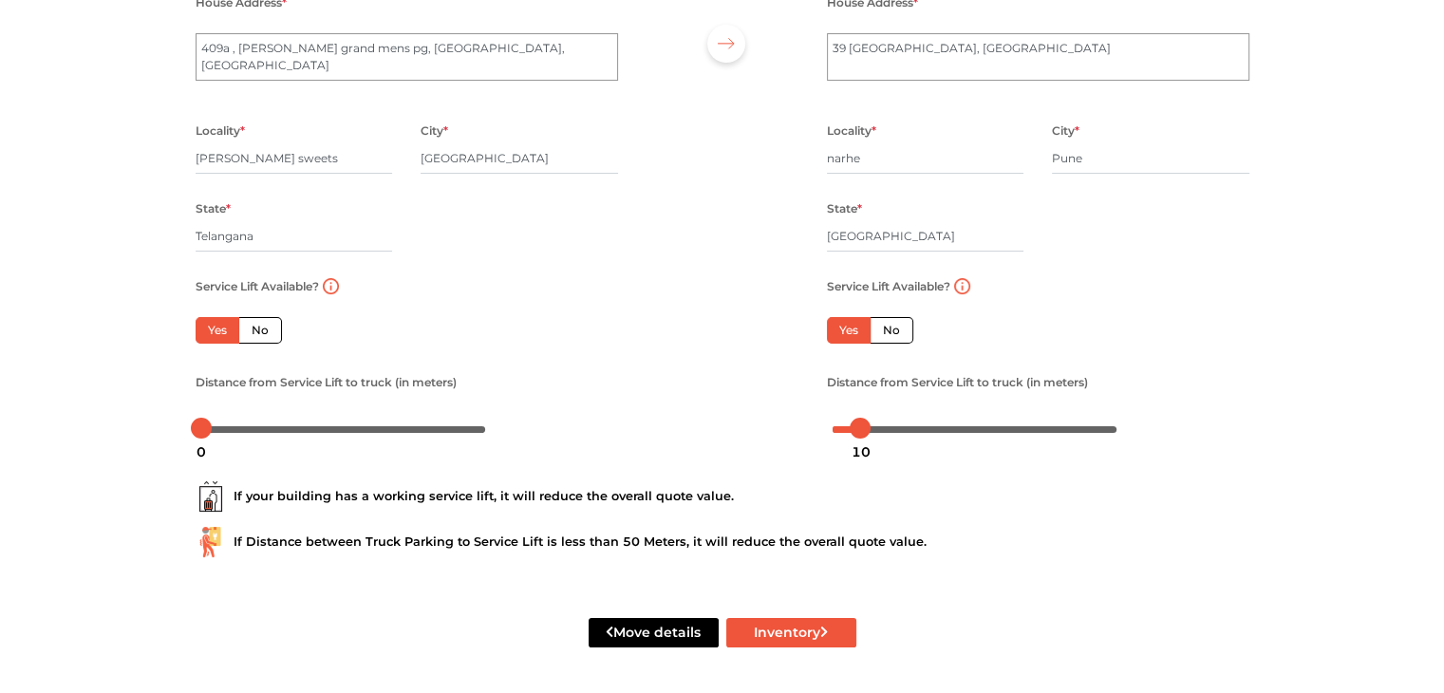
click at [977, 546] on div "If Distance between Truck Parking to Service Lift is less than 50 Meters, it wi…" at bounding box center [723, 542] width 1054 height 30
click at [778, 632] on button "Inventory" at bounding box center [791, 632] width 130 height 29
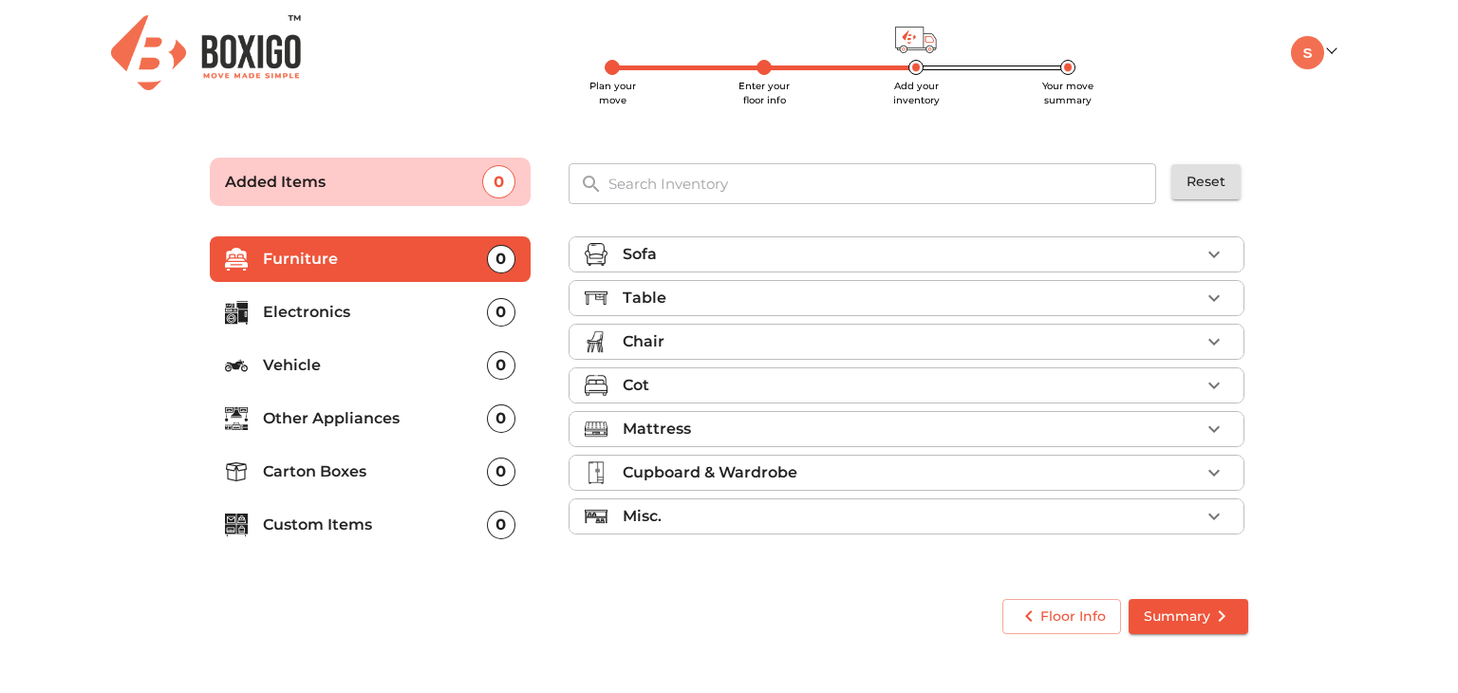
click at [337, 526] on p "Custom Items" at bounding box center [375, 524] width 224 height 23
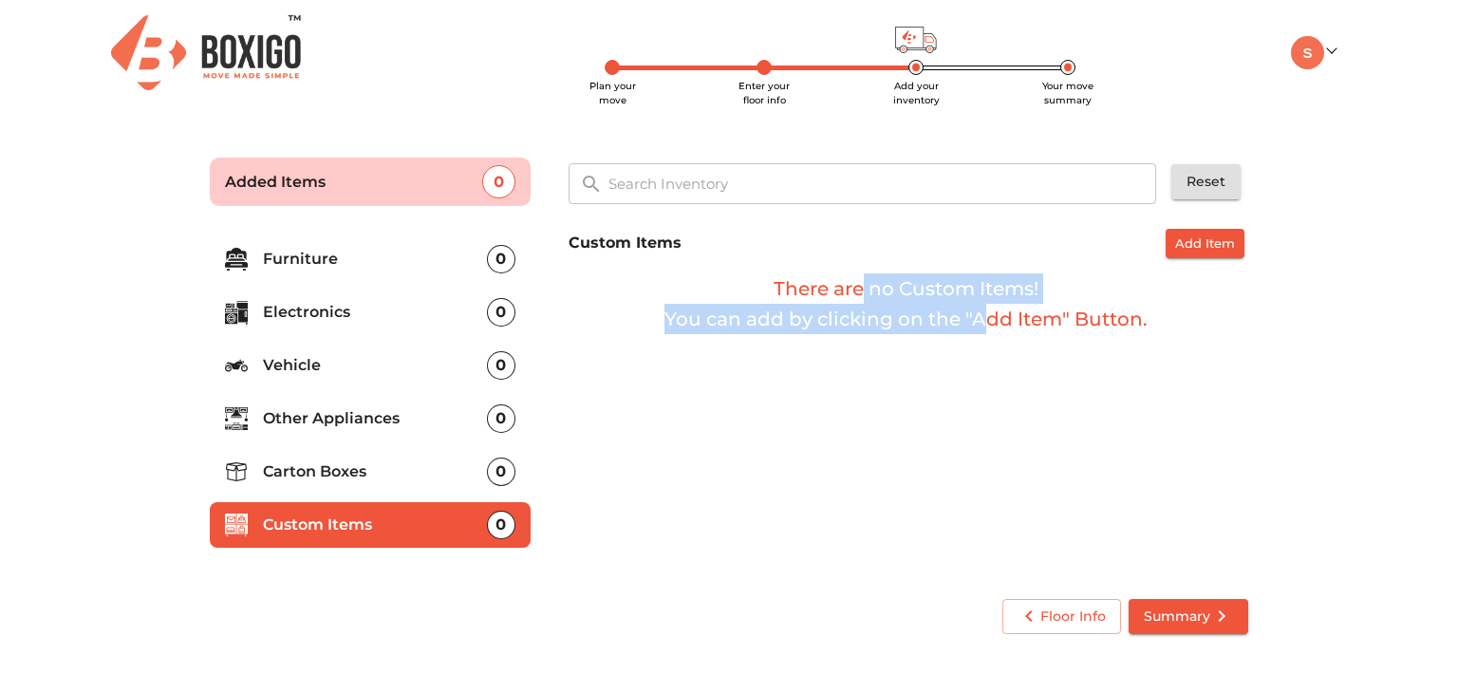
drag, startPoint x: 858, startPoint y: 301, endPoint x: 985, endPoint y: 308, distance: 127.4
click at [985, 308] on h6 "There are no Custom Items! You can add by clicking on the "Add Item" Button." at bounding box center [907, 303] width 676 height 61
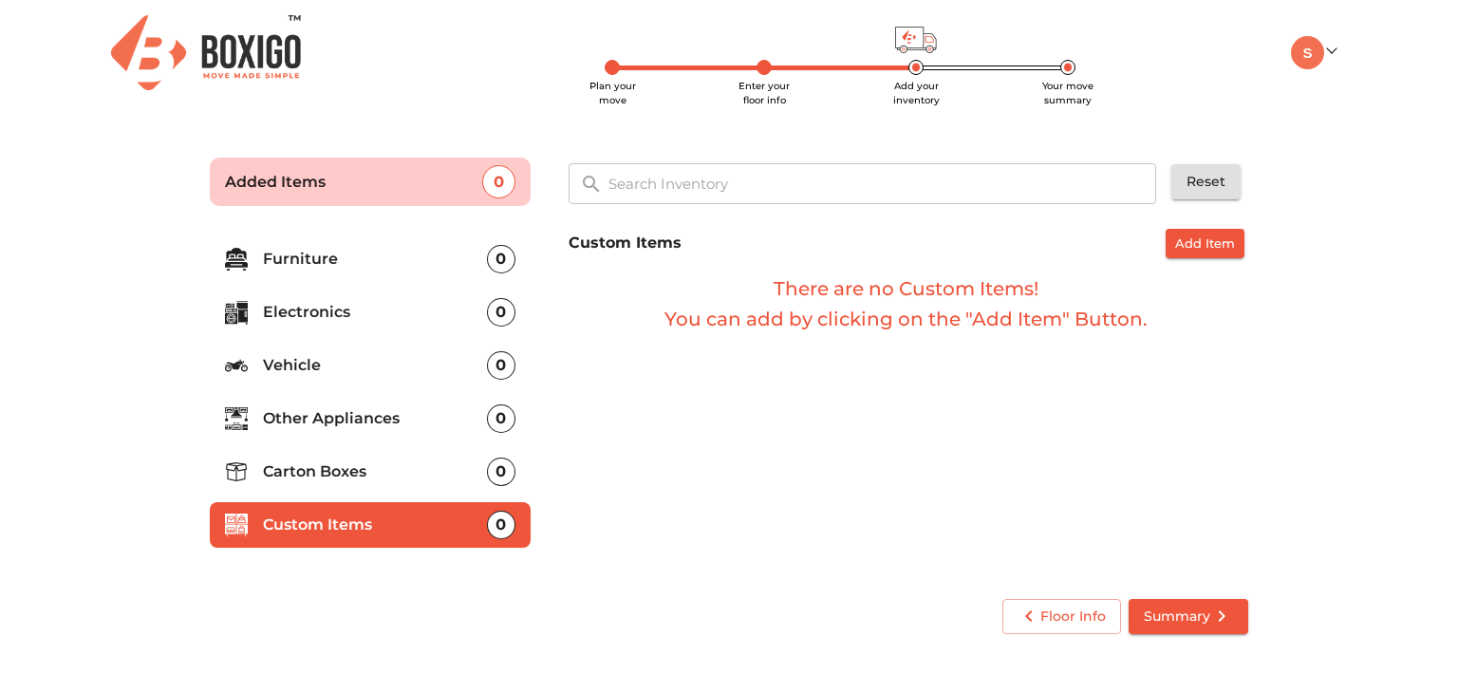
click at [379, 417] on p "Other Appliances" at bounding box center [375, 418] width 224 height 23
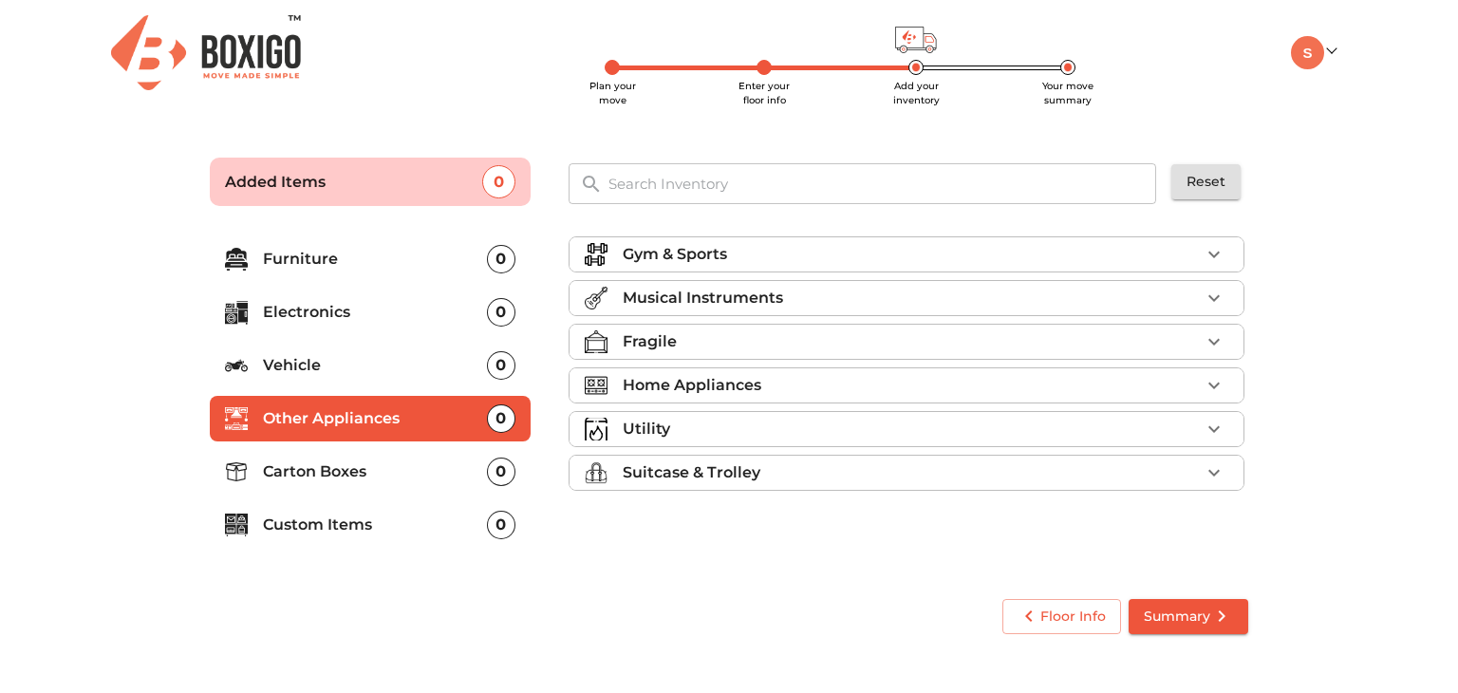
click at [423, 457] on li "Carton Boxes 0" at bounding box center [370, 472] width 321 height 46
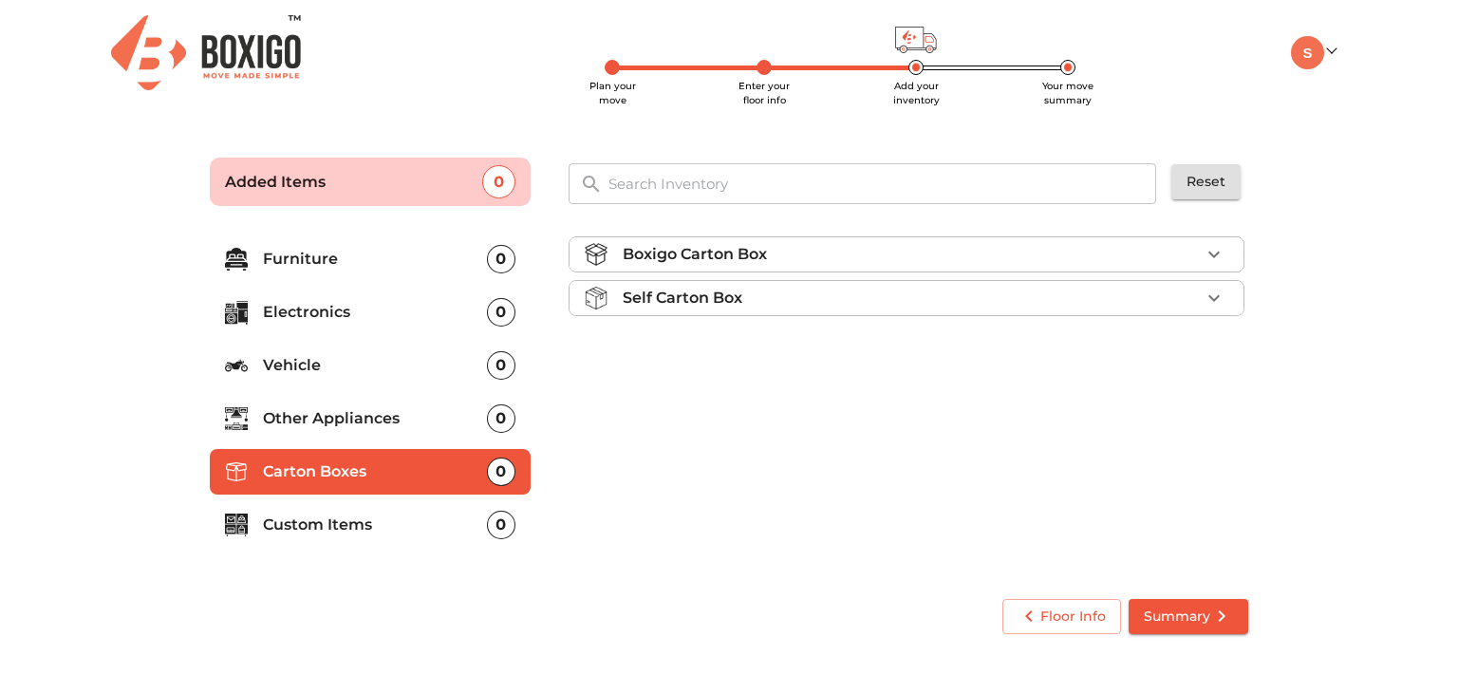
click at [359, 420] on p "Other Appliances" at bounding box center [375, 418] width 224 height 23
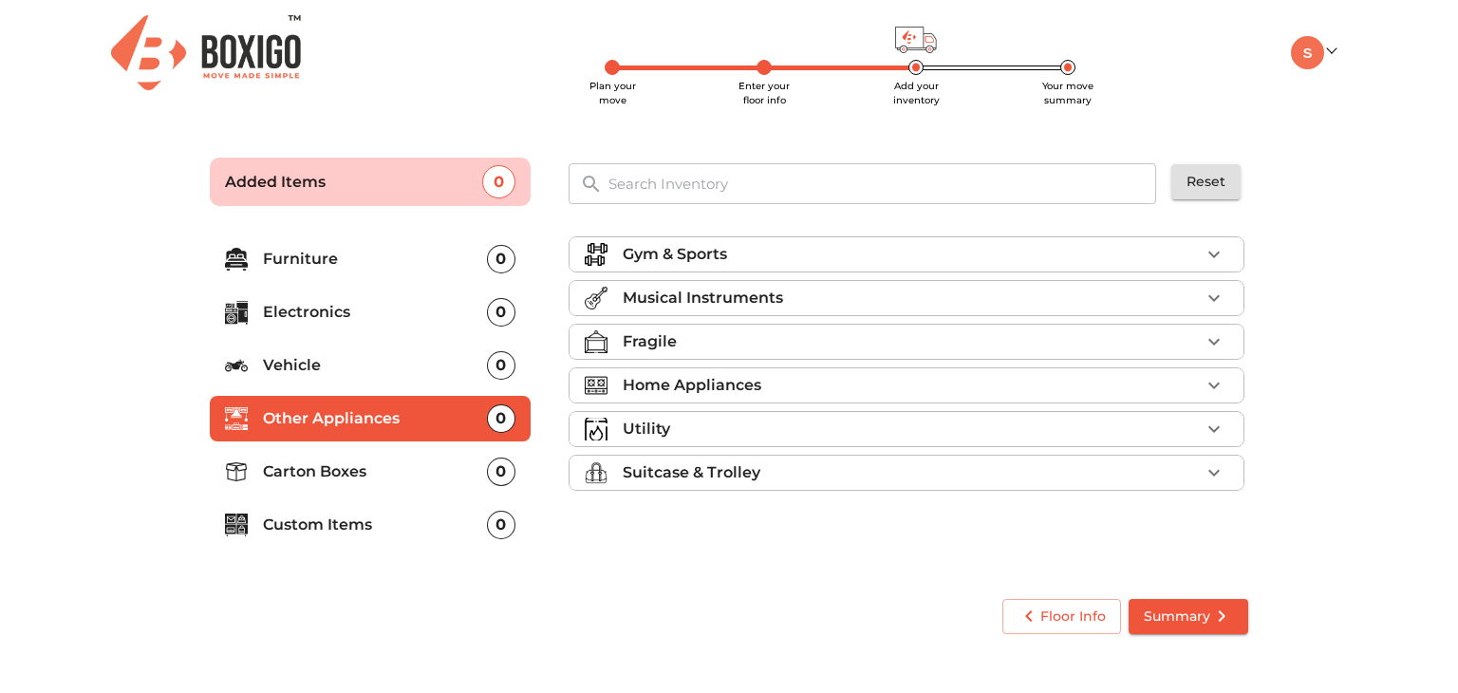
click at [692, 249] on p "Gym & Sports" at bounding box center [675, 254] width 104 height 23
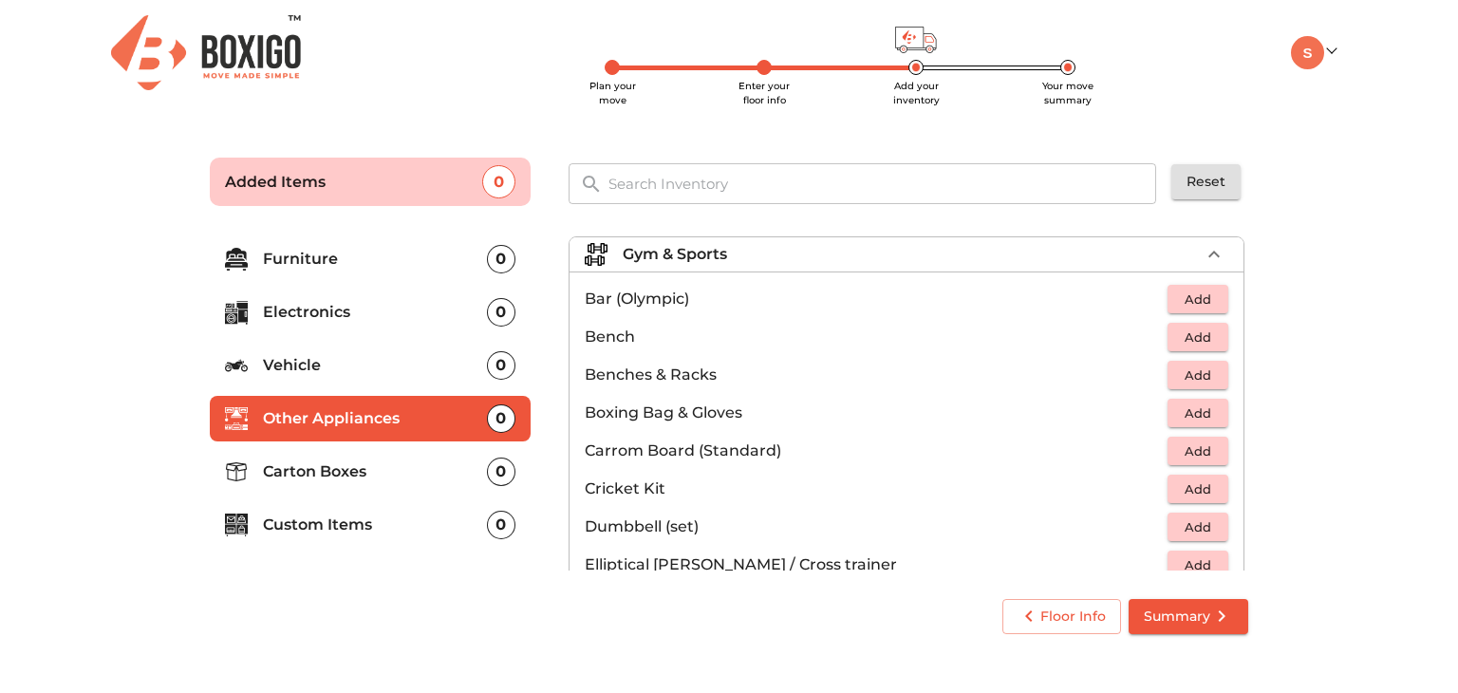
click at [692, 248] on p "Gym & Sports" at bounding box center [675, 254] width 104 height 23
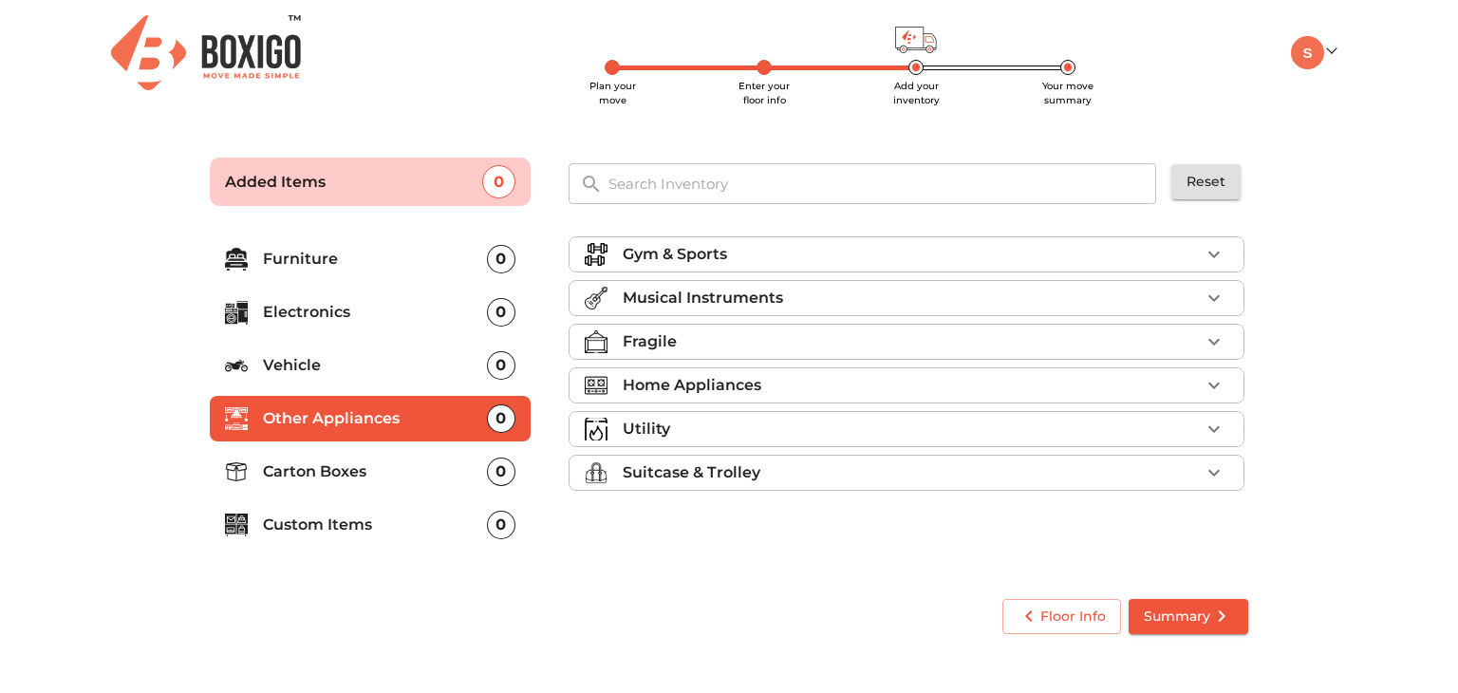
click at [681, 279] on ul "Gym & Sports Musical Instruments Fragile Home Appliances Utility Suitcase & Tro…" at bounding box center [907, 367] width 676 height 277
click at [428, 377] on li "Vehicle 0" at bounding box center [370, 366] width 321 height 46
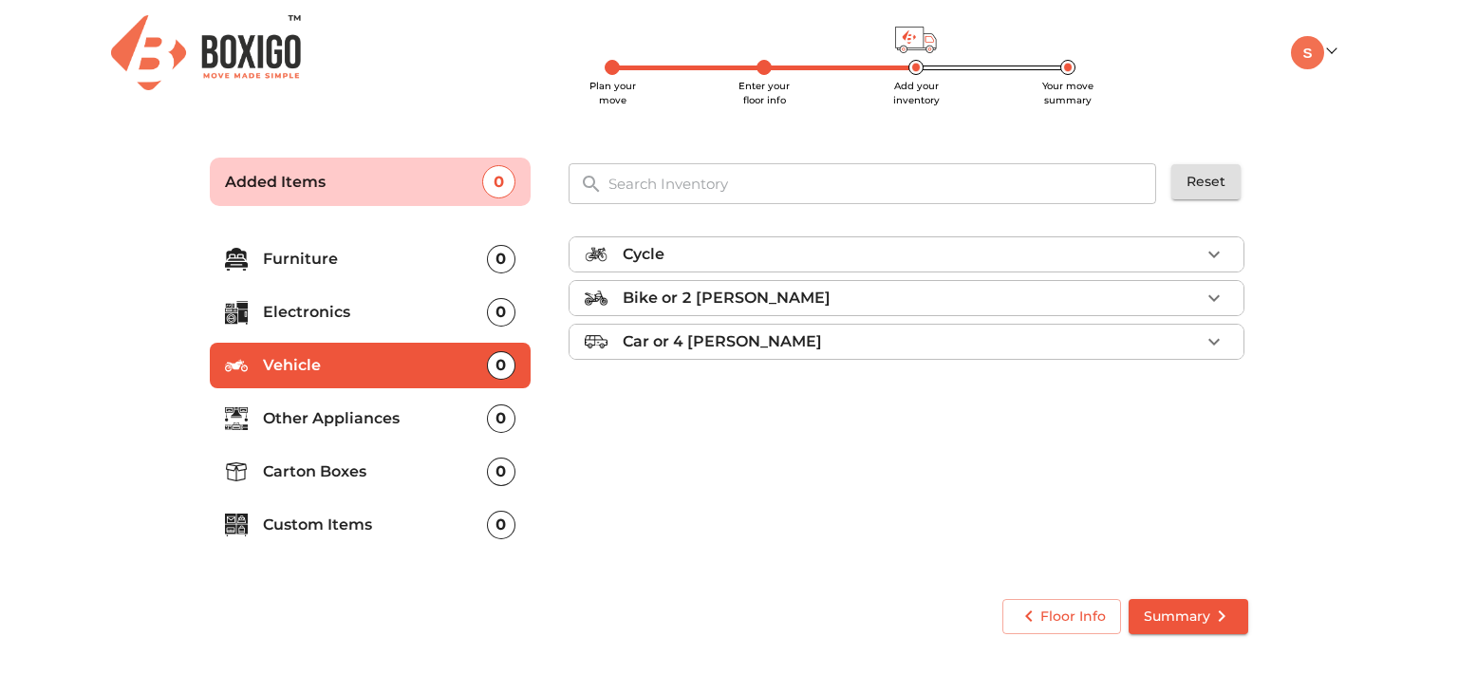
click at [415, 305] on p "Electronics" at bounding box center [375, 312] width 224 height 23
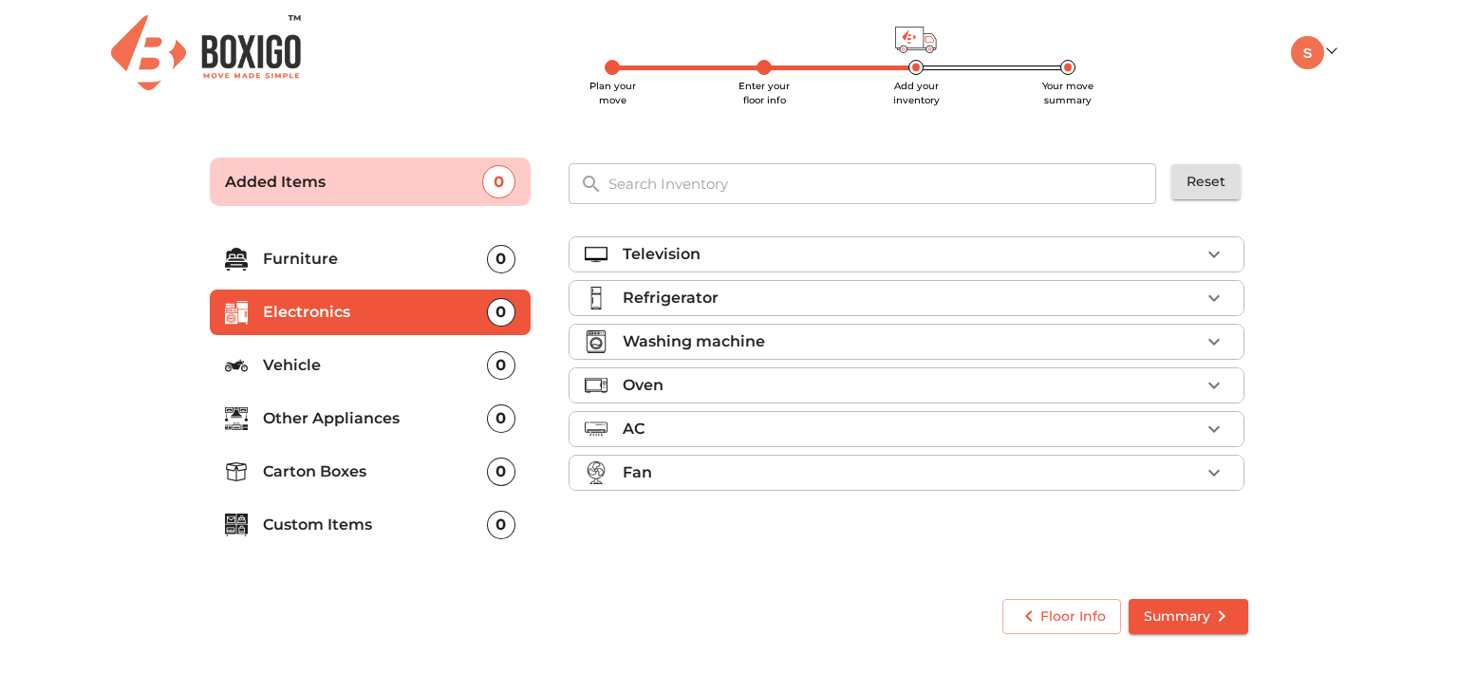
click at [406, 257] on p "Furniture" at bounding box center [375, 259] width 224 height 23
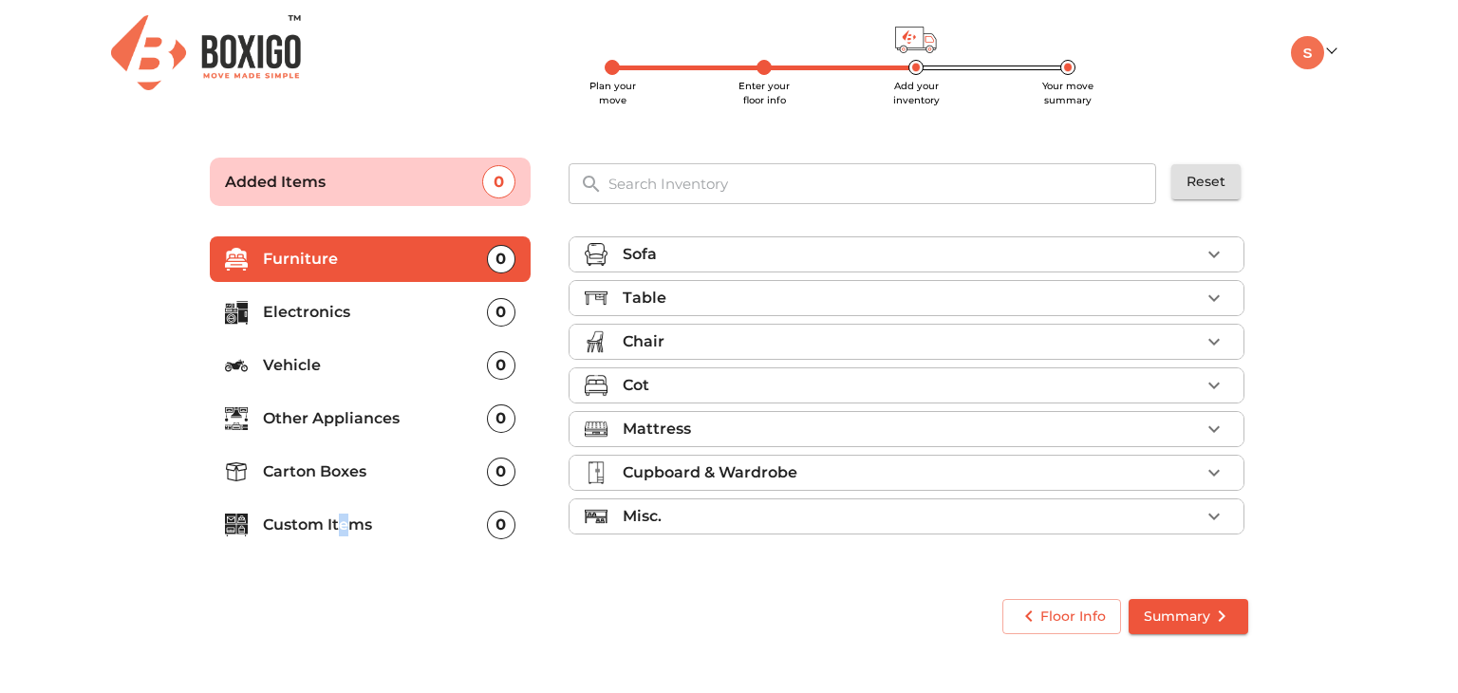
click at [342, 535] on li "Custom Items 0" at bounding box center [370, 525] width 321 height 46
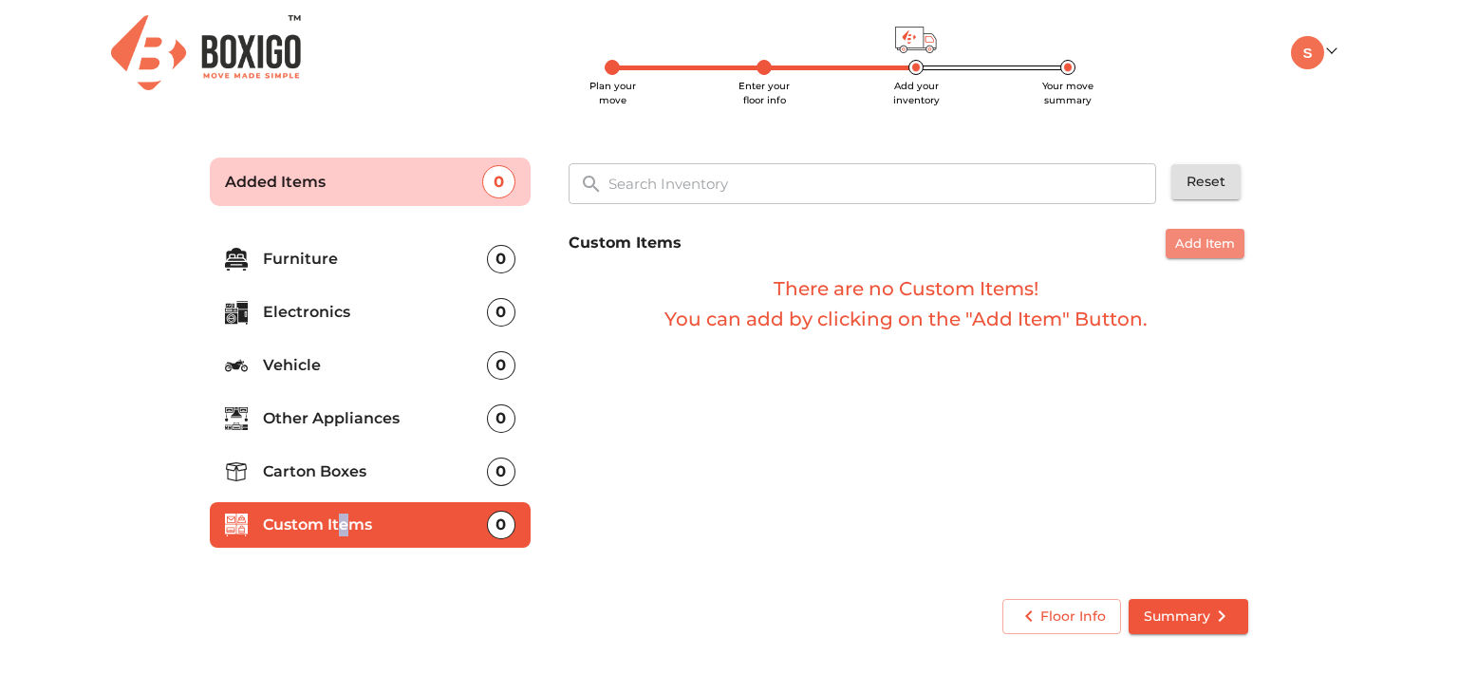
click at [1196, 234] on span "Add Item" at bounding box center [1205, 244] width 60 height 22
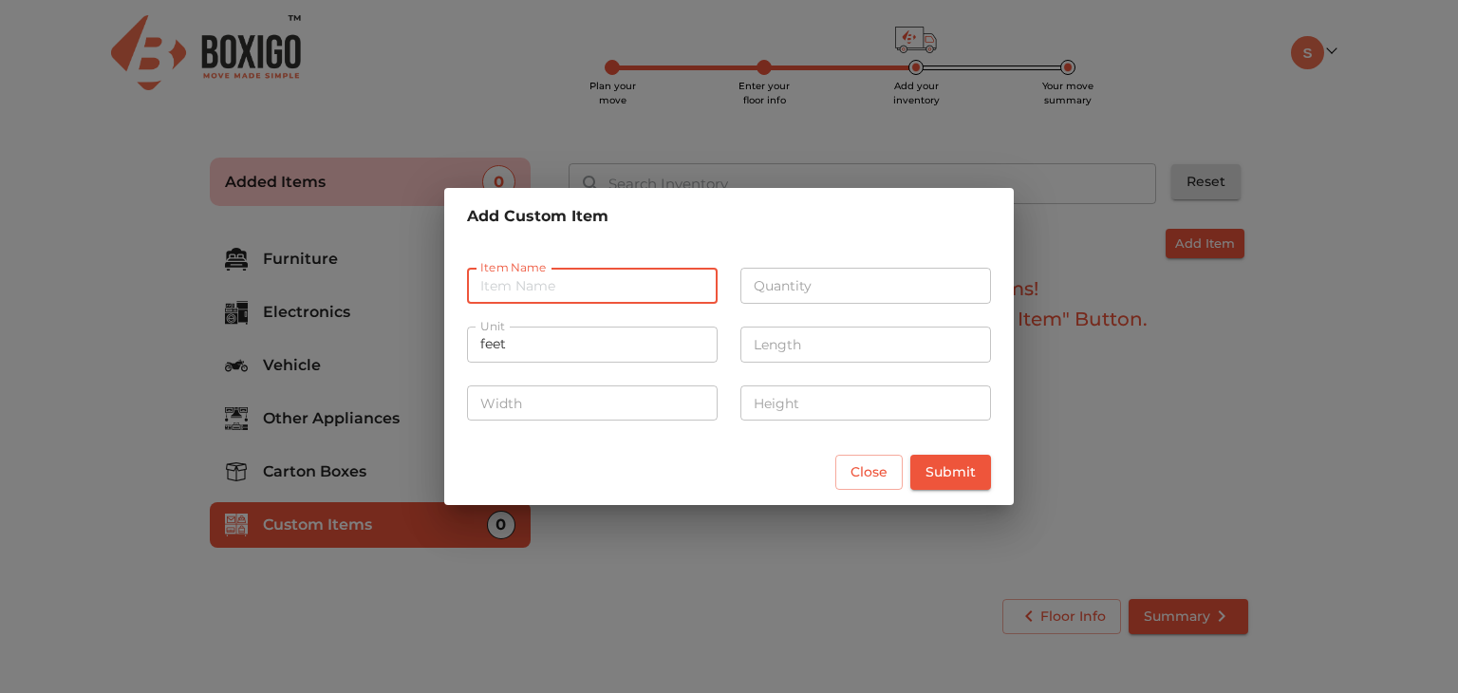
click at [654, 297] on input "text" at bounding box center [592, 286] width 251 height 36
type input "b"
type input "small trolley bag"
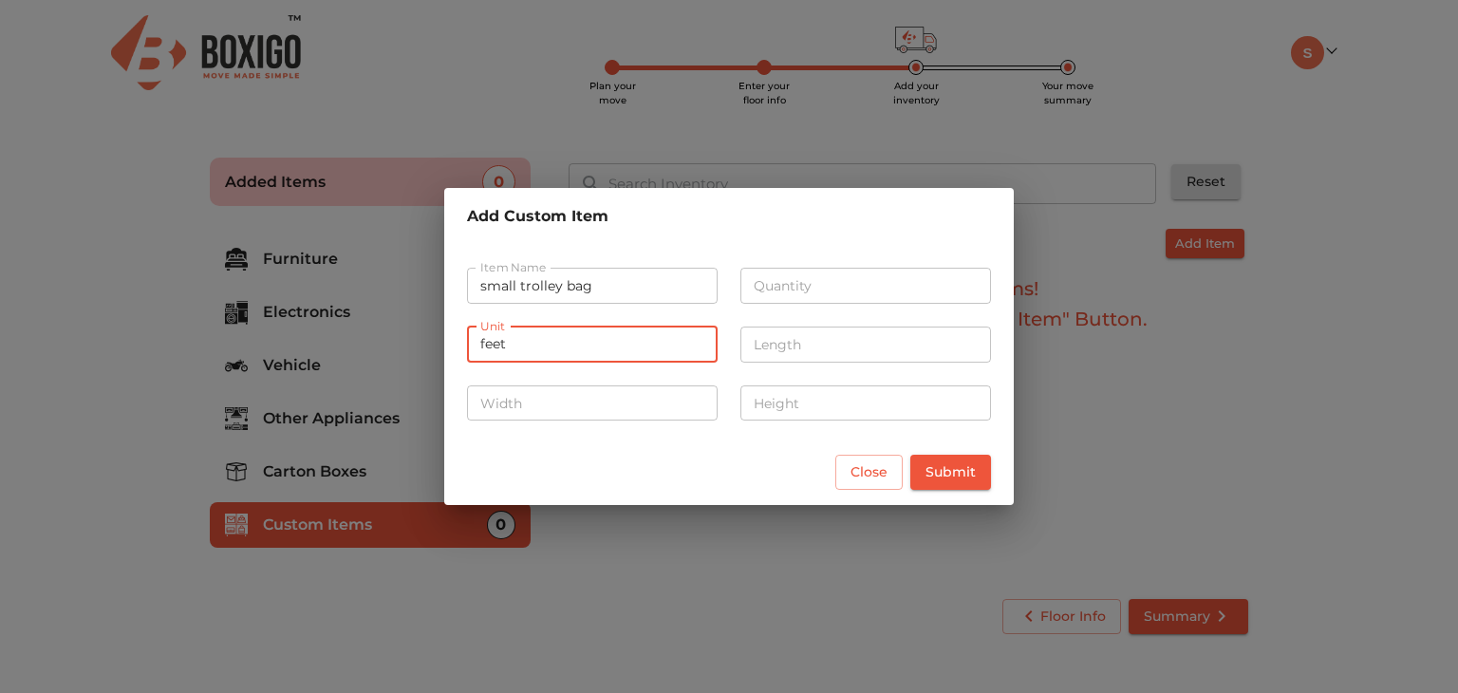
click at [577, 346] on input "feet" at bounding box center [592, 345] width 251 height 36
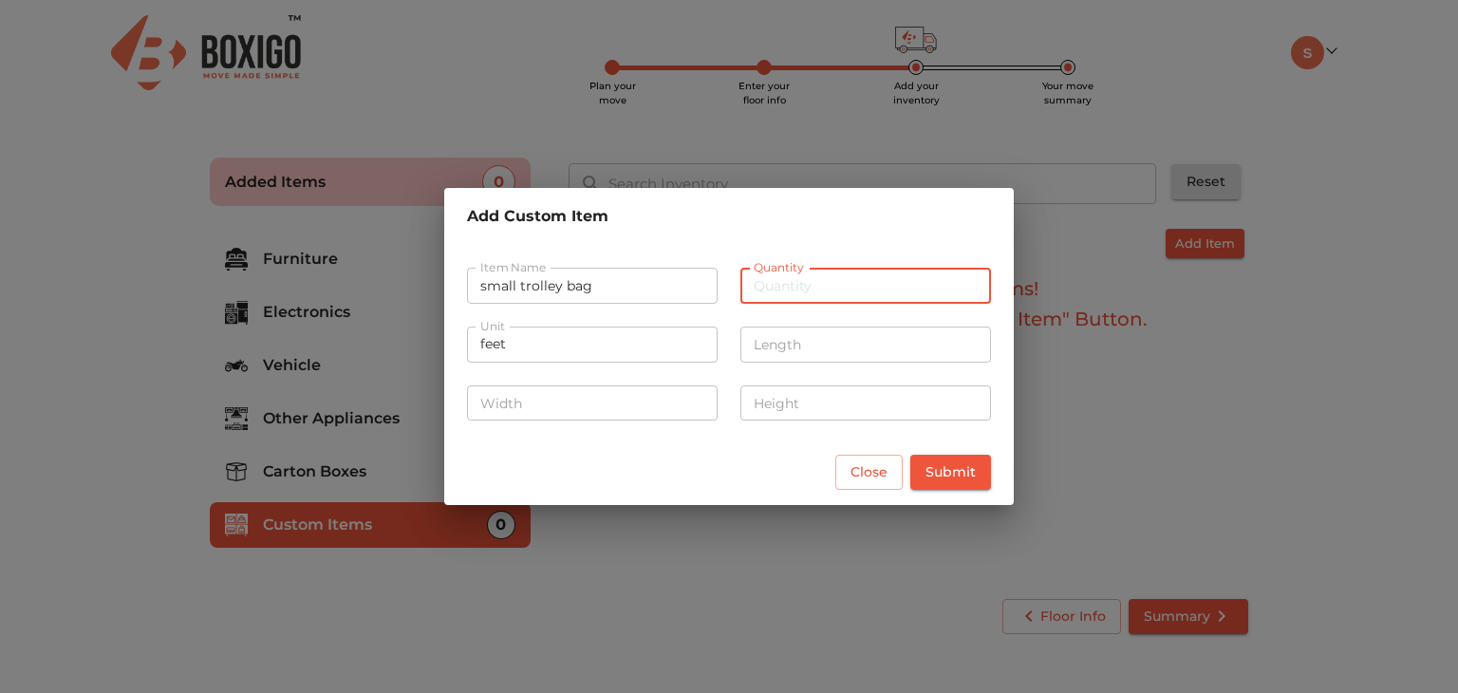
click at [814, 278] on input "number" at bounding box center [865, 286] width 251 height 36
type input "1"
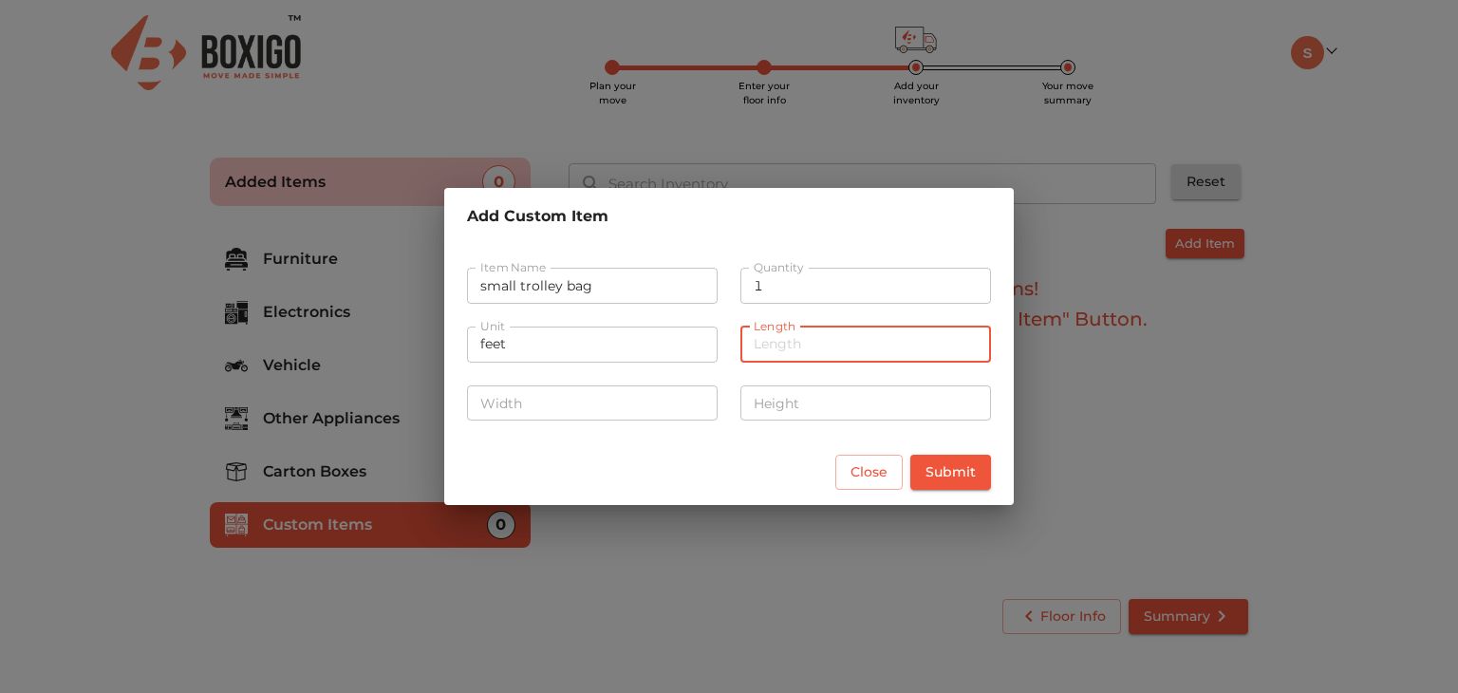
click at [790, 351] on input "number" at bounding box center [865, 345] width 251 height 36
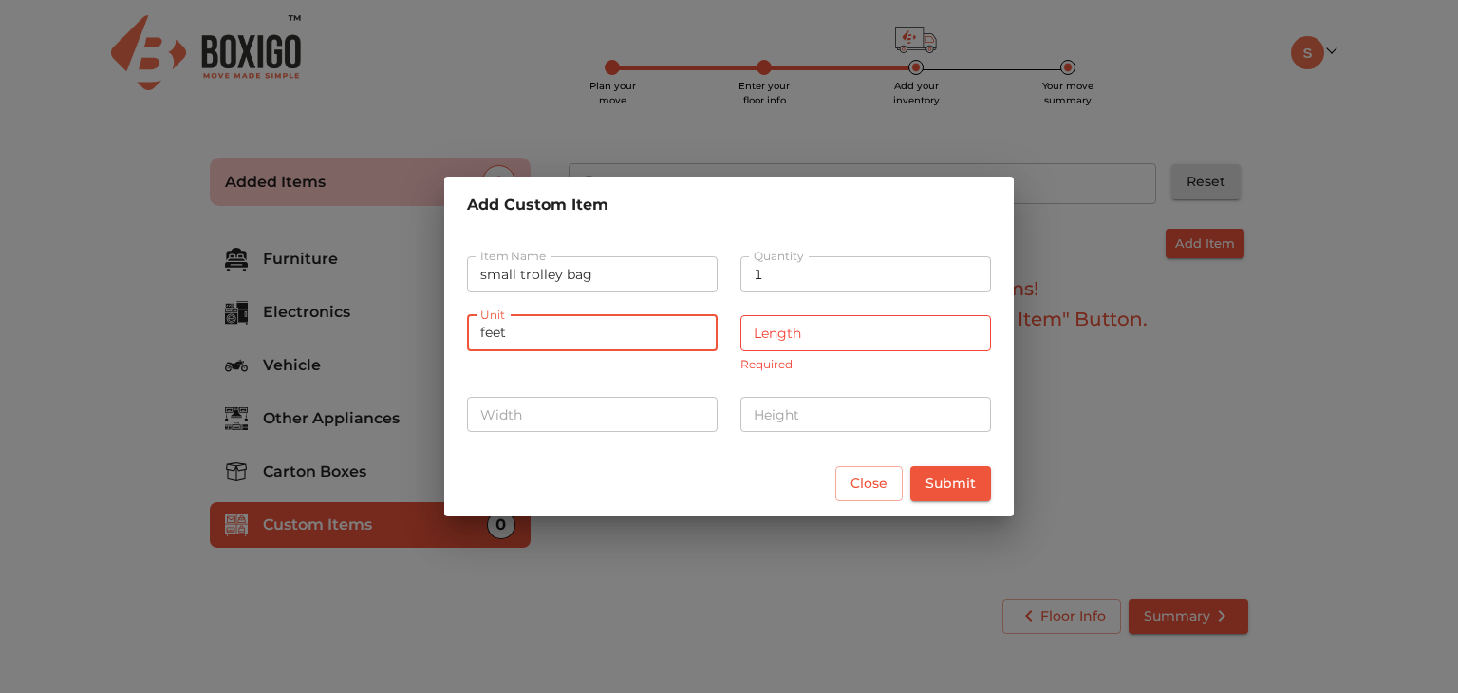
click at [623, 339] on input "feet" at bounding box center [592, 333] width 251 height 36
click at [611, 420] on input "number" at bounding box center [592, 415] width 251 height 36
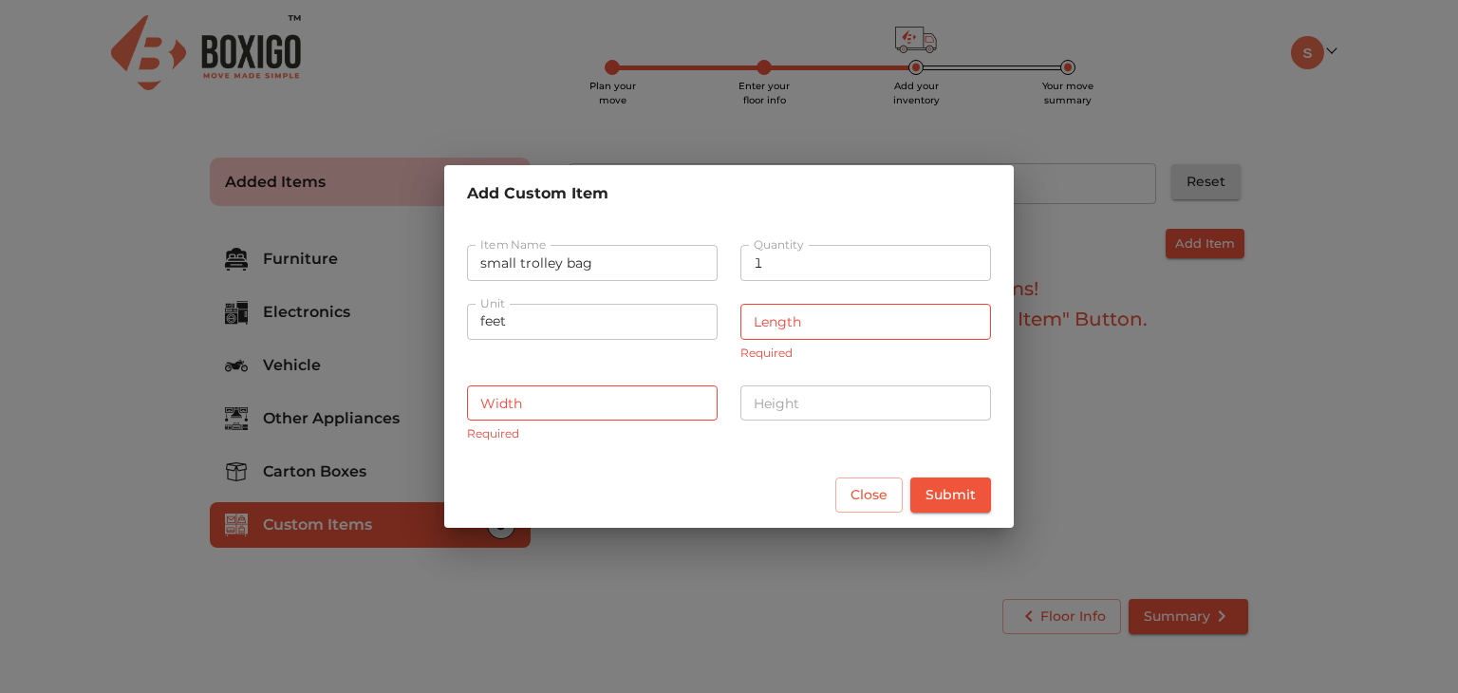
click at [756, 350] on div "Length Length Required" at bounding box center [865, 333] width 251 height 59
click at [800, 329] on input "number" at bounding box center [865, 322] width 251 height 36
paste input "1.8"
type input "1.8"
click at [829, 313] on input "1.8" at bounding box center [865, 322] width 251 height 36
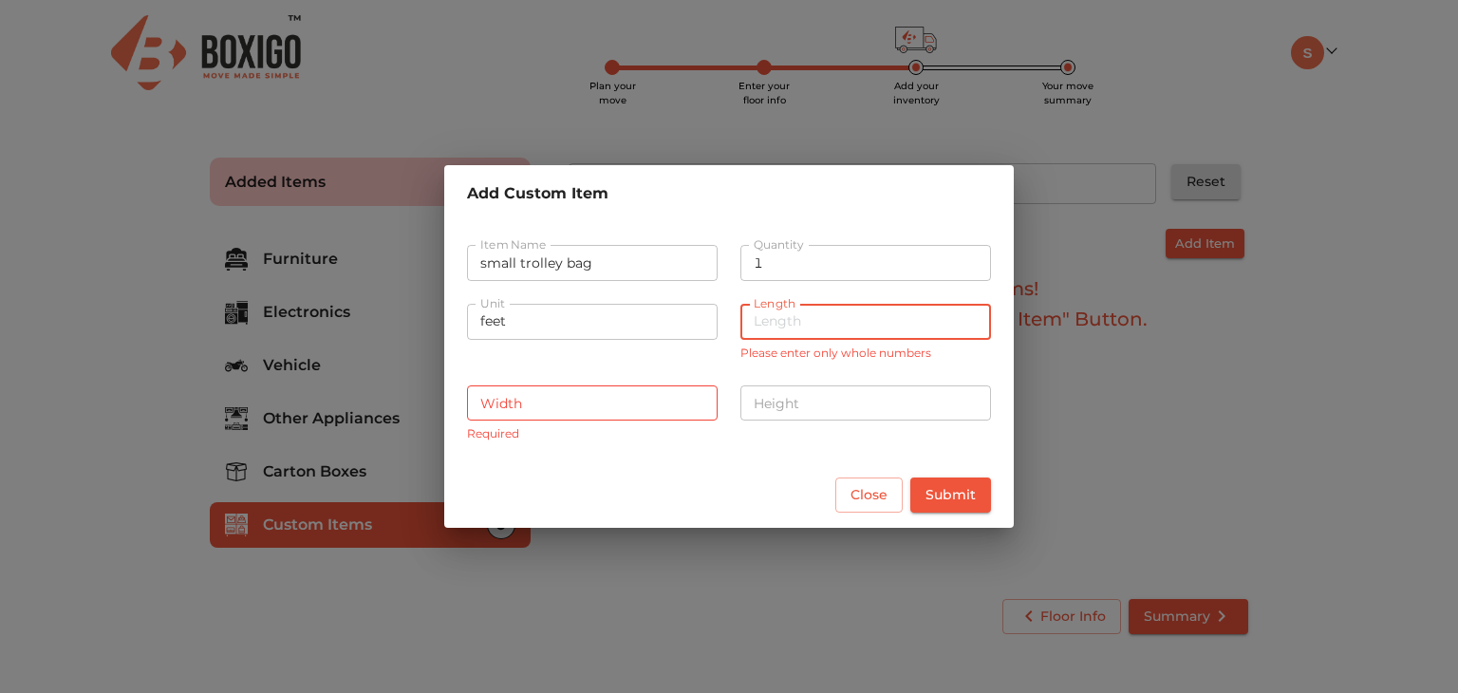
type input "1"
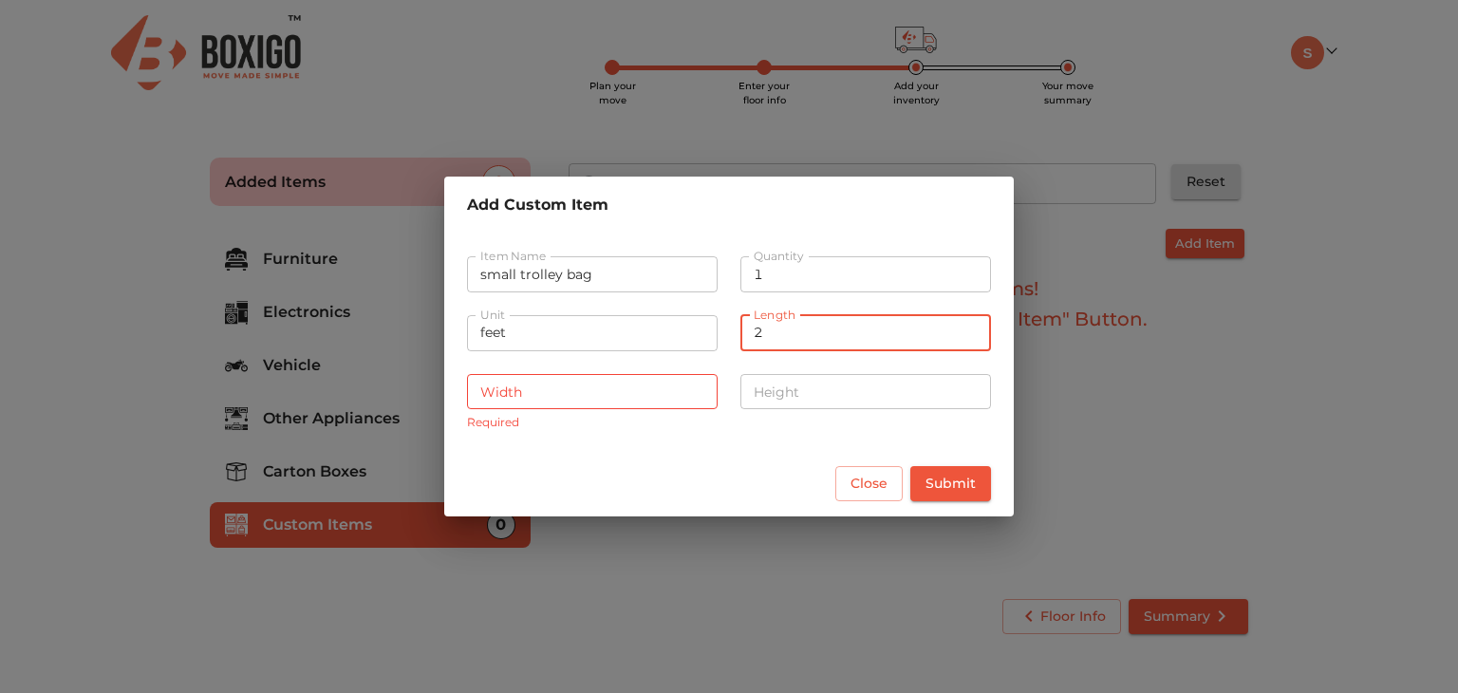
type input "2"
click at [650, 401] on input "number" at bounding box center [592, 392] width 251 height 36
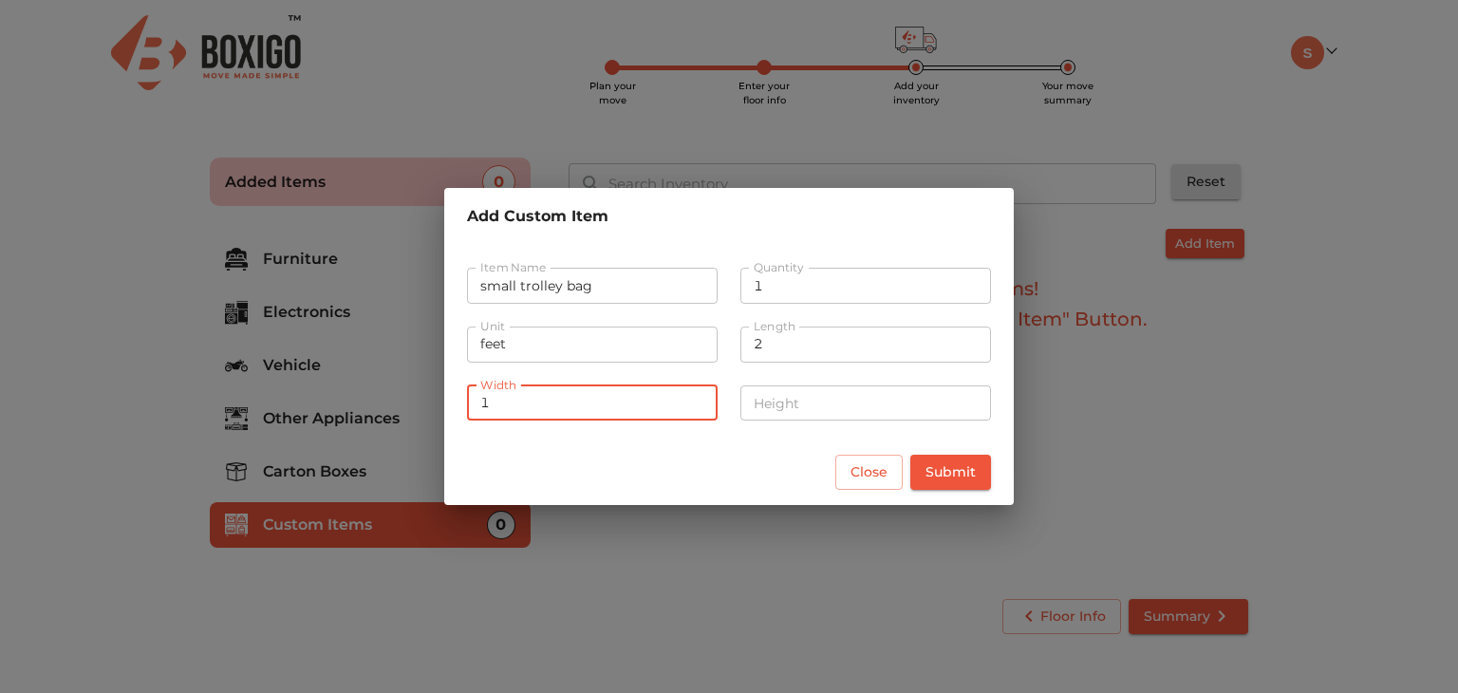
type input "1"
click at [870, 396] on input "number" at bounding box center [865, 403] width 251 height 36
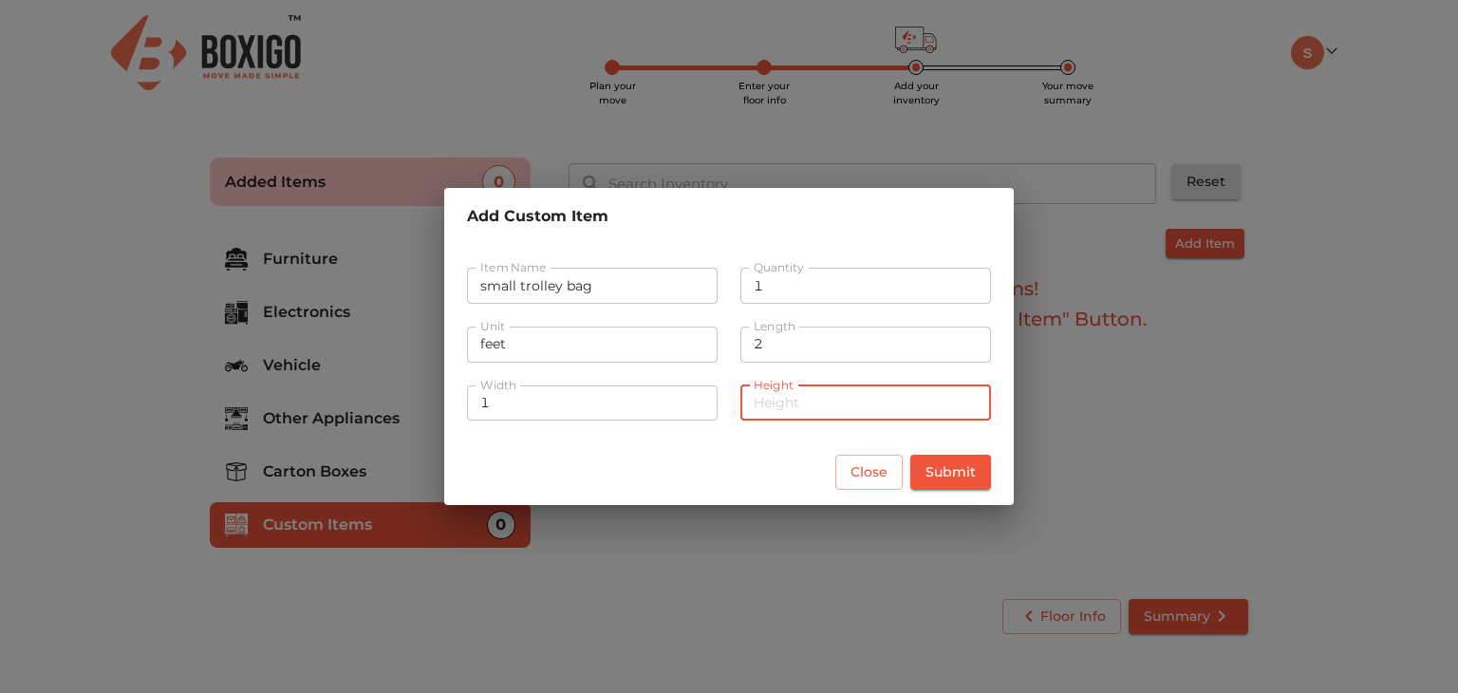
type input "0"
type input "0.75"
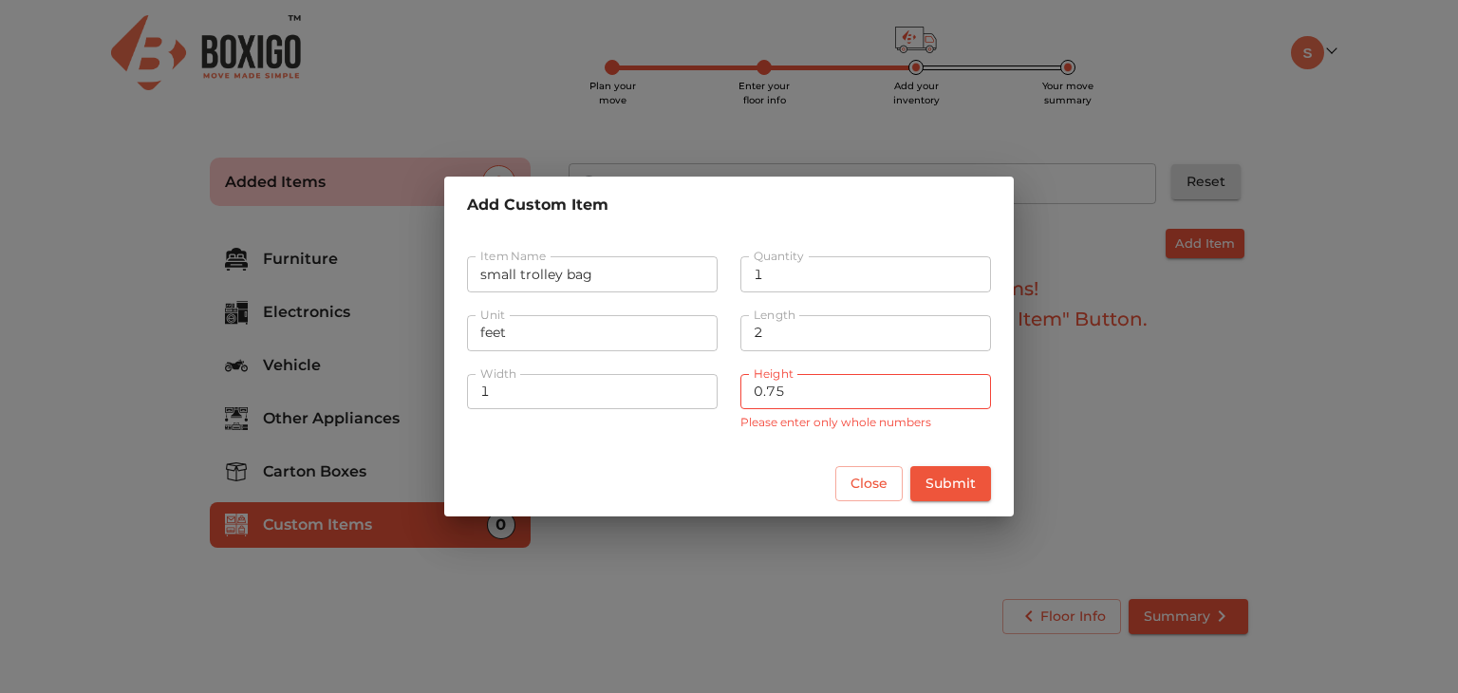
click at [752, 483] on div "Close Submit" at bounding box center [728, 483] width 569 height 65
drag, startPoint x: 812, startPoint y: 369, endPoint x: 800, endPoint y: 388, distance: 22.6
click at [800, 388] on div "Height 0.75 Height Please enter only whole numbers" at bounding box center [865, 401] width 273 height 93
drag, startPoint x: 800, startPoint y: 388, endPoint x: 694, endPoint y: 397, distance: 106.6
click at [694, 397] on div "Width 1 Width Height 0.75 Height Please enter only whole numbers" at bounding box center [729, 401] width 547 height 93
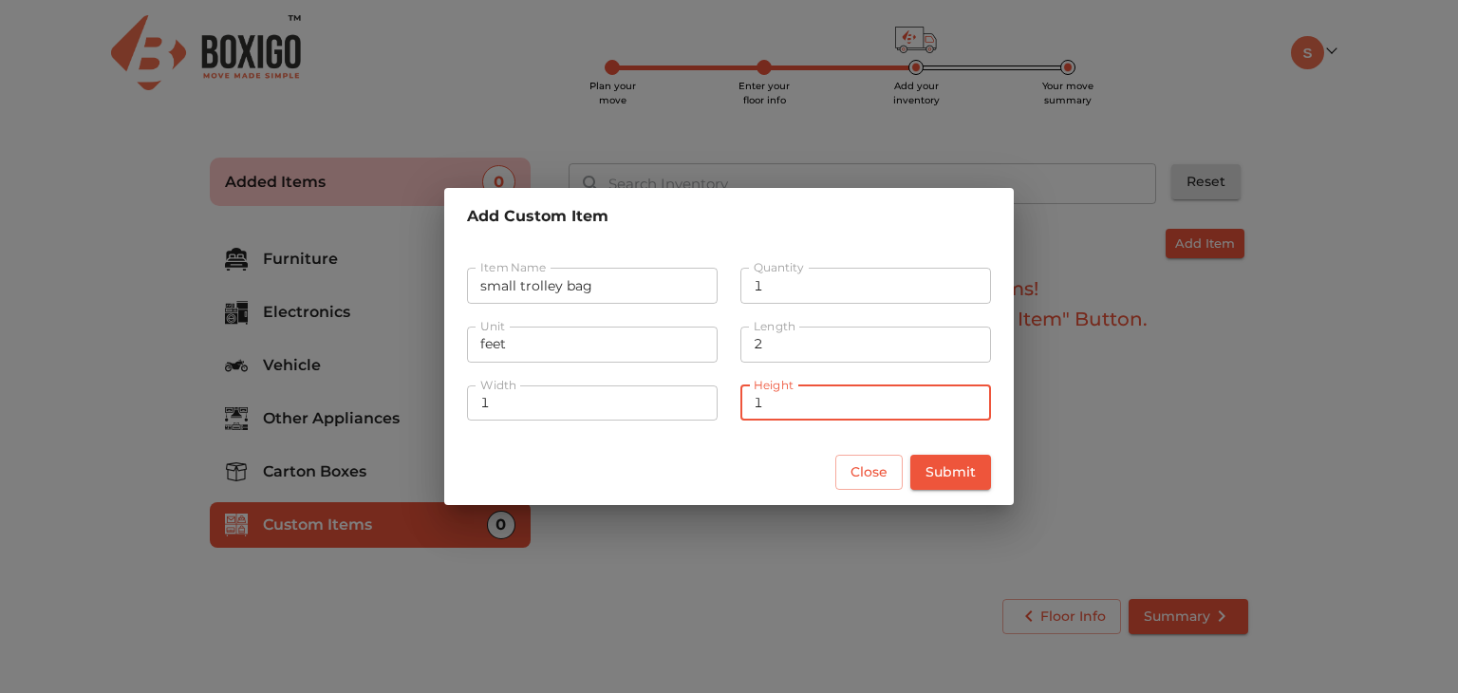
type input "1"
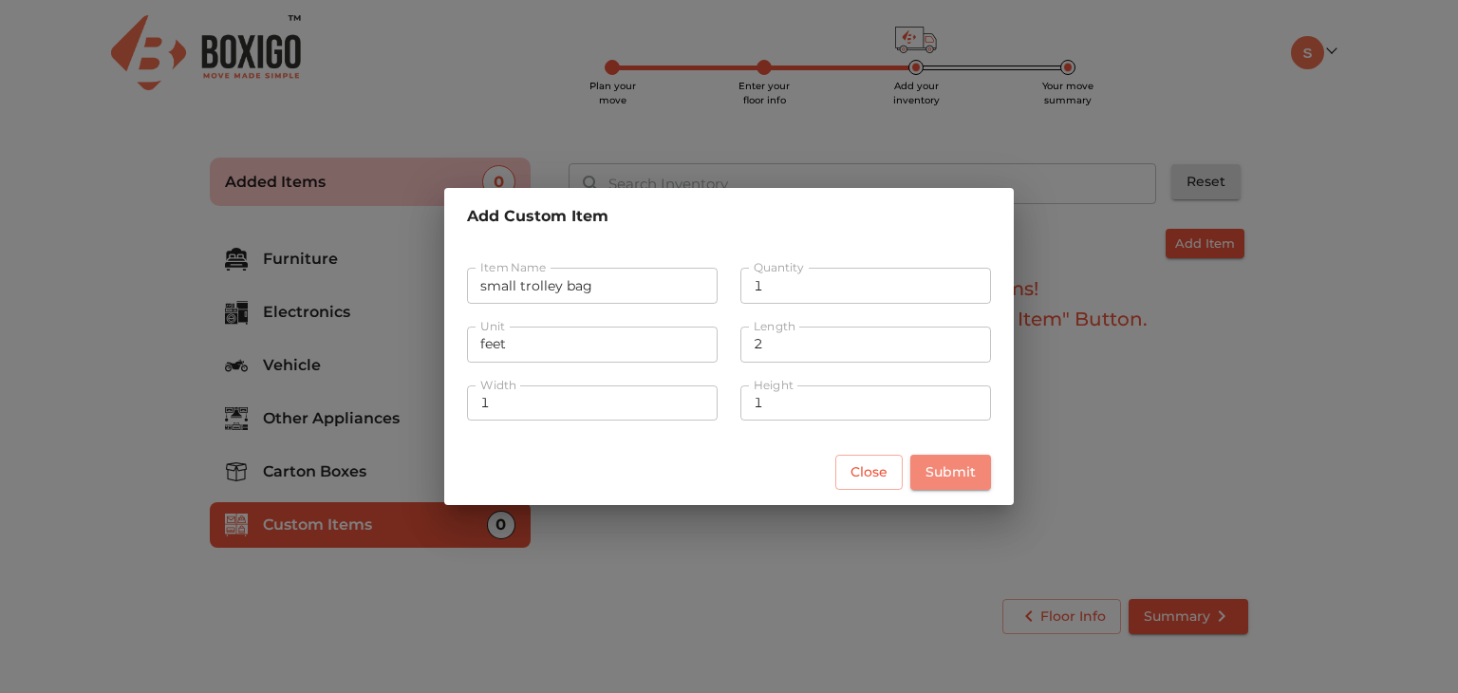
click at [959, 468] on span "Submit" at bounding box center [950, 472] width 50 height 24
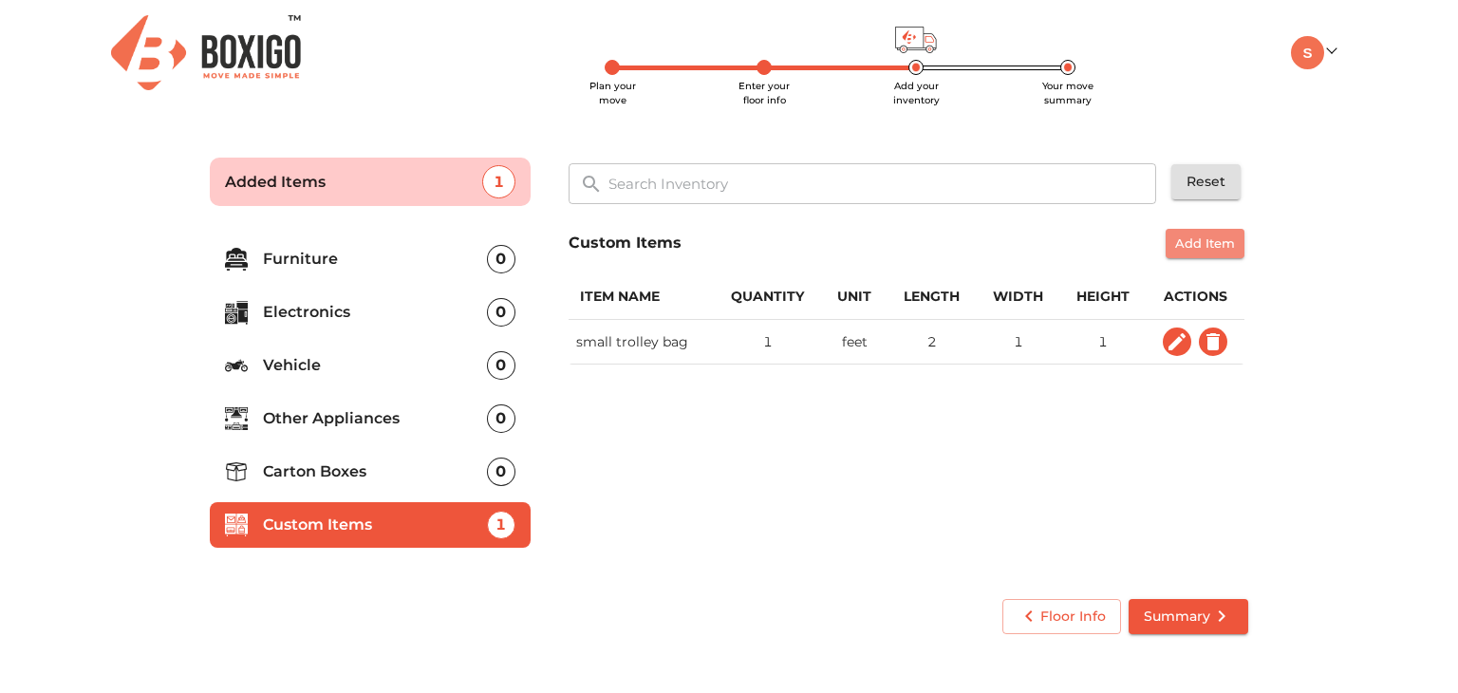
click at [1204, 247] on span "Add Item" at bounding box center [1205, 244] width 60 height 22
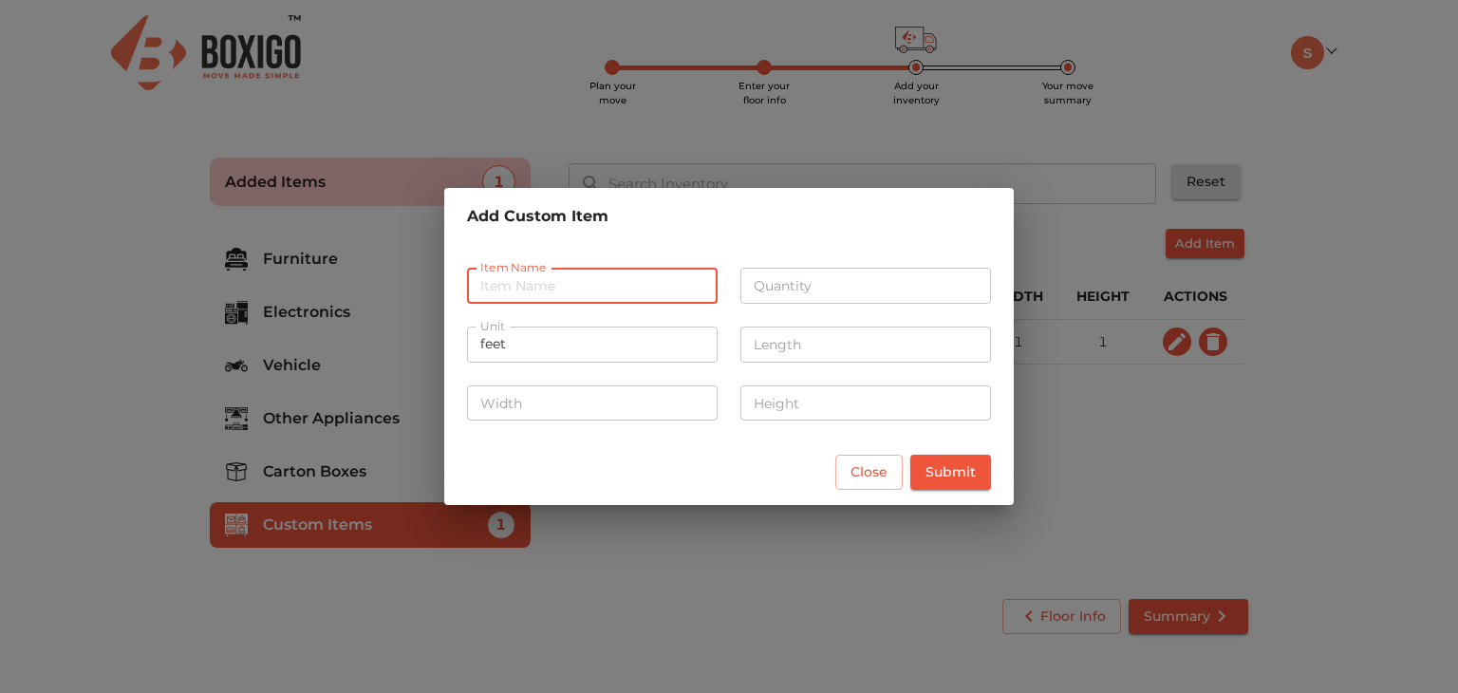
click at [659, 289] on input "text" at bounding box center [592, 286] width 251 height 36
type input "Books"
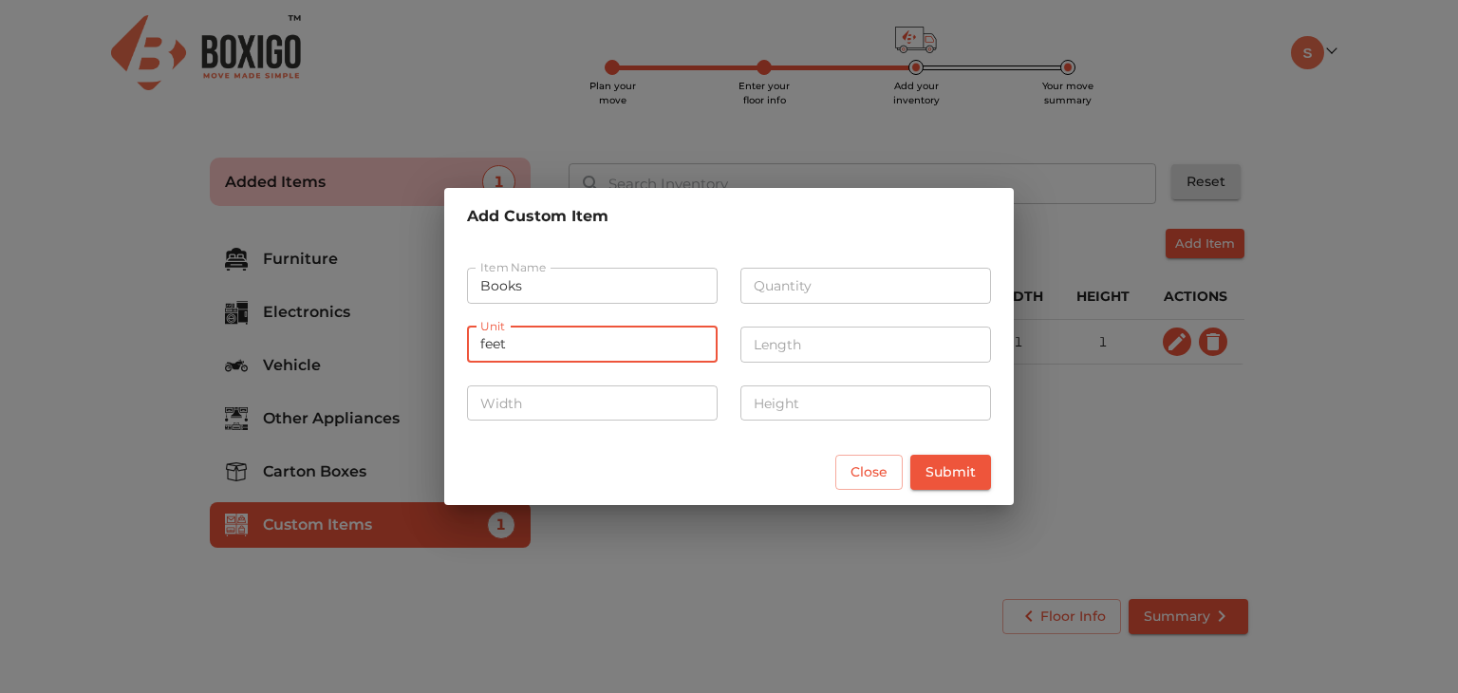
click at [664, 360] on input "feet" at bounding box center [592, 345] width 251 height 36
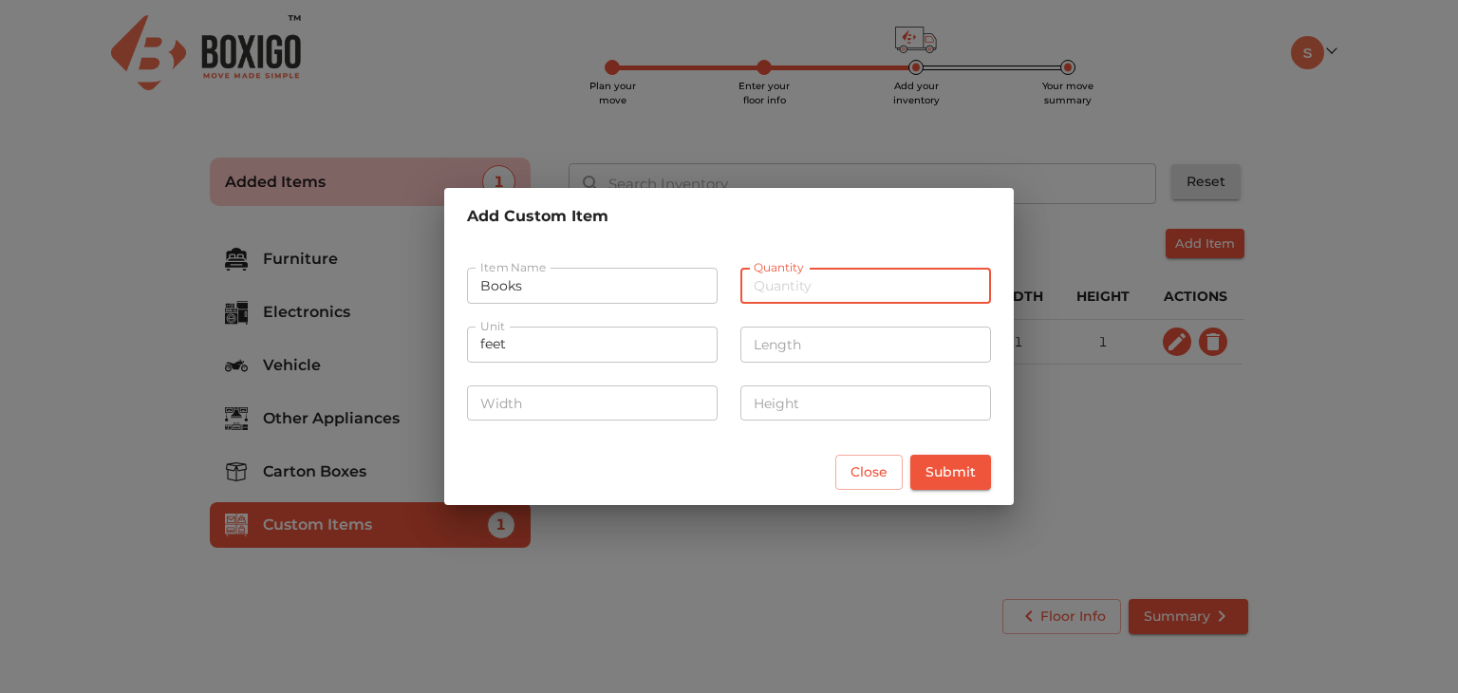
click at [797, 288] on input "number" at bounding box center [865, 286] width 251 height 36
type input "5"
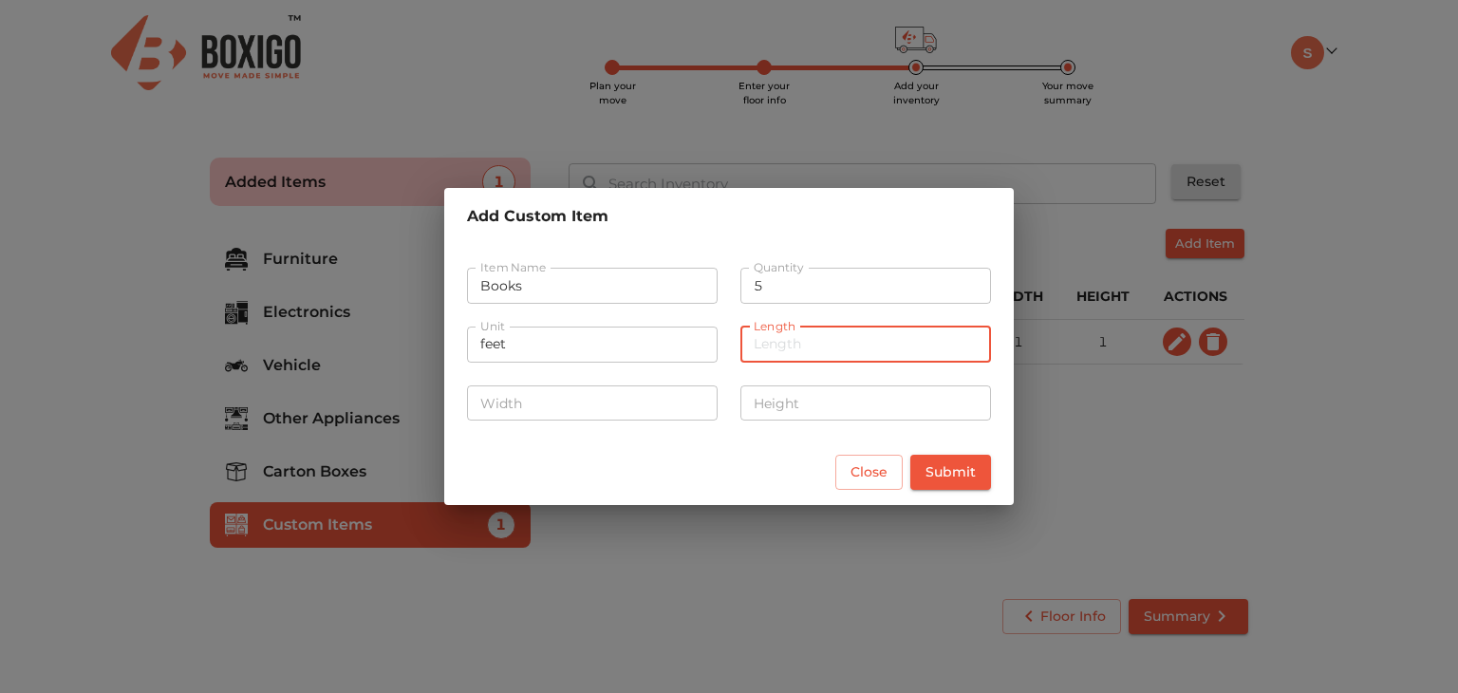
click at [803, 354] on input "number" at bounding box center [865, 345] width 251 height 36
click at [934, 480] on span "Submit" at bounding box center [950, 472] width 50 height 24
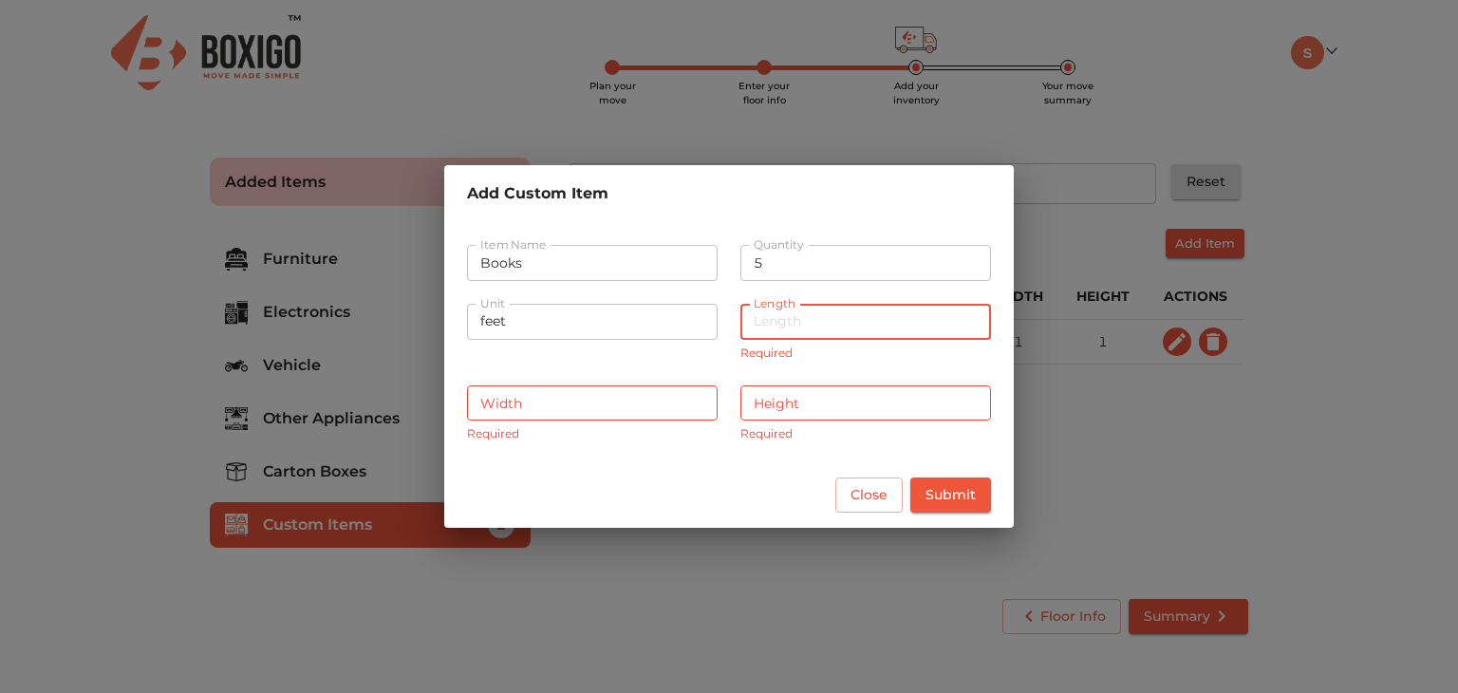
click at [831, 321] on input "number" at bounding box center [865, 322] width 251 height 36
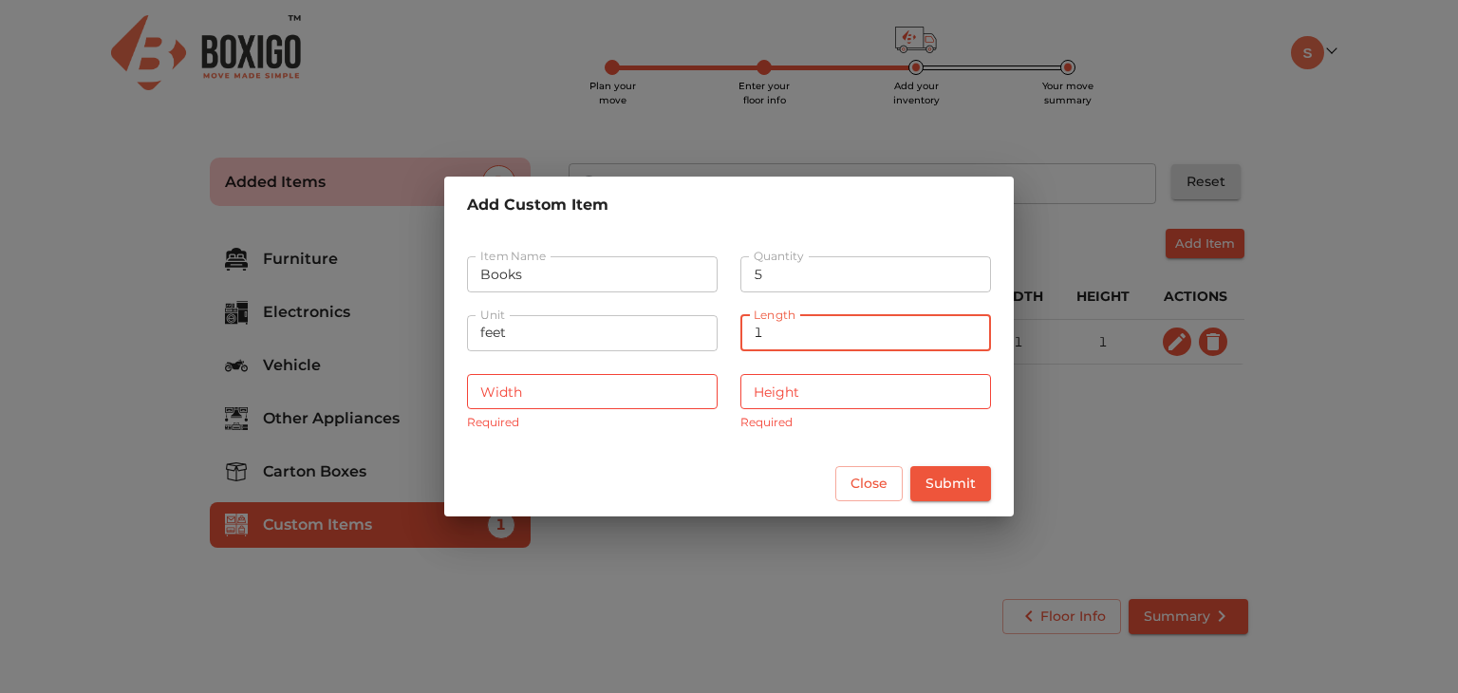
type input "1"
click at [619, 380] on input "number" at bounding box center [592, 392] width 251 height 36
type input "1"
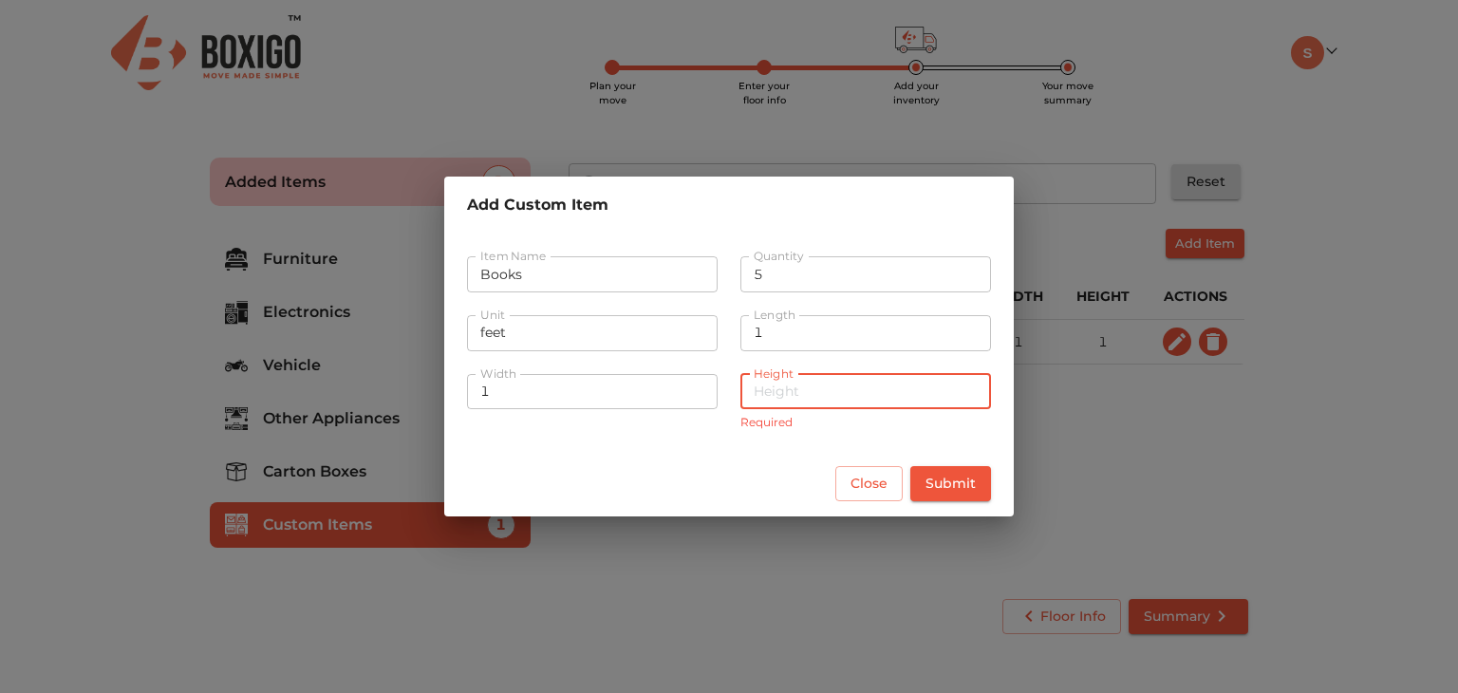
click at [837, 384] on input "number" at bounding box center [865, 392] width 251 height 36
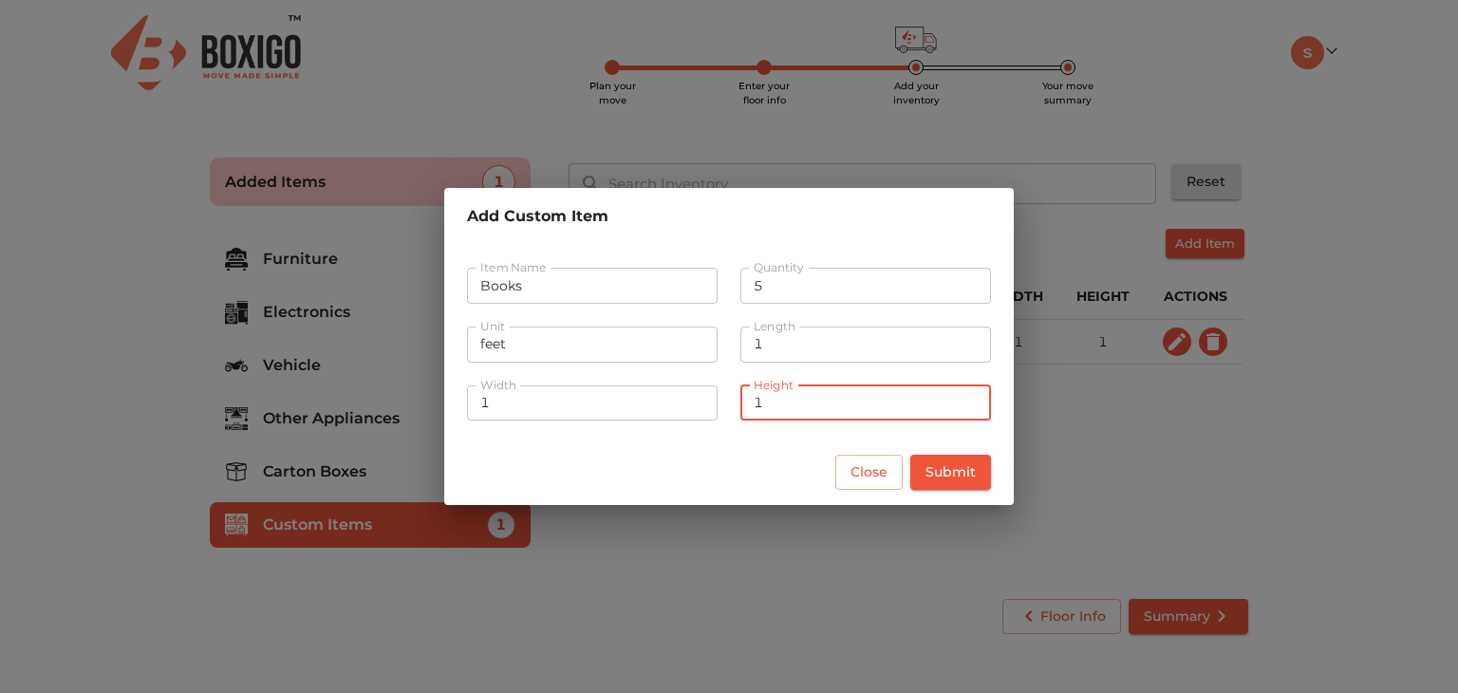
type input "1"
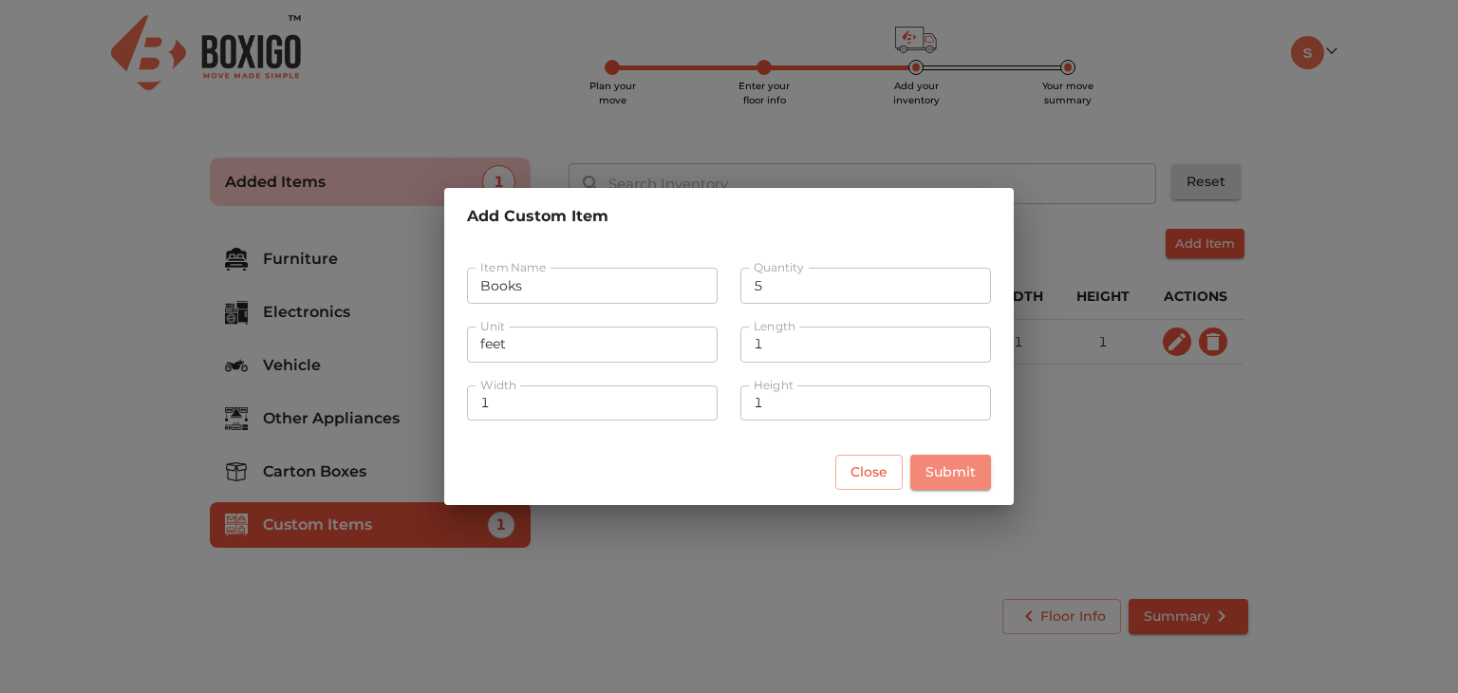
click at [942, 469] on span "Submit" at bounding box center [950, 472] width 50 height 24
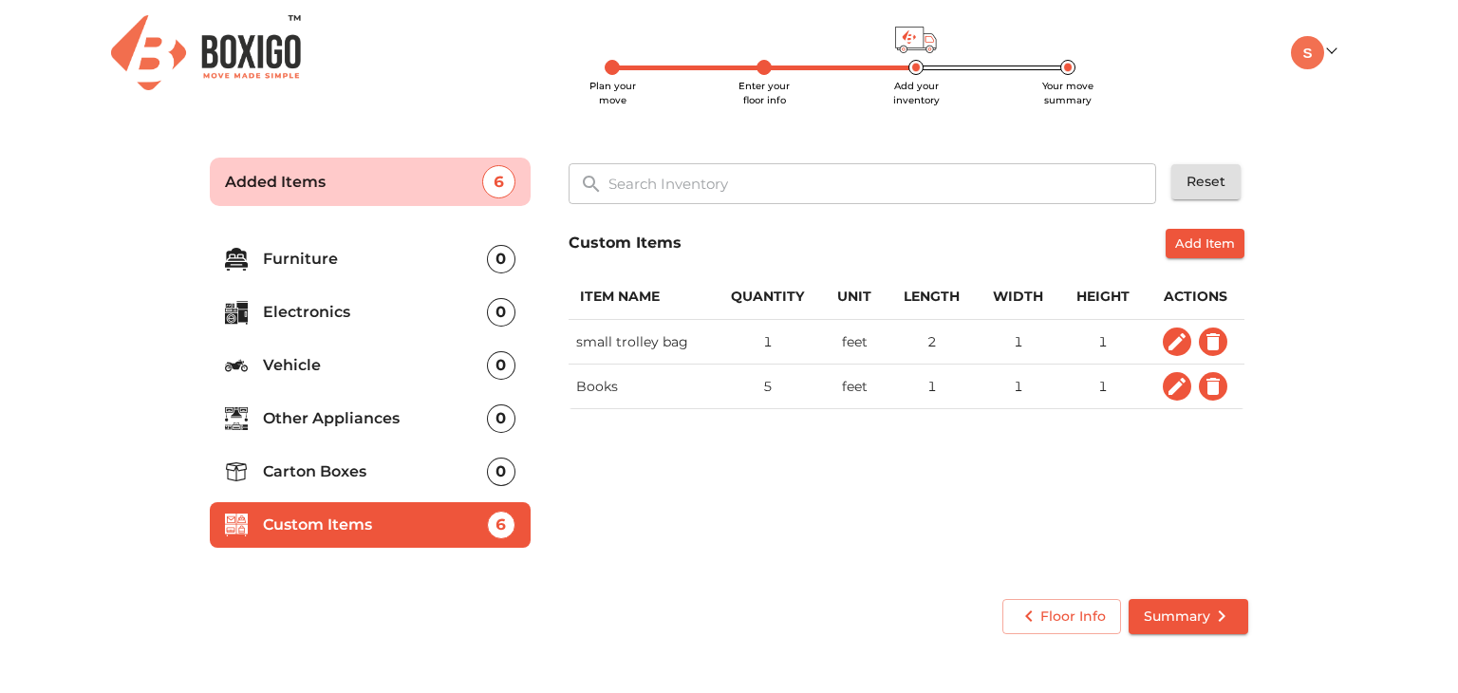
click at [1208, 392] on icon "custom items" at bounding box center [1212, 386] width 13 height 17
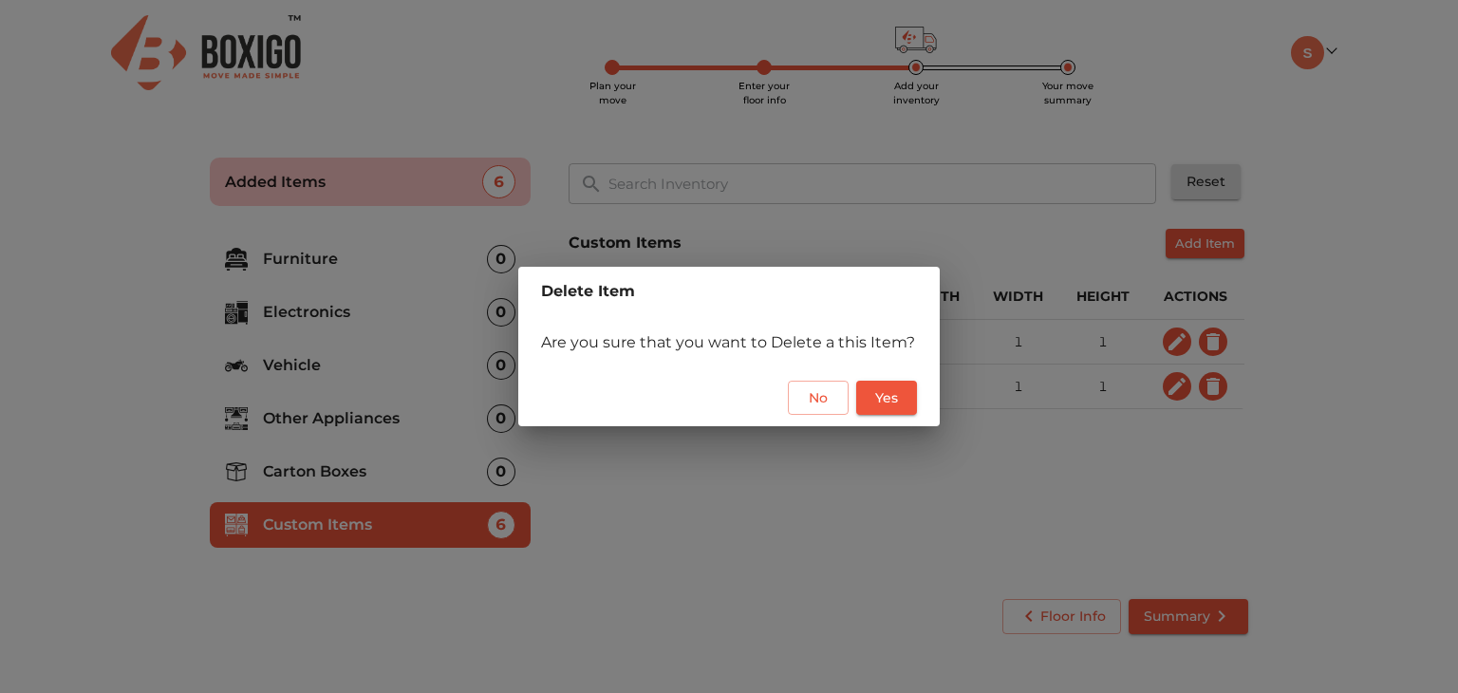
click at [905, 401] on button "Yes" at bounding box center [886, 398] width 61 height 35
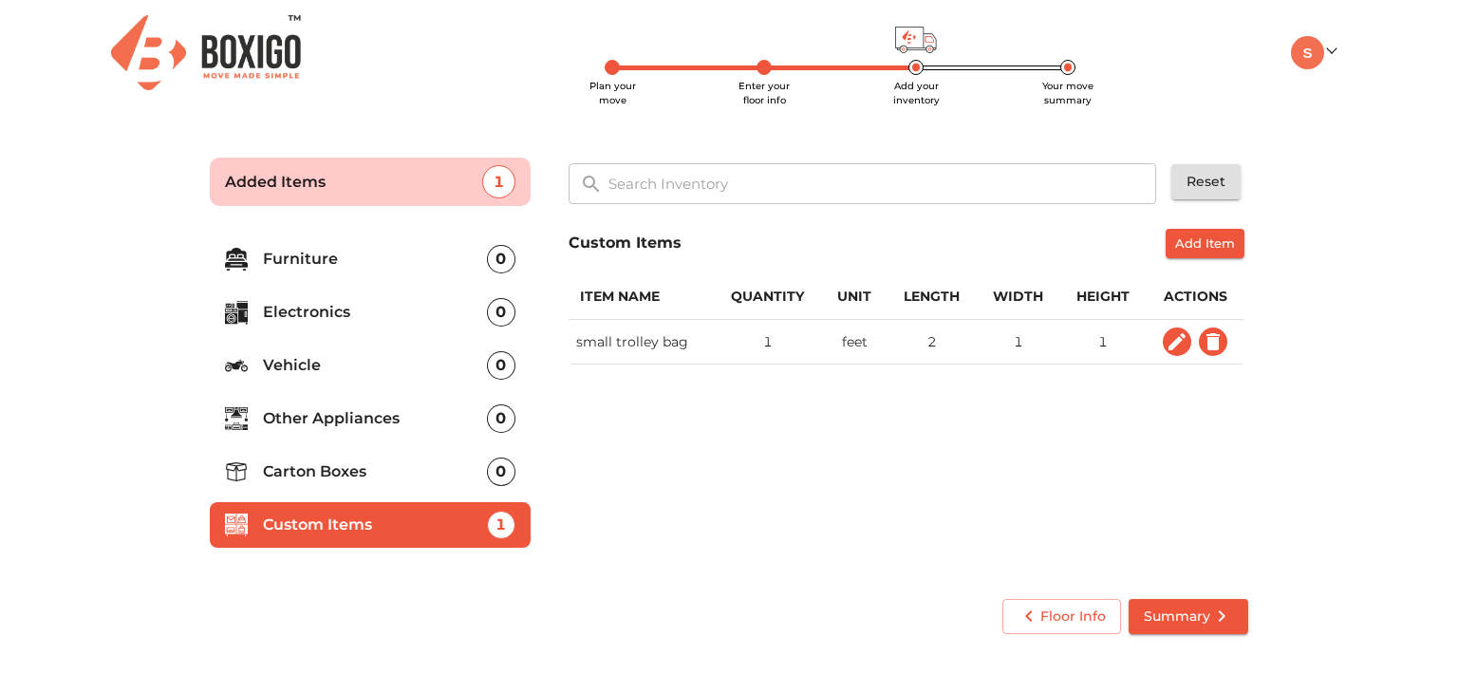
click at [398, 480] on p "Carton Boxes" at bounding box center [375, 471] width 224 height 23
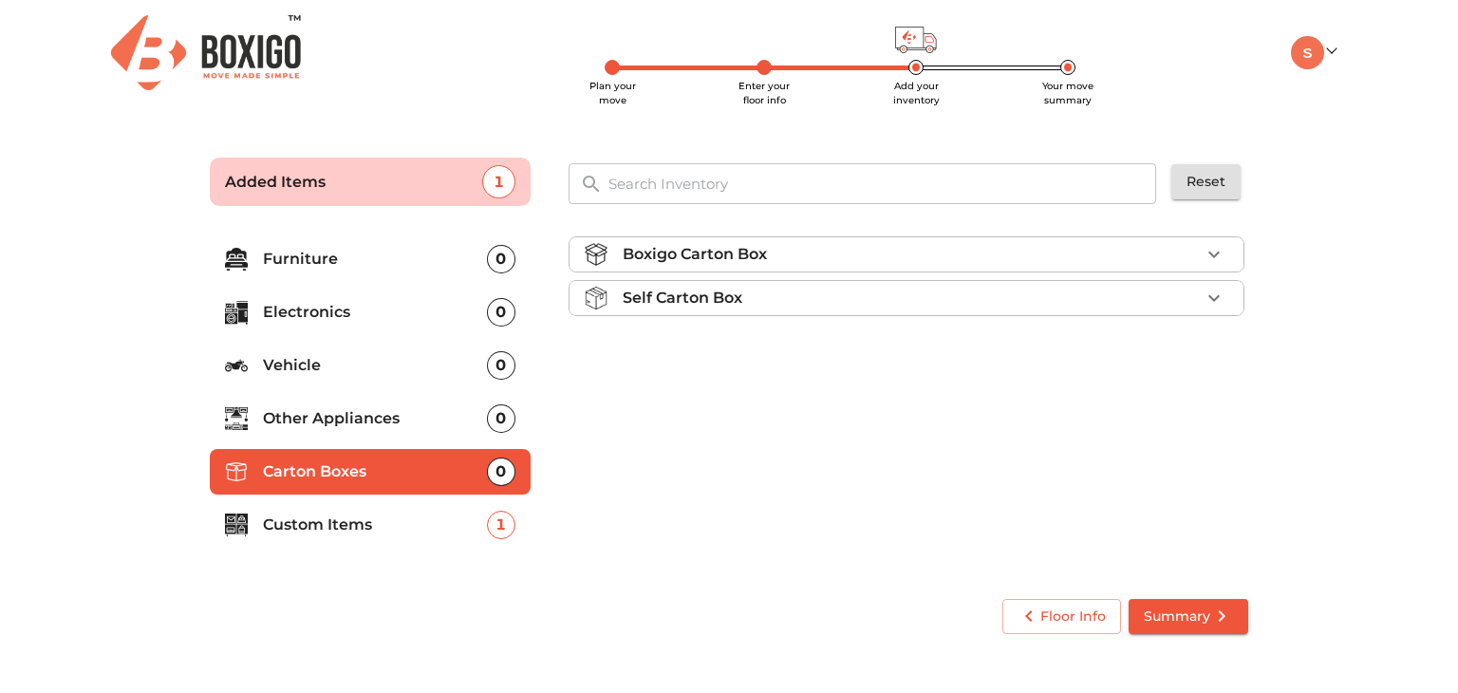
click at [702, 297] on p "Self Carton Box" at bounding box center [683, 298] width 120 height 23
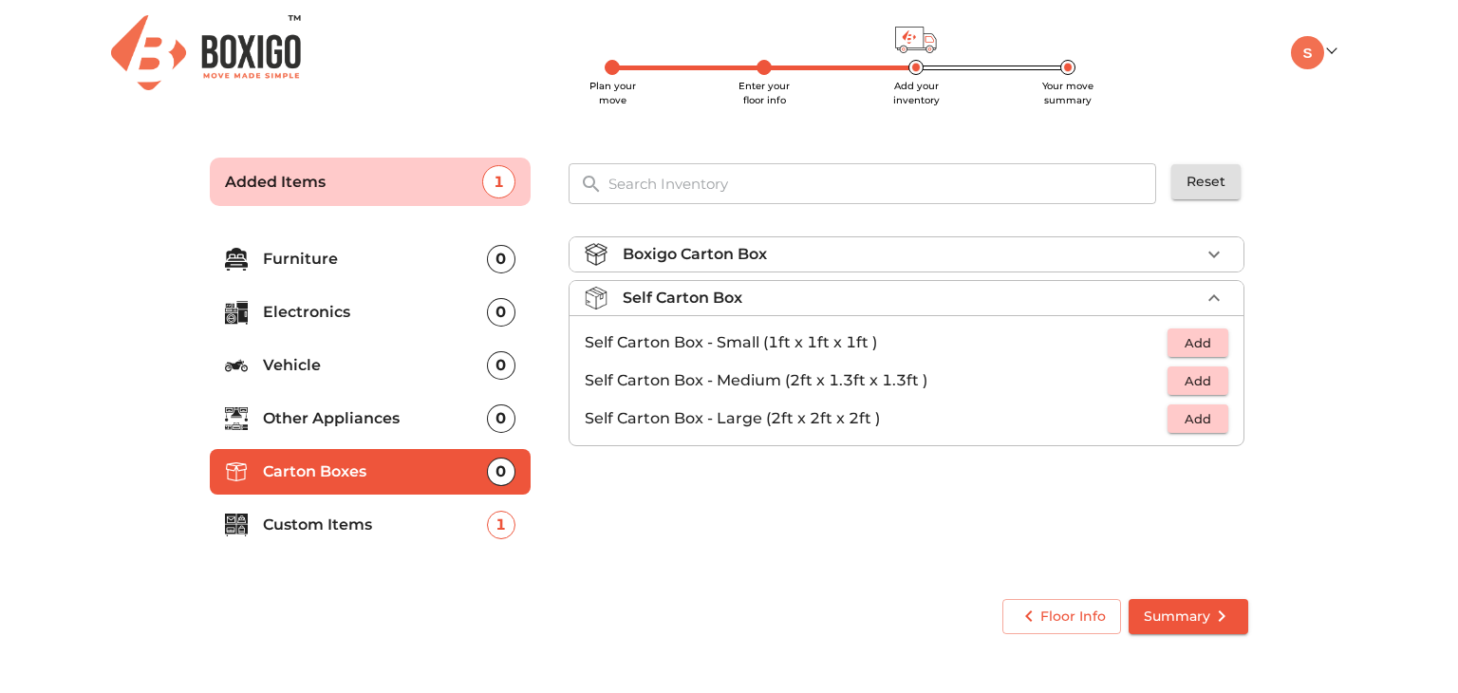
click at [991, 252] on div "Boxigo Carton Box" at bounding box center [911, 254] width 577 height 23
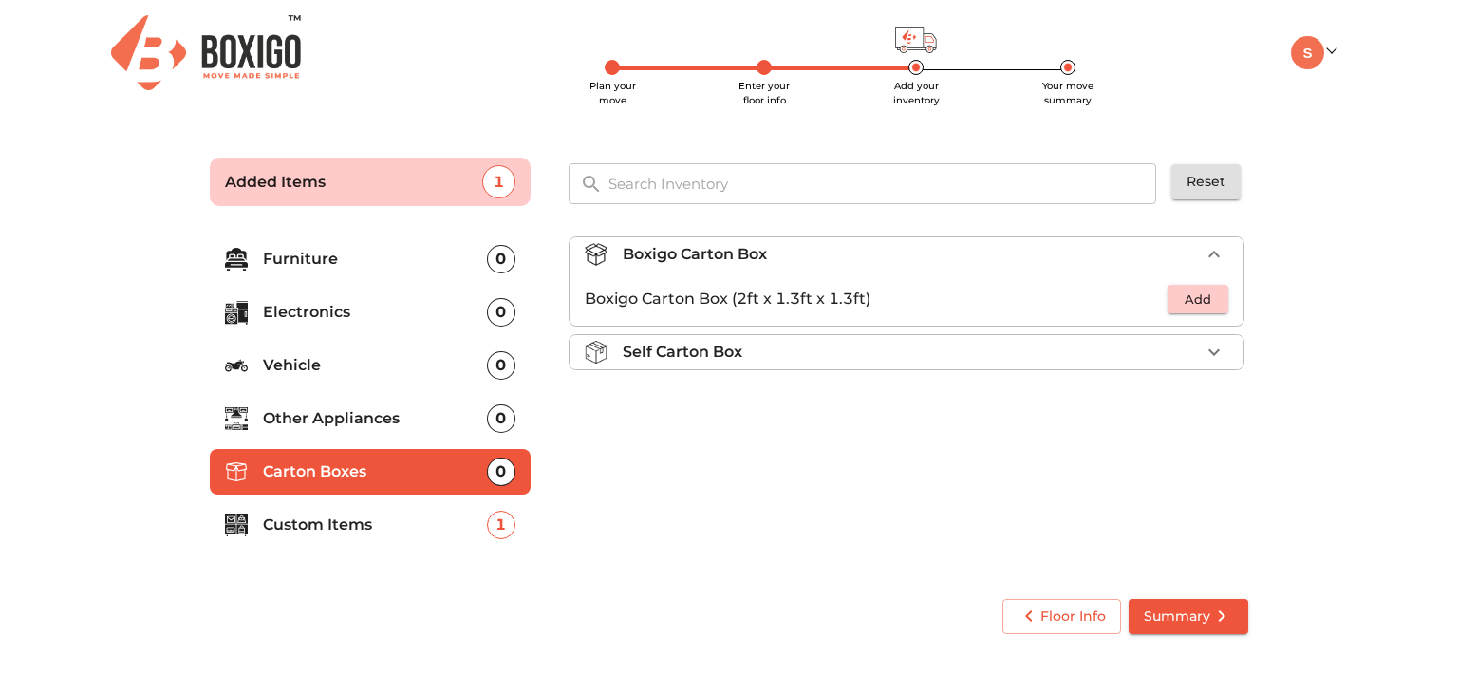
click at [991, 252] on div "Boxigo Carton Box" at bounding box center [911, 254] width 577 height 23
click at [971, 297] on div "Self Carton Box" at bounding box center [911, 298] width 577 height 23
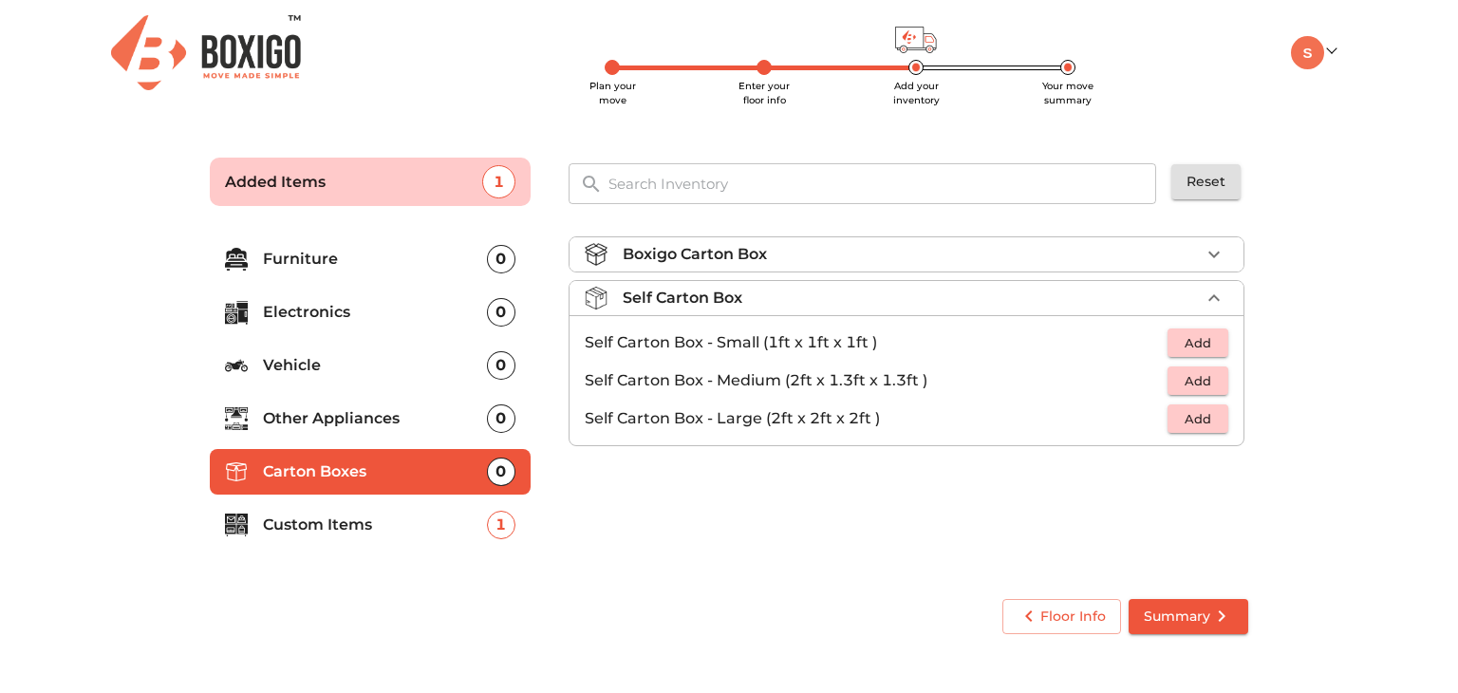
click at [1196, 423] on span "Add" at bounding box center [1198, 419] width 42 height 22
click at [451, 529] on p "Custom Items" at bounding box center [375, 524] width 224 height 23
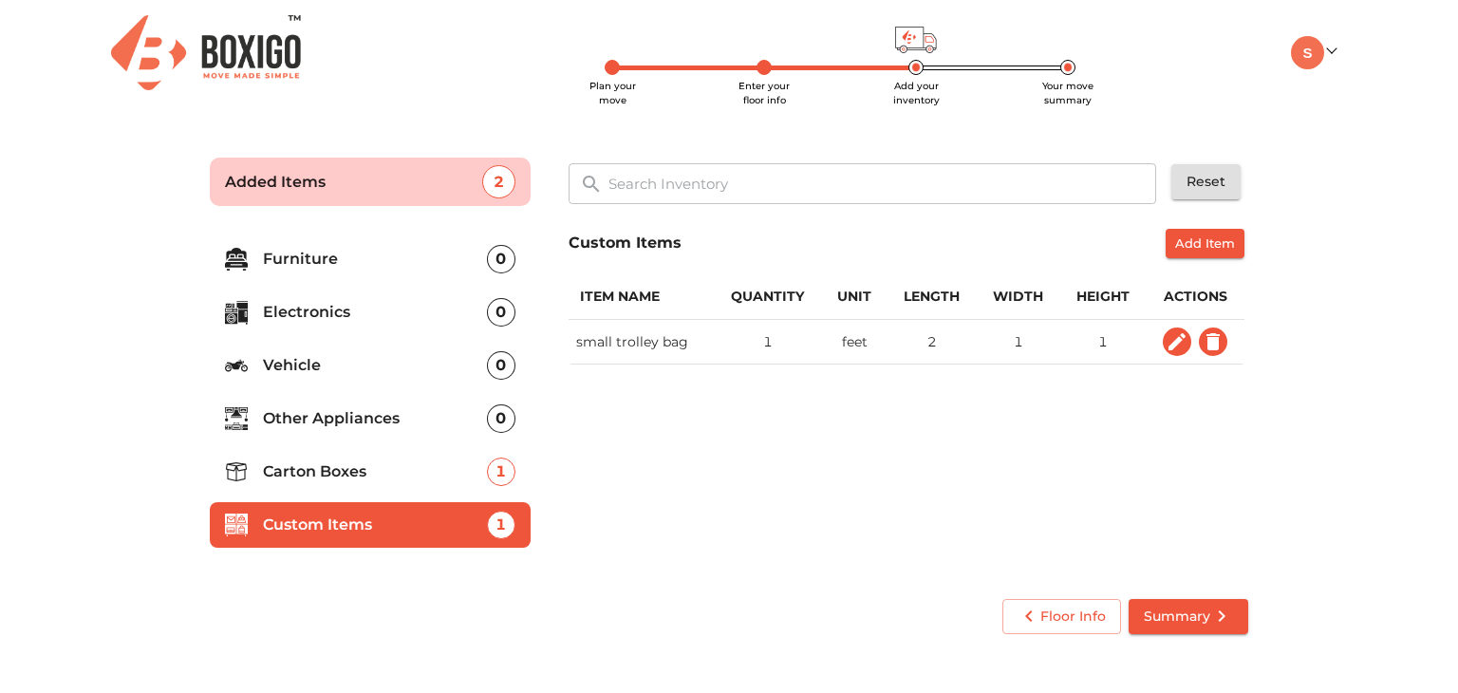
click at [1194, 607] on span "Summary" at bounding box center [1188, 617] width 89 height 24
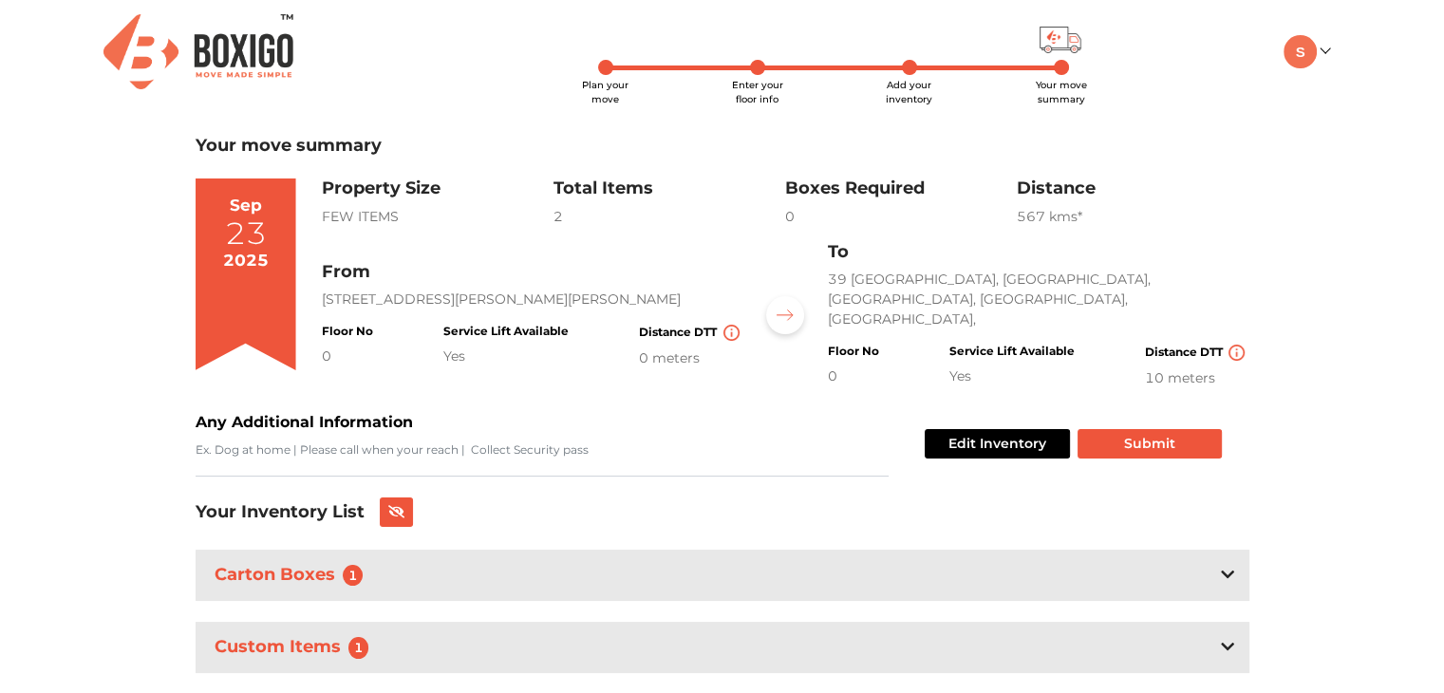
scroll to position [45, 0]
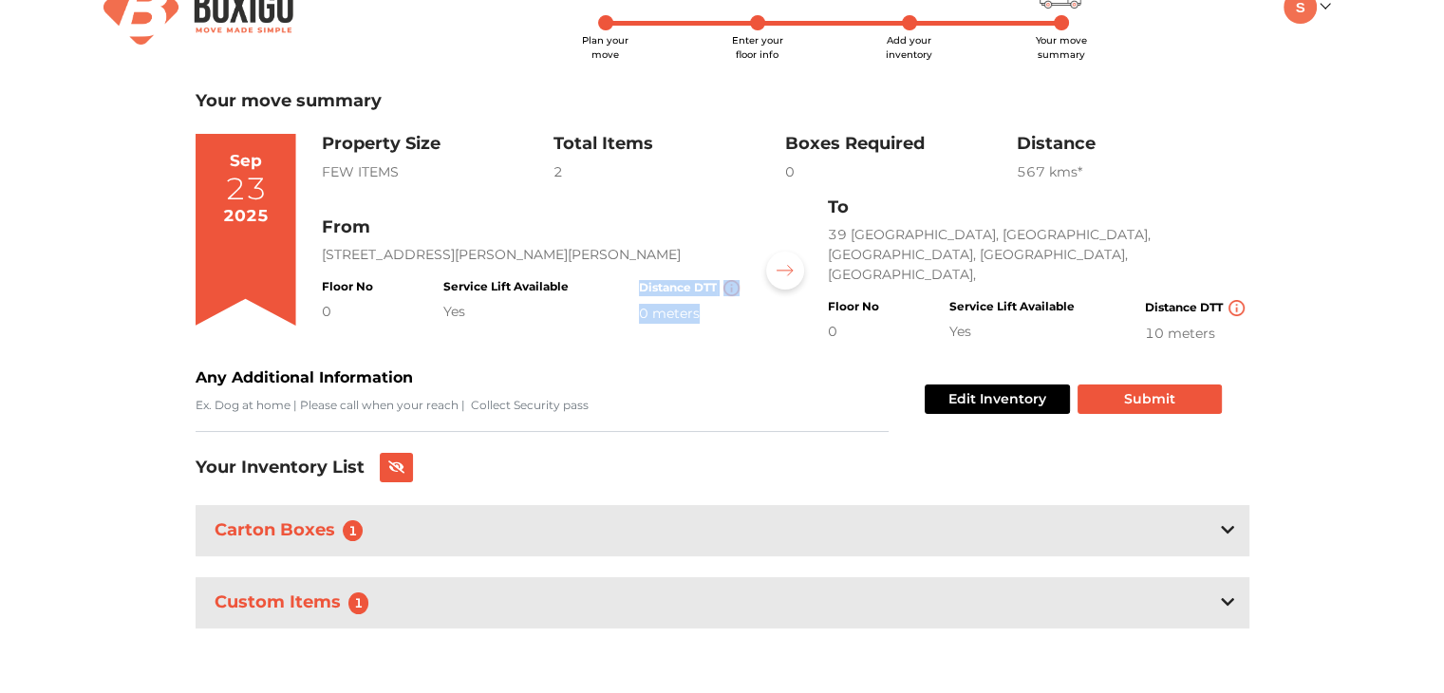
drag, startPoint x: 697, startPoint y: 308, endPoint x: 562, endPoint y: 304, distance: 134.9
click at [562, 304] on div "Floor No 0 Service Lift Available Yes Distance DTT 0 meters" at bounding box center [532, 302] width 421 height 44
click at [562, 304] on div "Yes" at bounding box center [505, 312] width 125 height 20
click at [649, 505] on div "Carton Boxes 1" at bounding box center [723, 530] width 1054 height 50
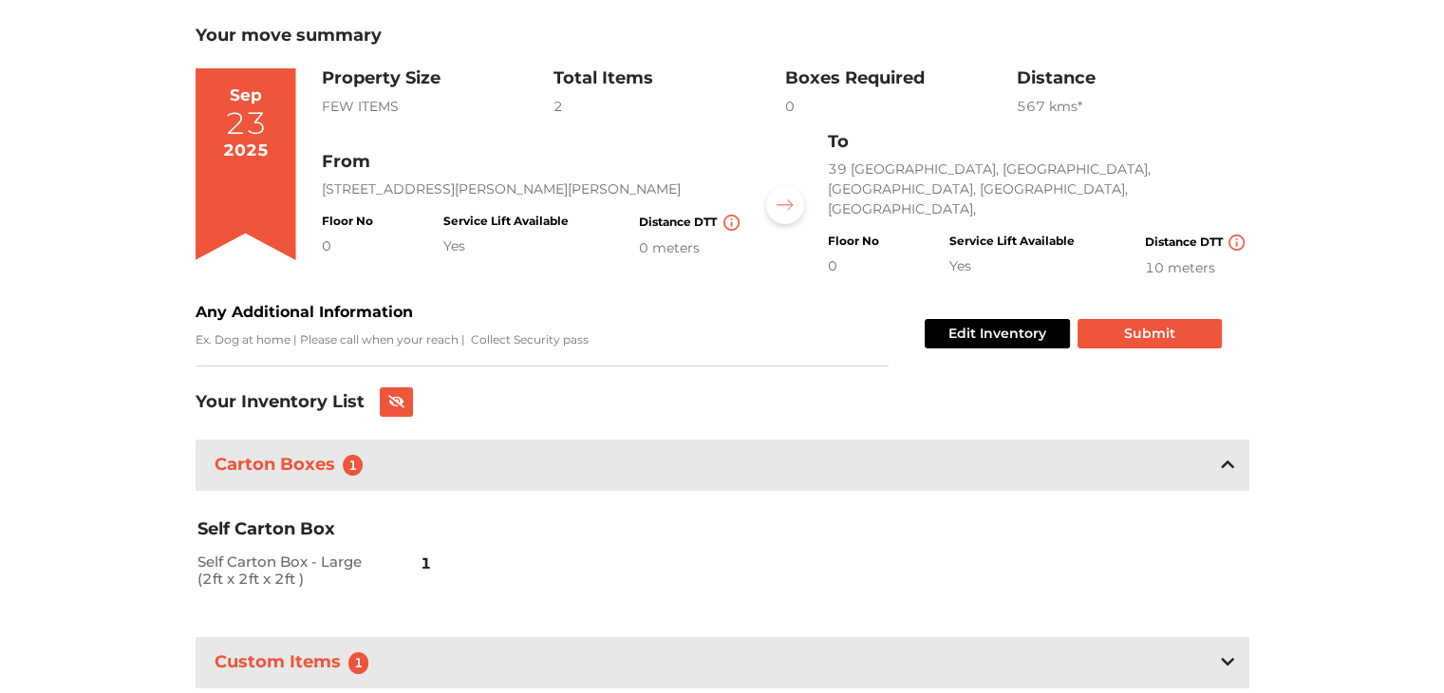
scroll to position [170, 0]
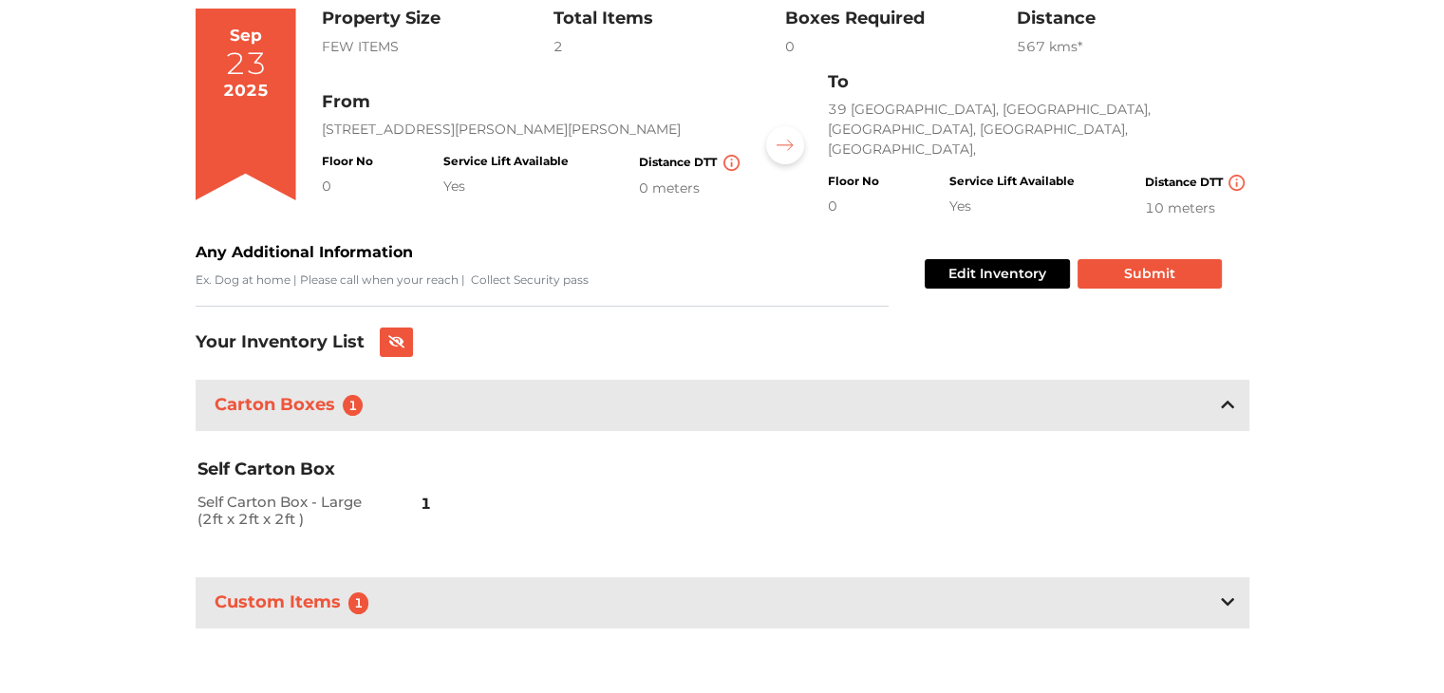
click at [676, 397] on div "Carton Boxes 1" at bounding box center [723, 405] width 1054 height 50
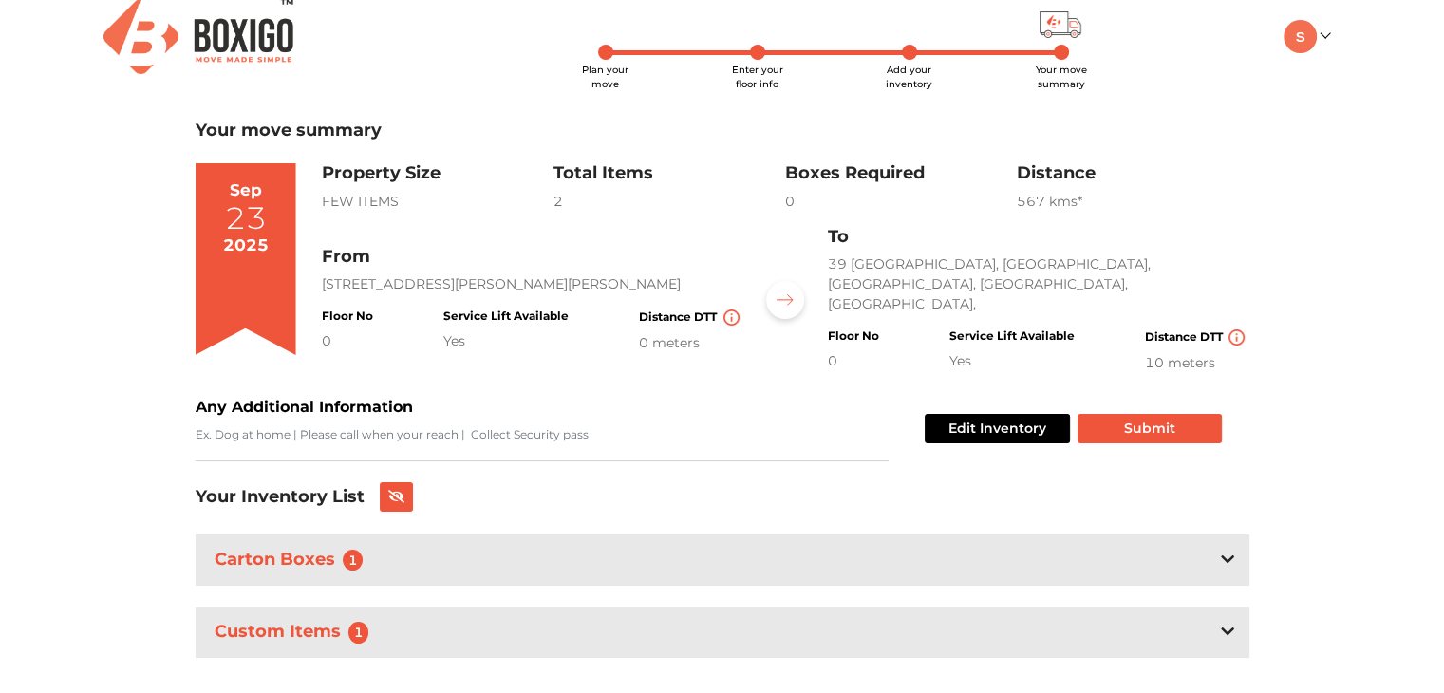
scroll to position [0, 0]
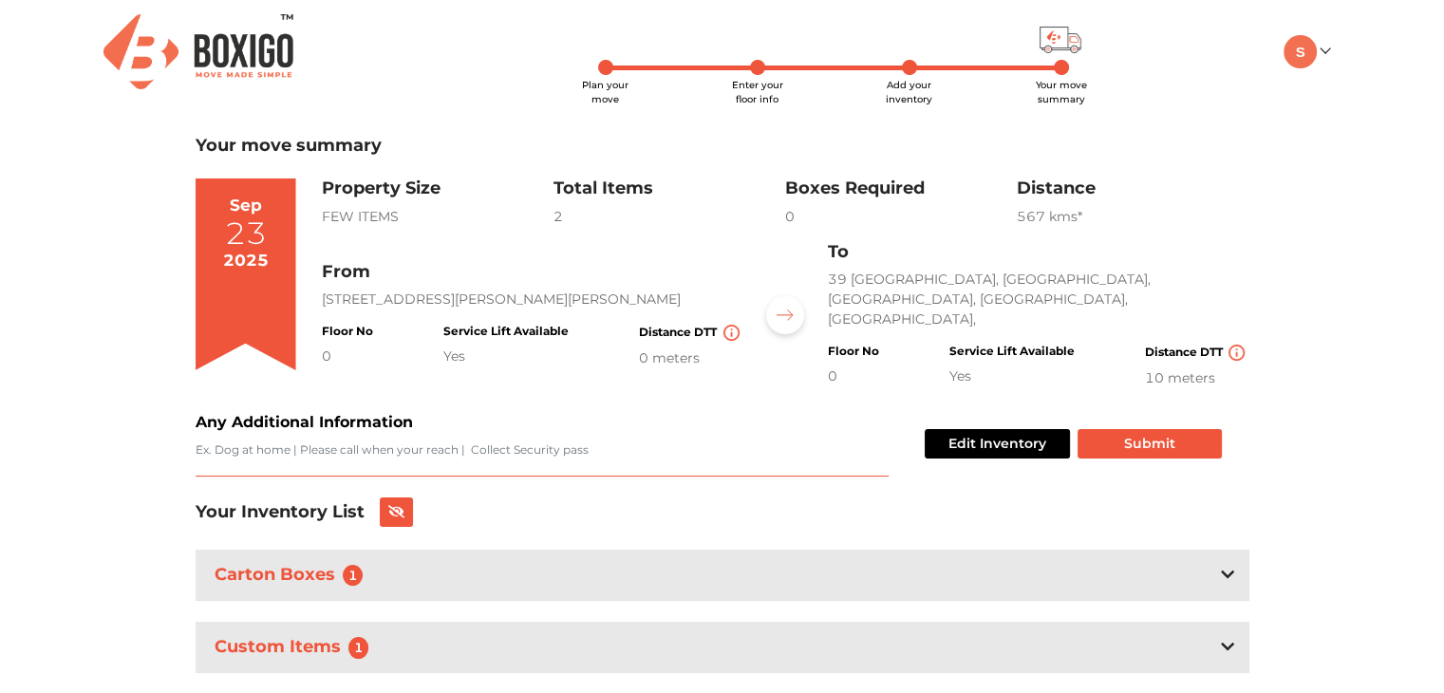
click at [447, 453] on textarea "Any Additional Information" at bounding box center [542, 458] width 693 height 35
click at [383, 516] on button at bounding box center [397, 511] width 34 height 29
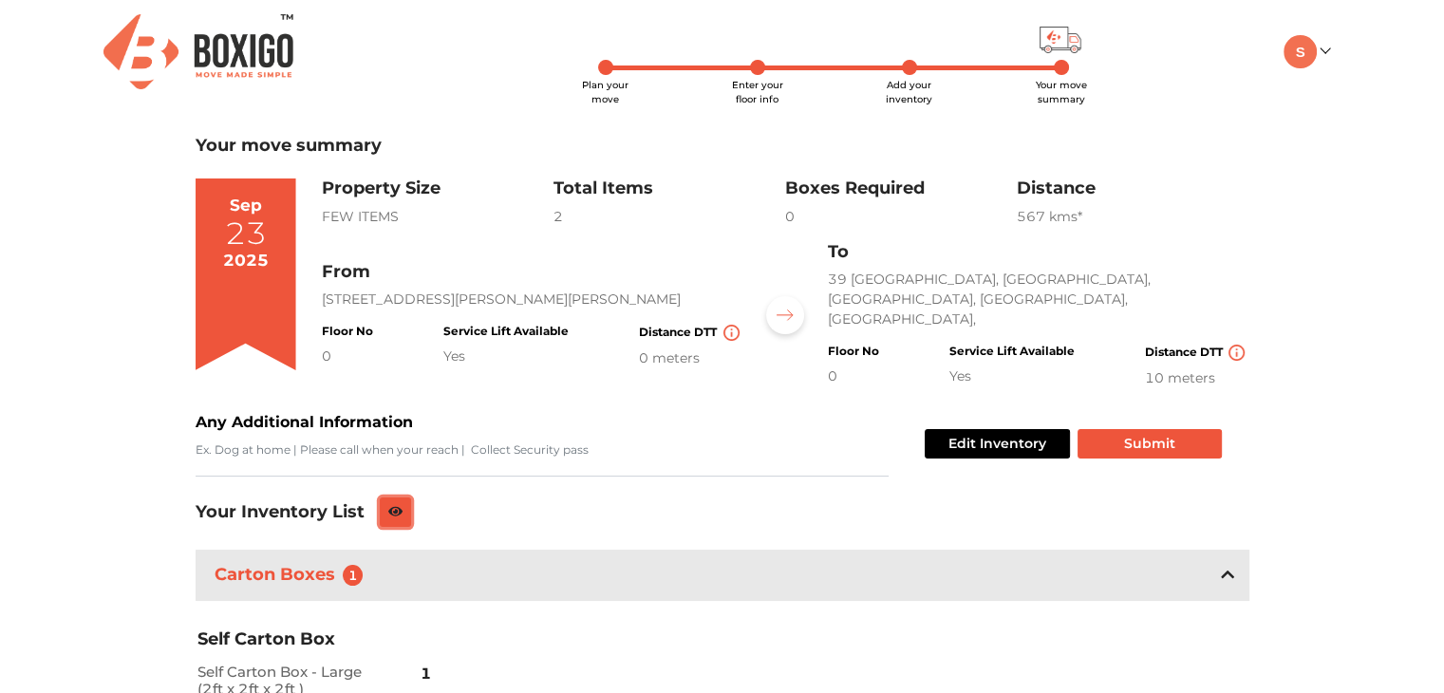
click at [383, 516] on button at bounding box center [396, 511] width 32 height 29
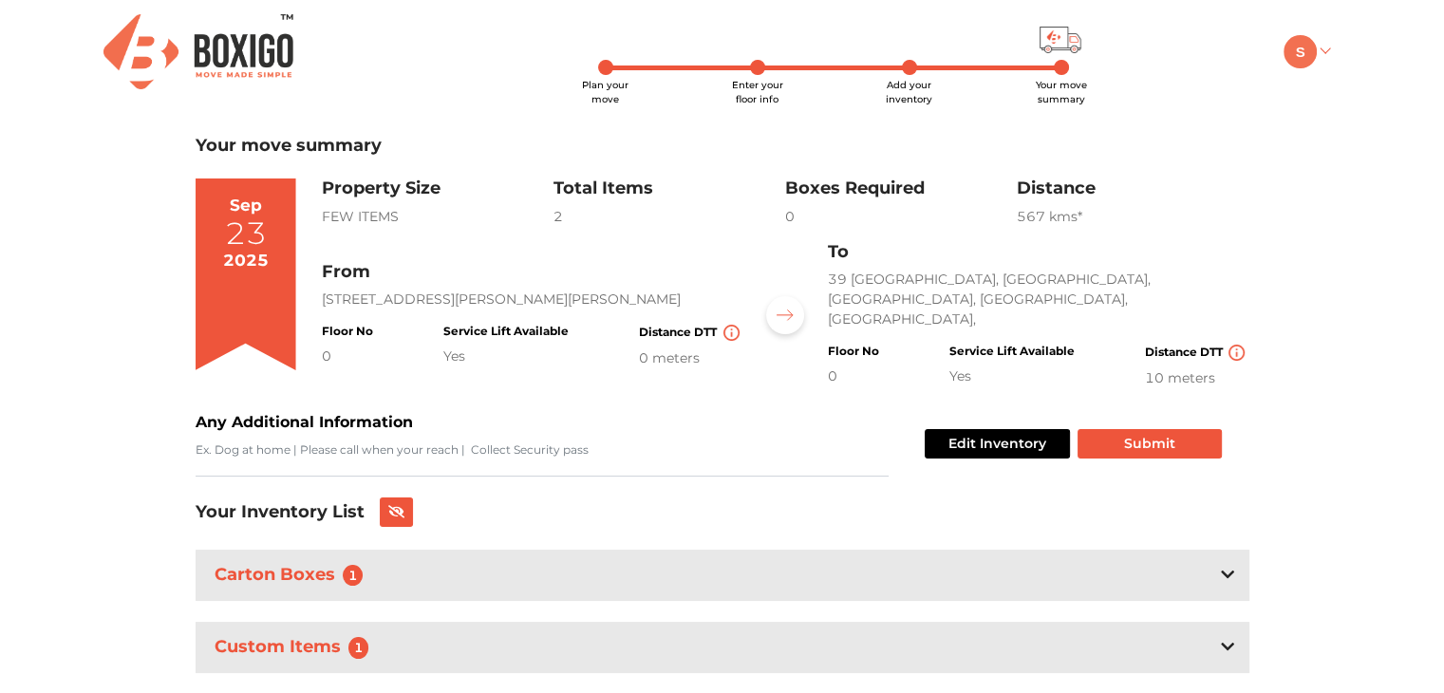
click at [1317, 52] on link at bounding box center [1305, 51] width 45 height 18
click at [1099, 429] on button "Submit" at bounding box center [1149, 443] width 144 height 29
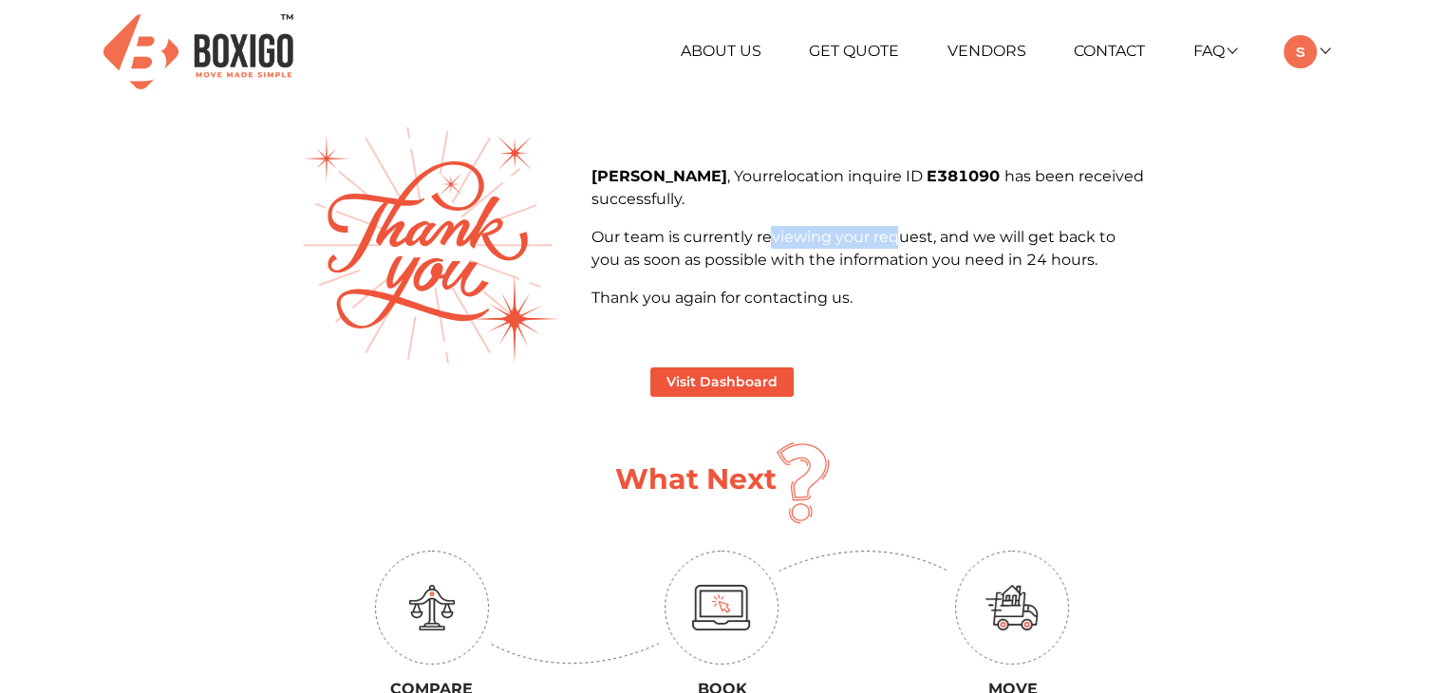
drag, startPoint x: 772, startPoint y: 245, endPoint x: 896, endPoint y: 244, distance: 124.3
click at [896, 244] on p "Our team is currently reviewing your request, and we will get back to you as so…" at bounding box center [866, 249] width 552 height 46
click at [750, 373] on button "Visit Dashboard" at bounding box center [721, 381] width 143 height 29
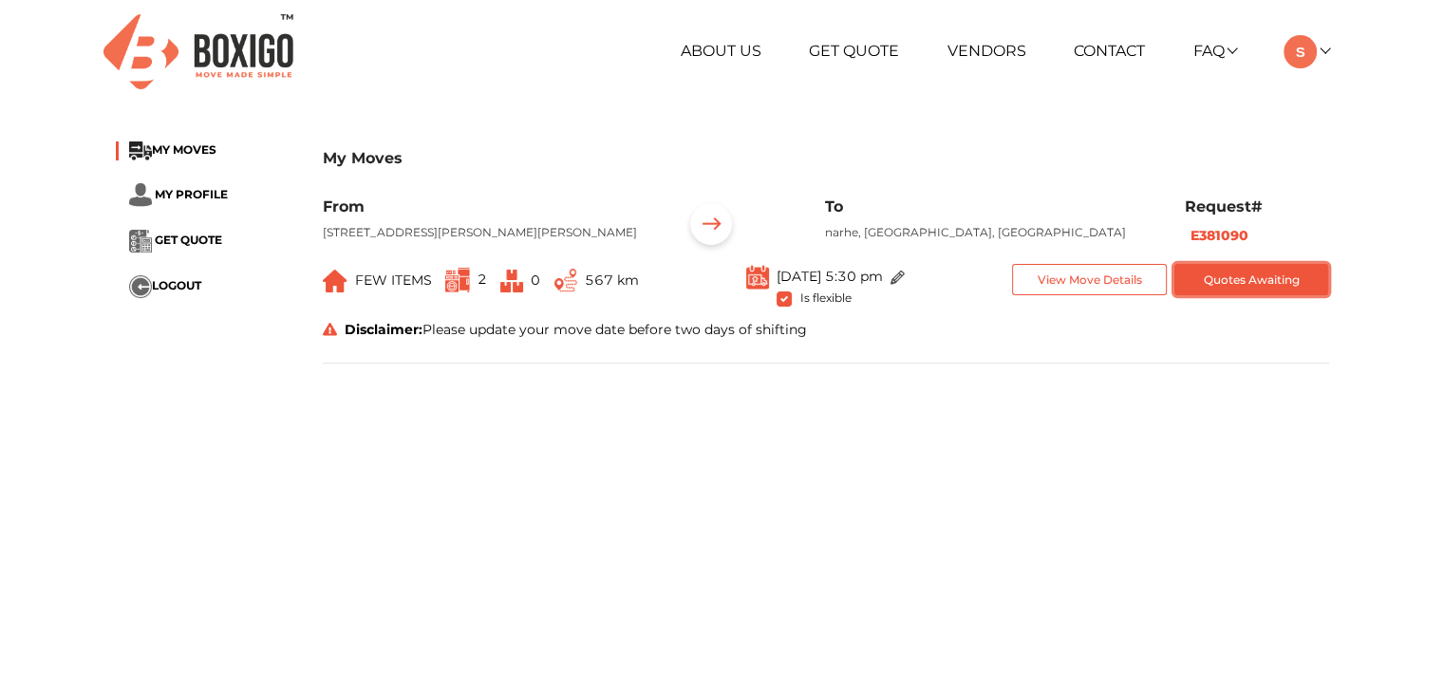
click at [1301, 295] on button "Quotes Awaiting" at bounding box center [1251, 279] width 155 height 31
click at [1282, 295] on button "Quotes Awaiting" at bounding box center [1251, 279] width 155 height 31
click at [1077, 295] on button "View Move Details" at bounding box center [1089, 279] width 155 height 31
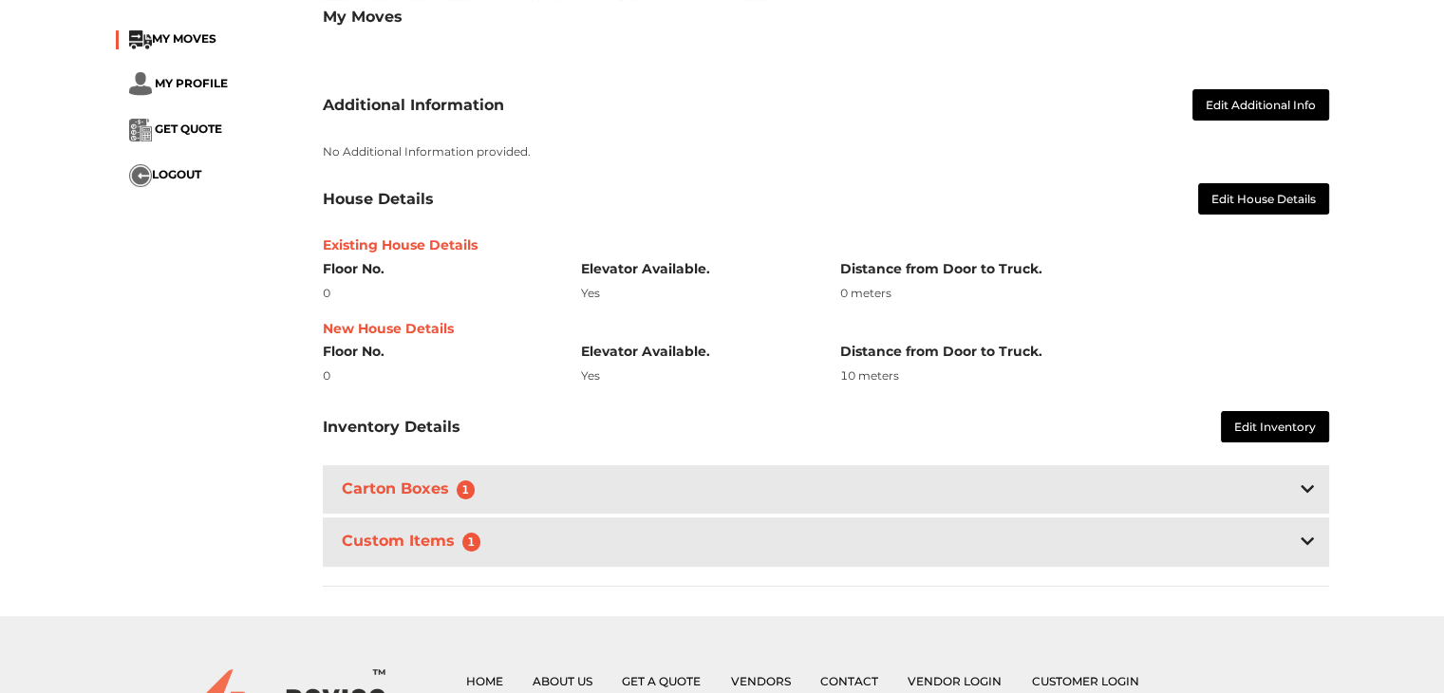
scroll to position [346, 0]
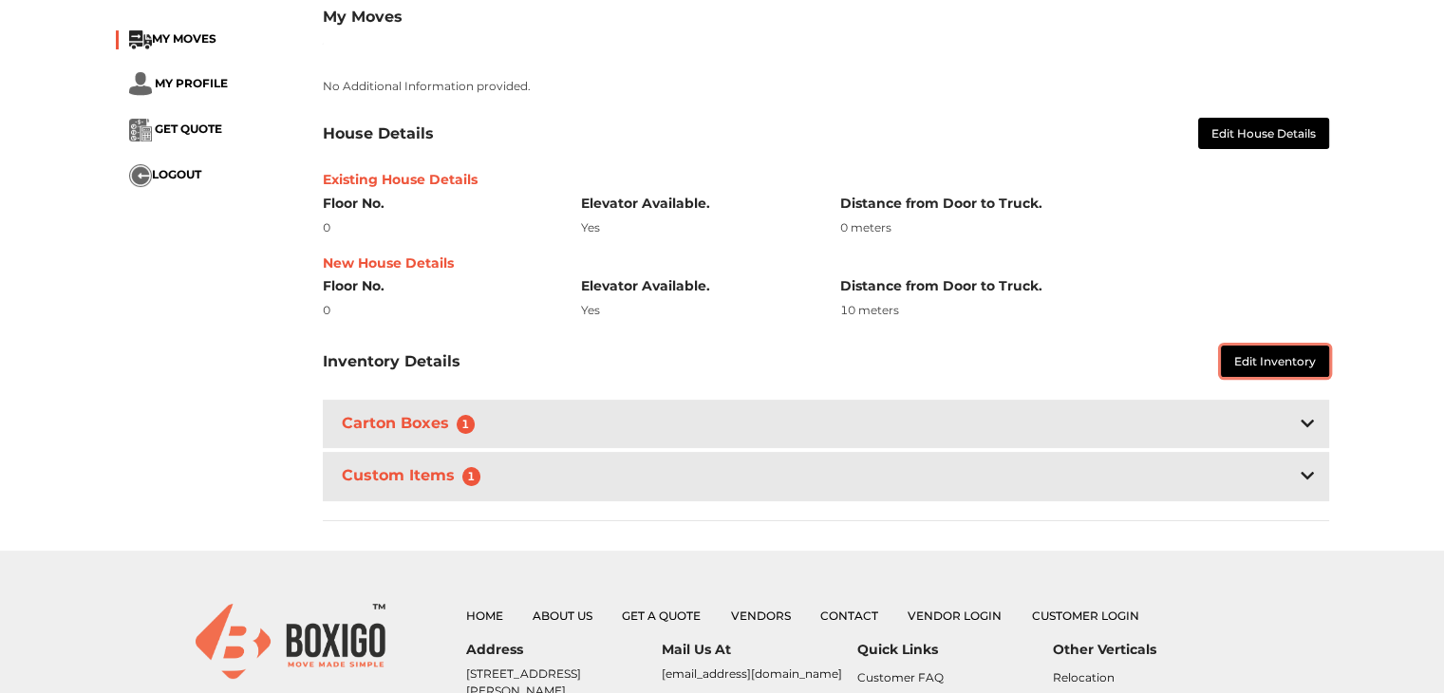
click at [1236, 377] on button "Edit Inventory" at bounding box center [1275, 360] width 108 height 31
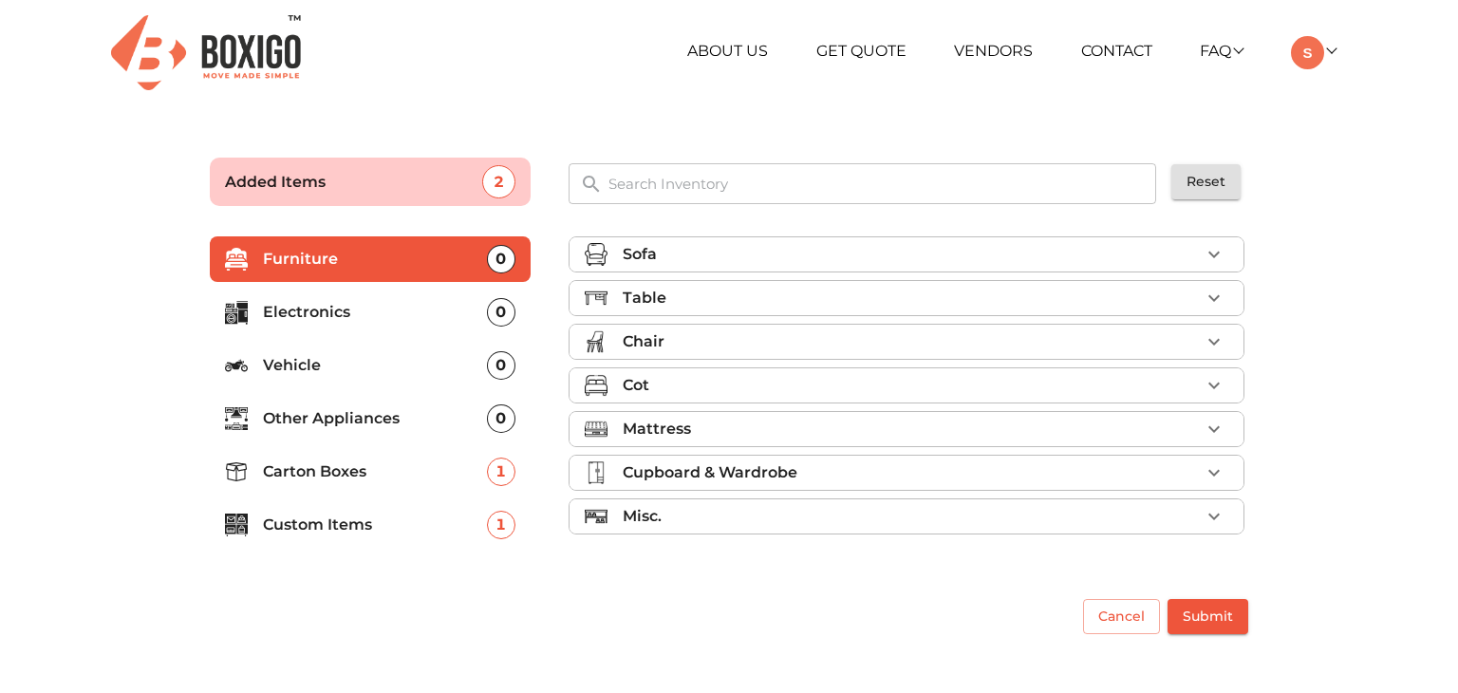
click at [1047, 278] on ul "Sofa Table Chair Cot Mattress Cupboard & Wardrobe Misc." at bounding box center [907, 389] width 676 height 321
click at [1046, 292] on div "Table" at bounding box center [911, 298] width 577 height 23
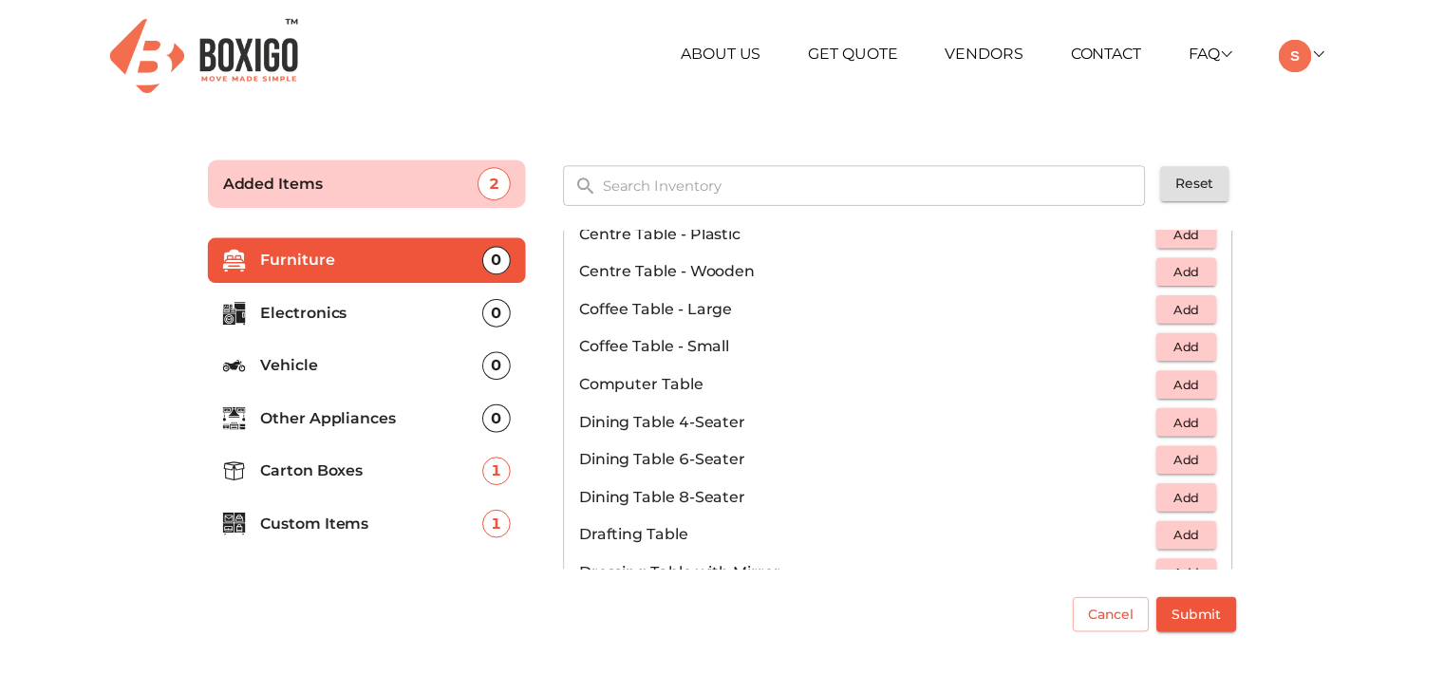
scroll to position [290, 0]
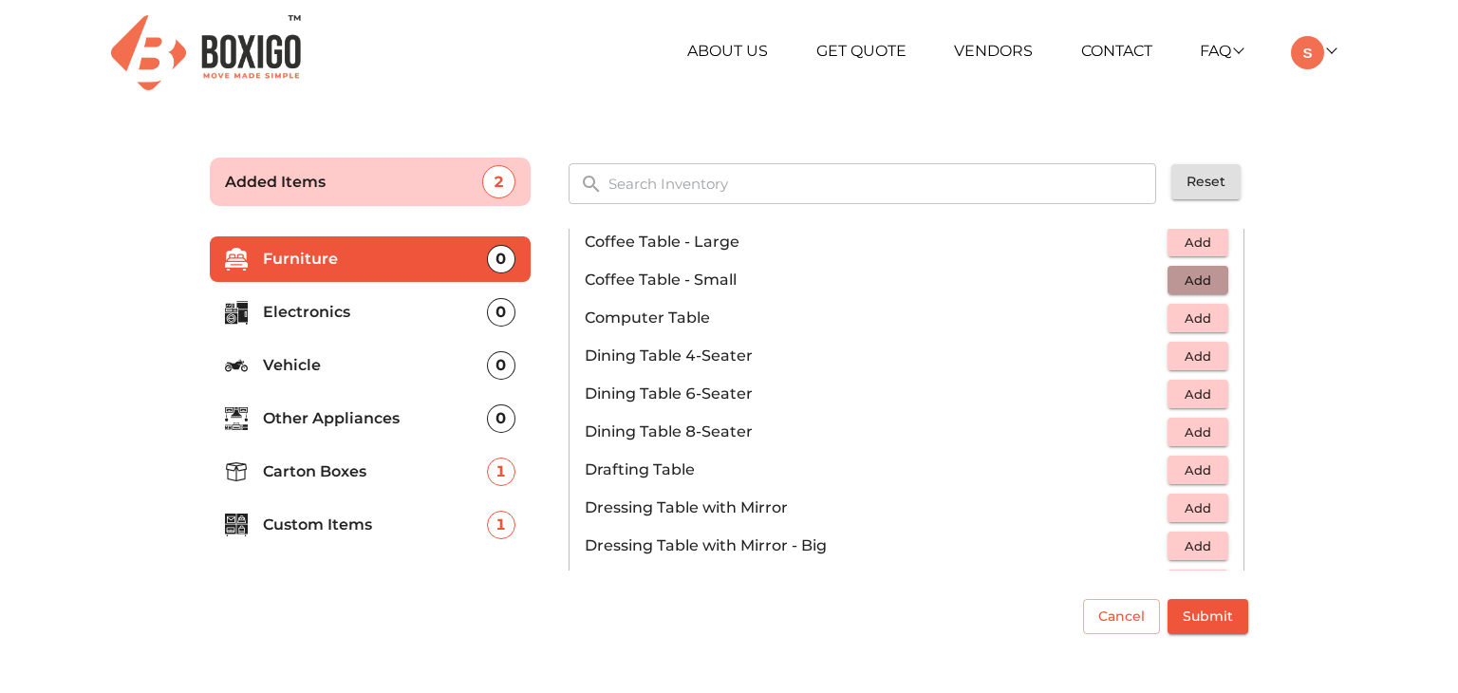
click at [1189, 282] on span "Add" at bounding box center [1198, 281] width 42 height 22
click at [1195, 615] on span "Submit" at bounding box center [1208, 617] width 50 height 24
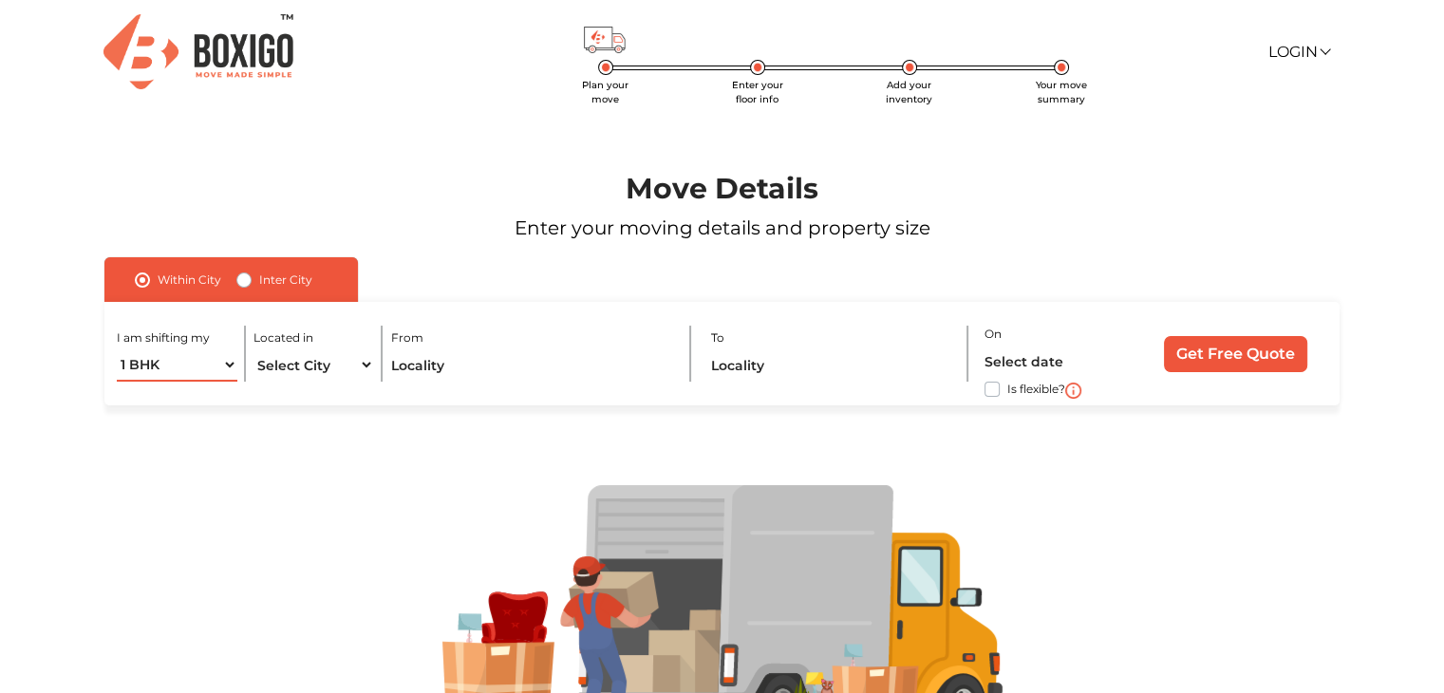
click at [178, 369] on select "1 BHK 2 BHK 3 BHK 3 + BHK FEW ITEMS" at bounding box center [177, 364] width 120 height 33
select select "FEW ITEMS"
click at [117, 349] on select "1 BHK 2 BHK 3 BHK 3 + BHK FEW ITEMS" at bounding box center [177, 364] width 120 height 33
click at [319, 347] on div "Located in Select City Bangalore Bengaluru Bhopal Bhubaneswar Chennai Coimbator…" at bounding box center [317, 354] width 129 height 56
click at [310, 374] on select "Select City [GEOGRAPHIC_DATA] [GEOGRAPHIC_DATA] [GEOGRAPHIC_DATA] [GEOGRAPHIC_D…" at bounding box center [313, 364] width 120 height 33
